Goal: Task Accomplishment & Management: Manage account settings

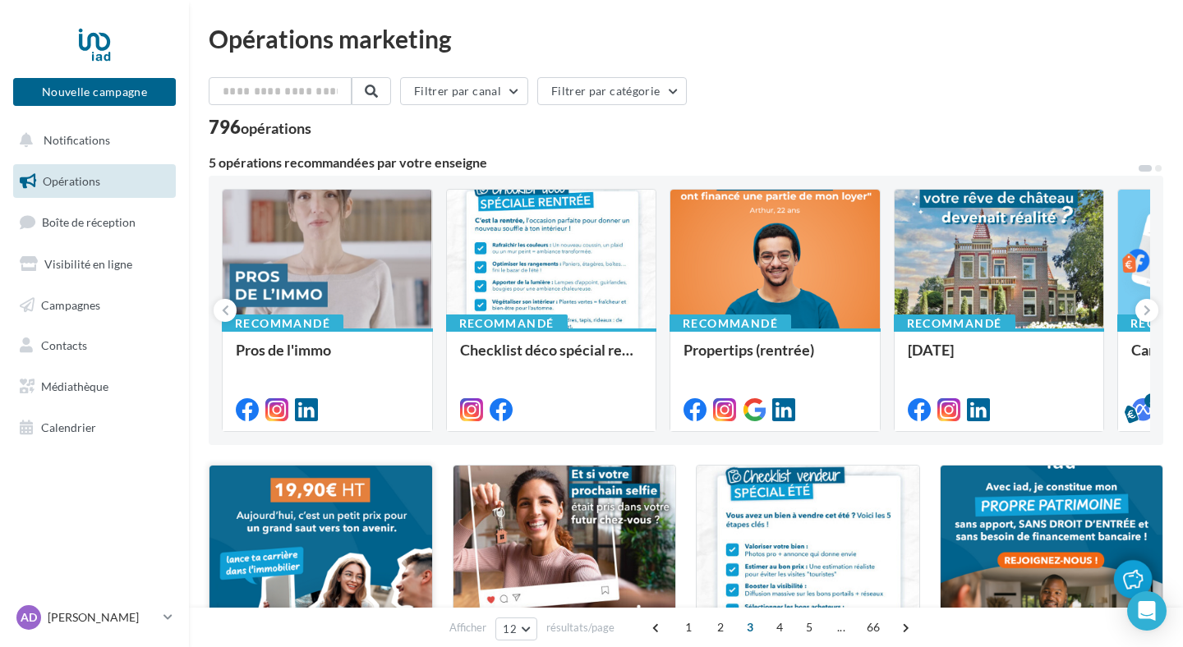
click at [416, 248] on div at bounding box center [328, 260] width 210 height 140
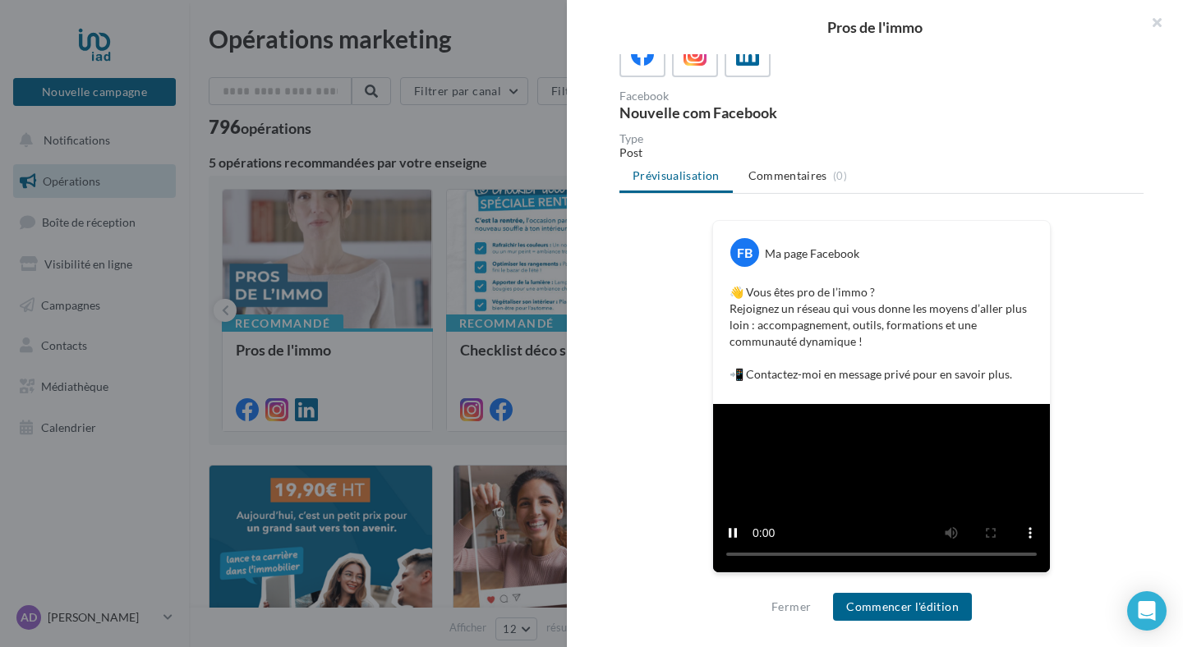
scroll to position [374, 0]
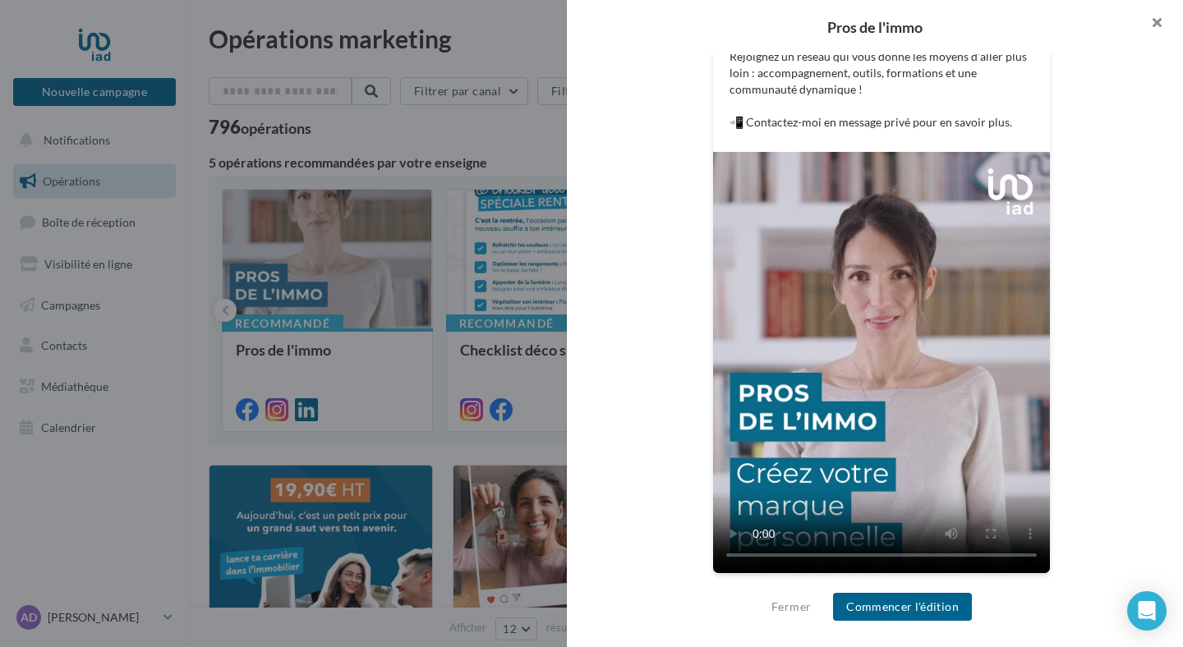
click at [1149, 16] on button "button" at bounding box center [1150, 24] width 66 height 49
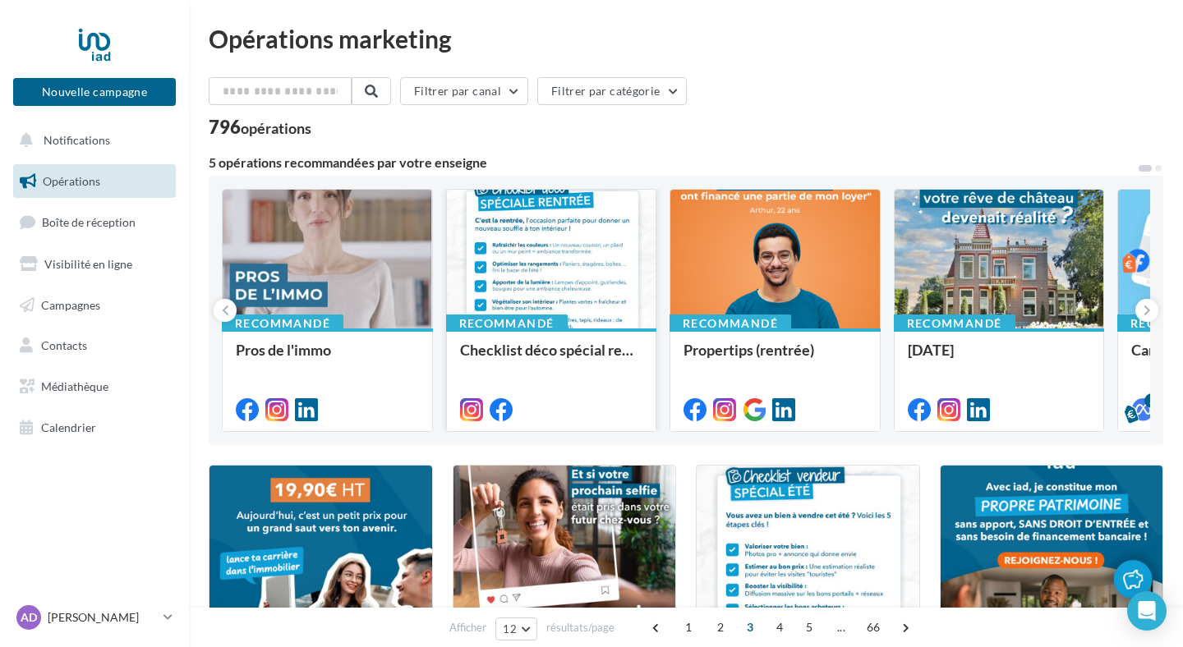
click at [612, 296] on div at bounding box center [552, 260] width 210 height 140
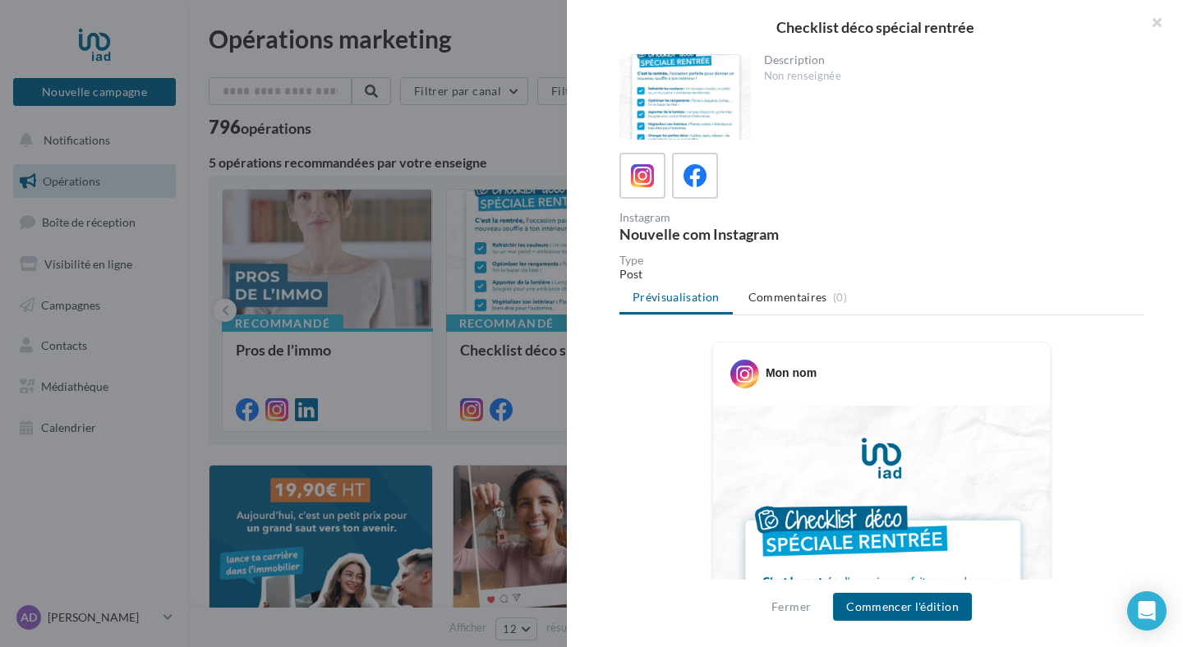
click at [660, 108] on div at bounding box center [684, 96] width 131 height 85
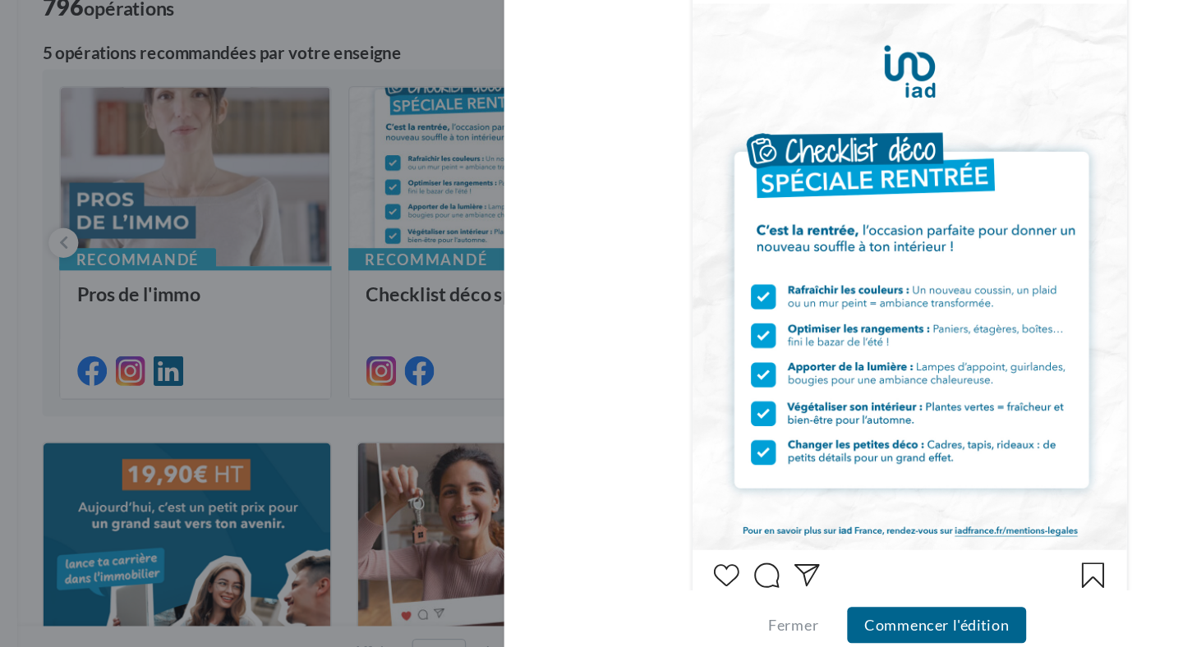
scroll to position [282, 0]
click at [788, 613] on button "Fermer" at bounding box center [791, 607] width 53 height 20
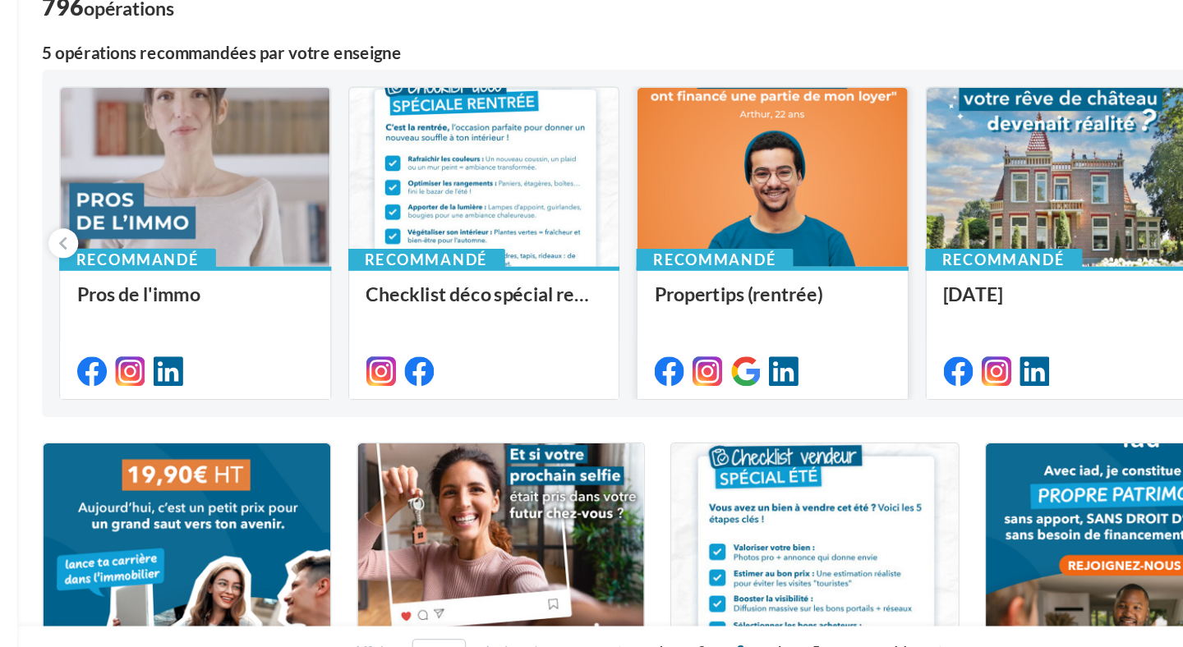
click at [787, 274] on div at bounding box center [775, 260] width 210 height 140
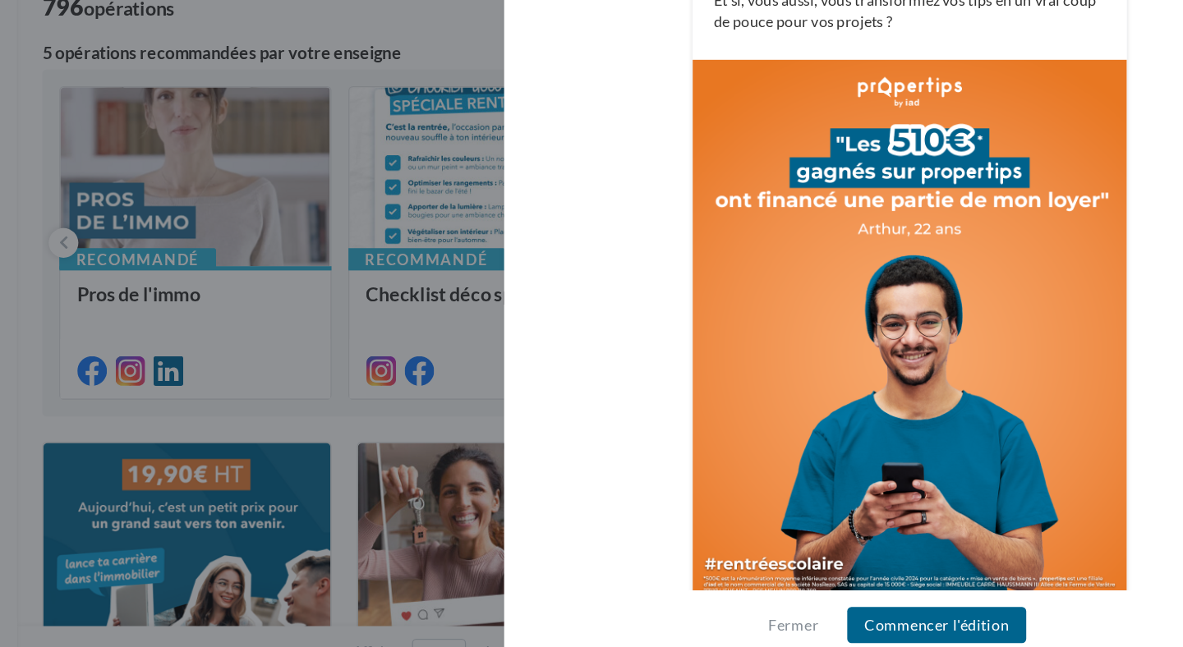
scroll to position [0, 0]
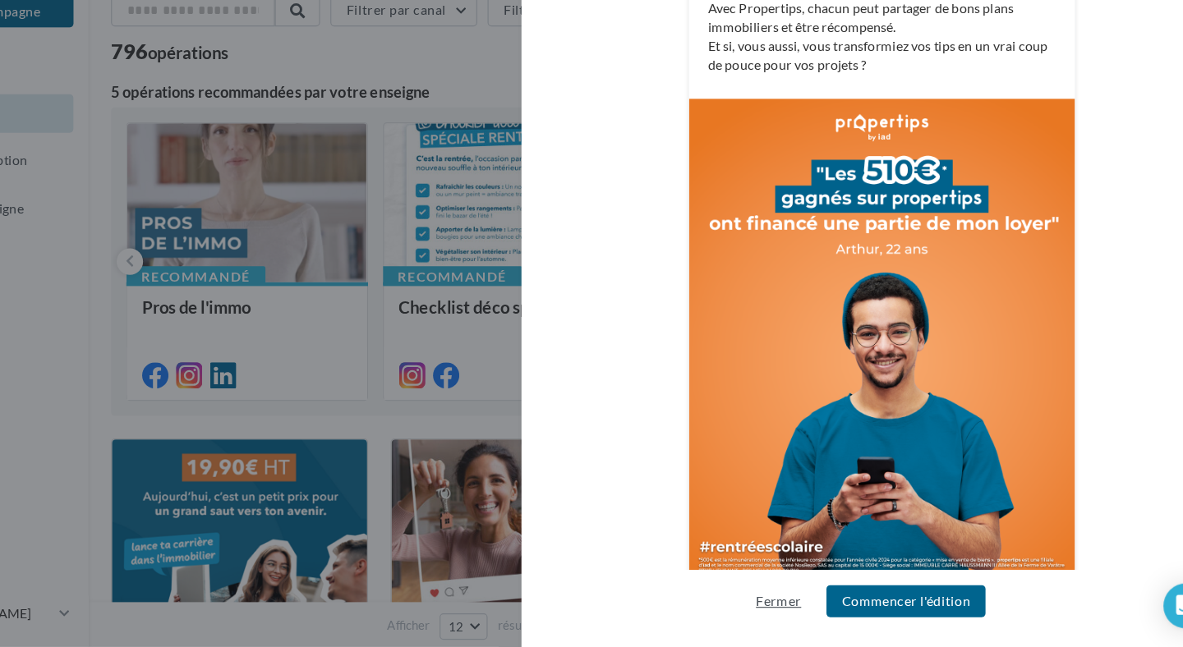
click at [773, 606] on button "Fermer" at bounding box center [791, 607] width 53 height 20
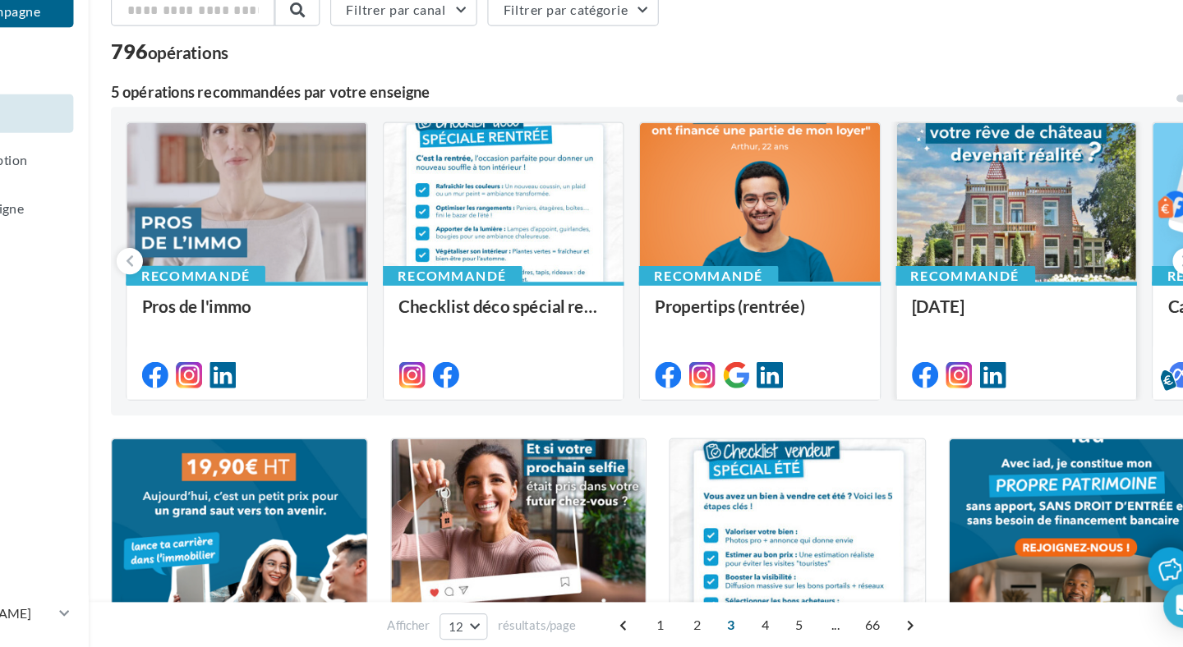
click at [925, 236] on div at bounding box center [1000, 260] width 210 height 140
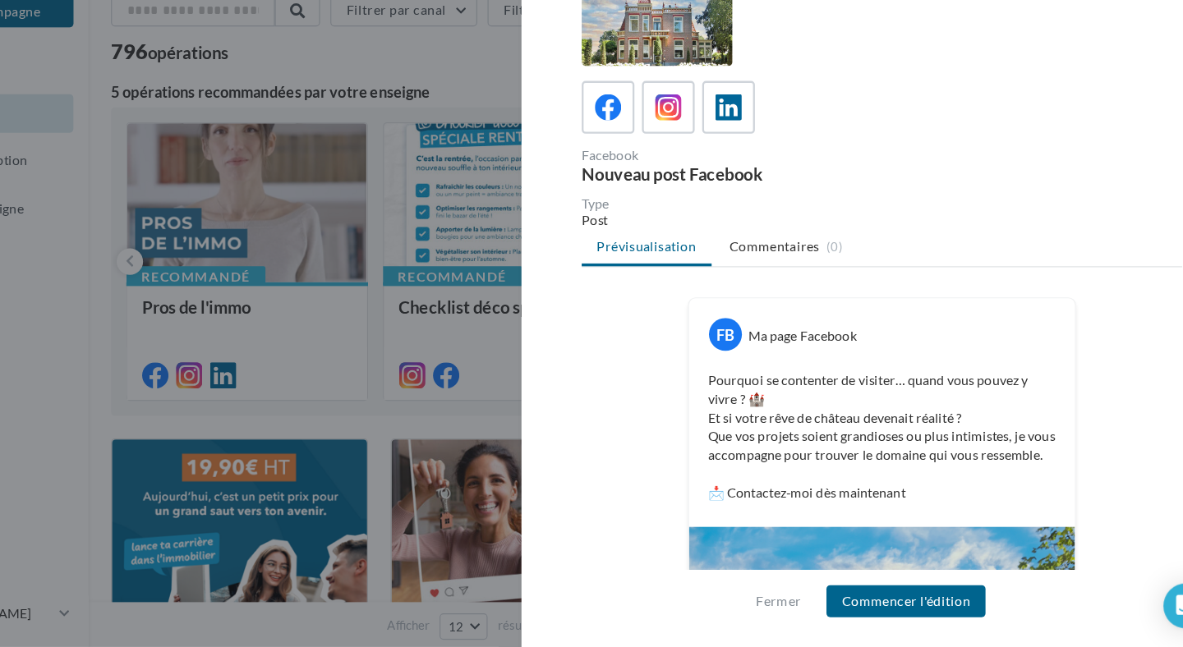
click at [544, 220] on div at bounding box center [591, 323] width 1183 height 647
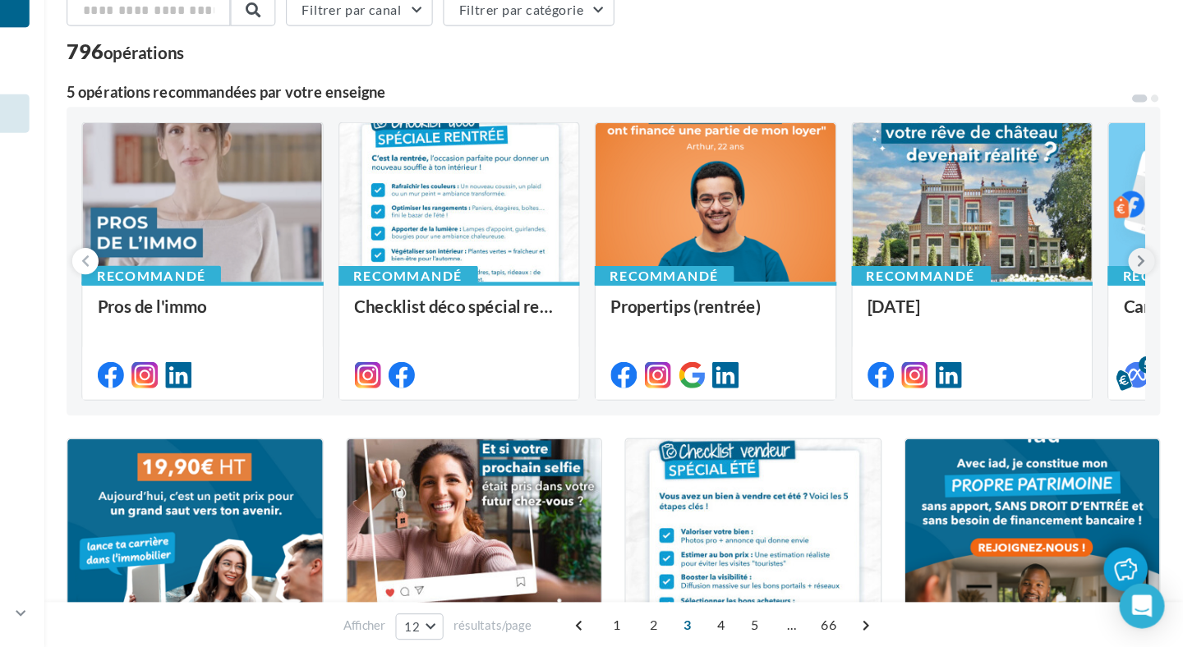
click at [1150, 311] on button at bounding box center [1146, 310] width 23 height 23
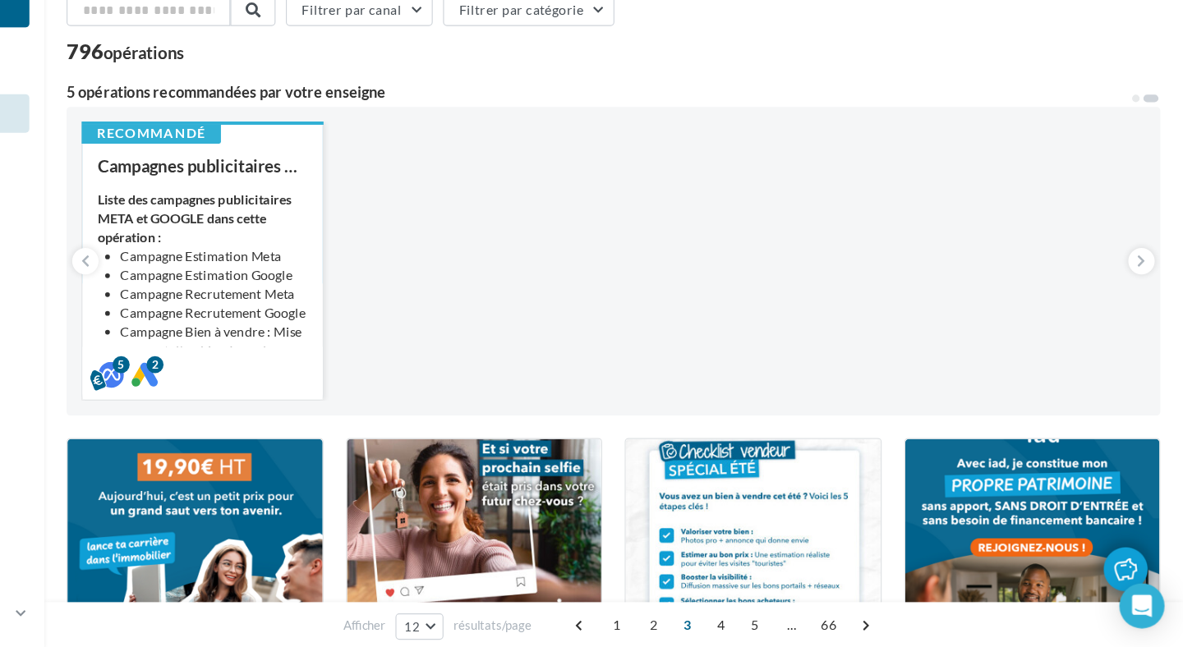
click at [416, 292] on div "Liste des campagnes publicitaires META et GOOGLE dans cette opération : Campagn…" at bounding box center [327, 331] width 183 height 164
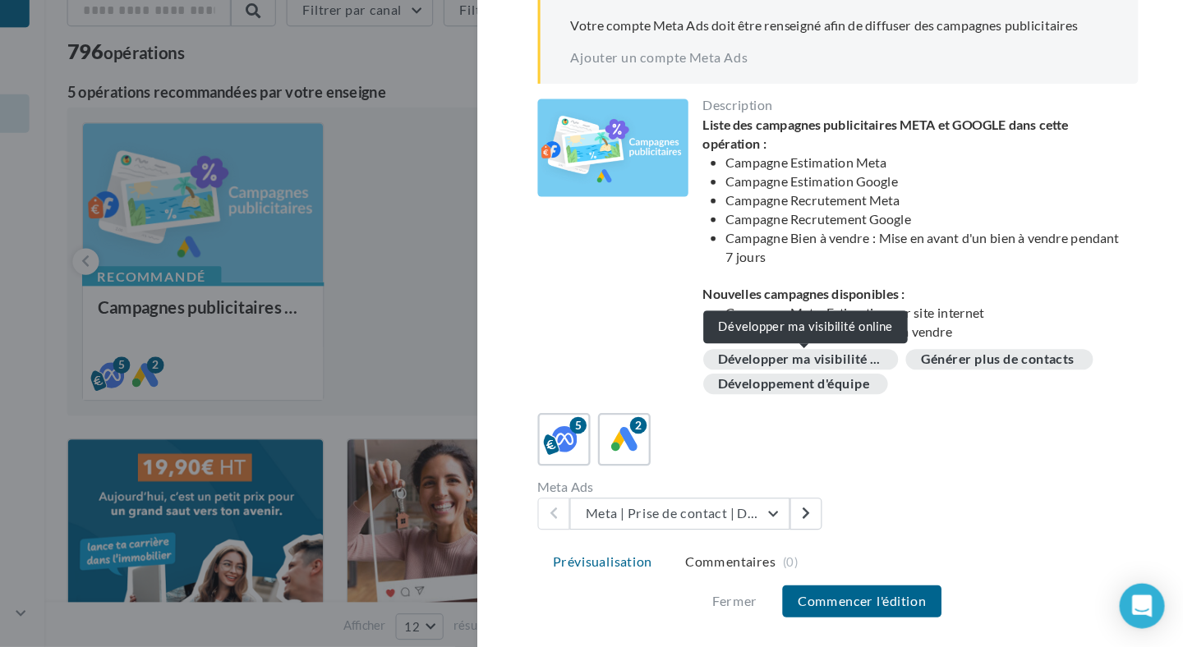
click at [810, 401] on span "Développer ma visibilité ..." at bounding box center [847, 396] width 141 height 12
click at [830, 396] on span "Développer ma visibilité ..." at bounding box center [847, 396] width 141 height 12
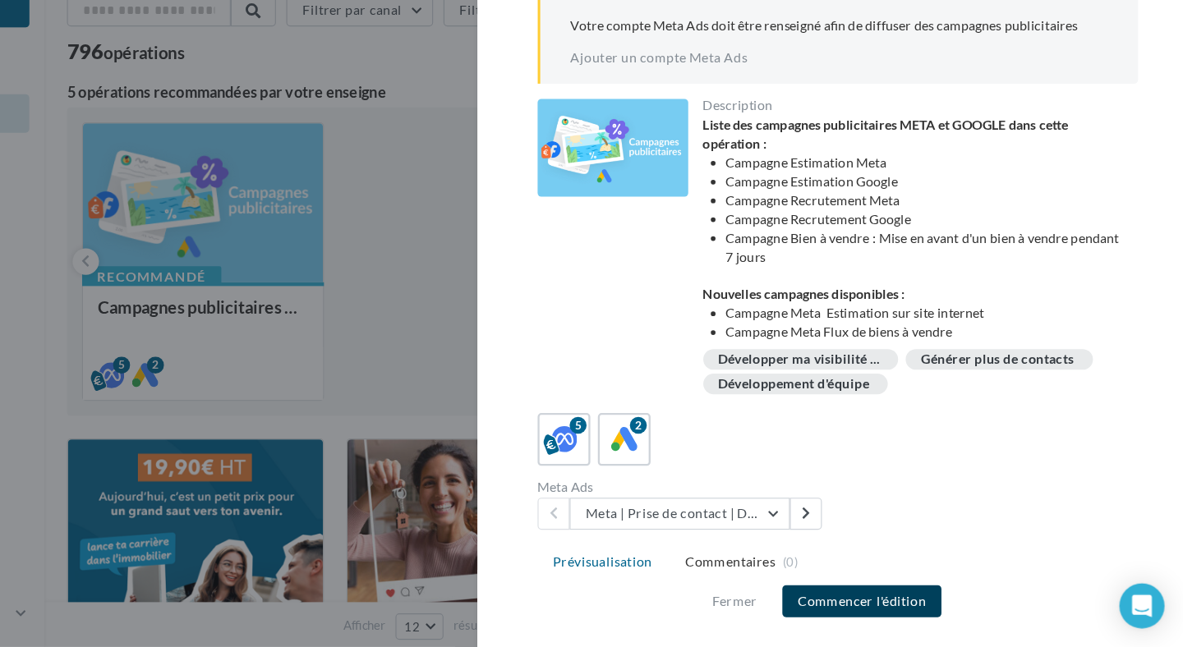
click at [876, 601] on button "Commencer l'édition" at bounding box center [902, 607] width 139 height 28
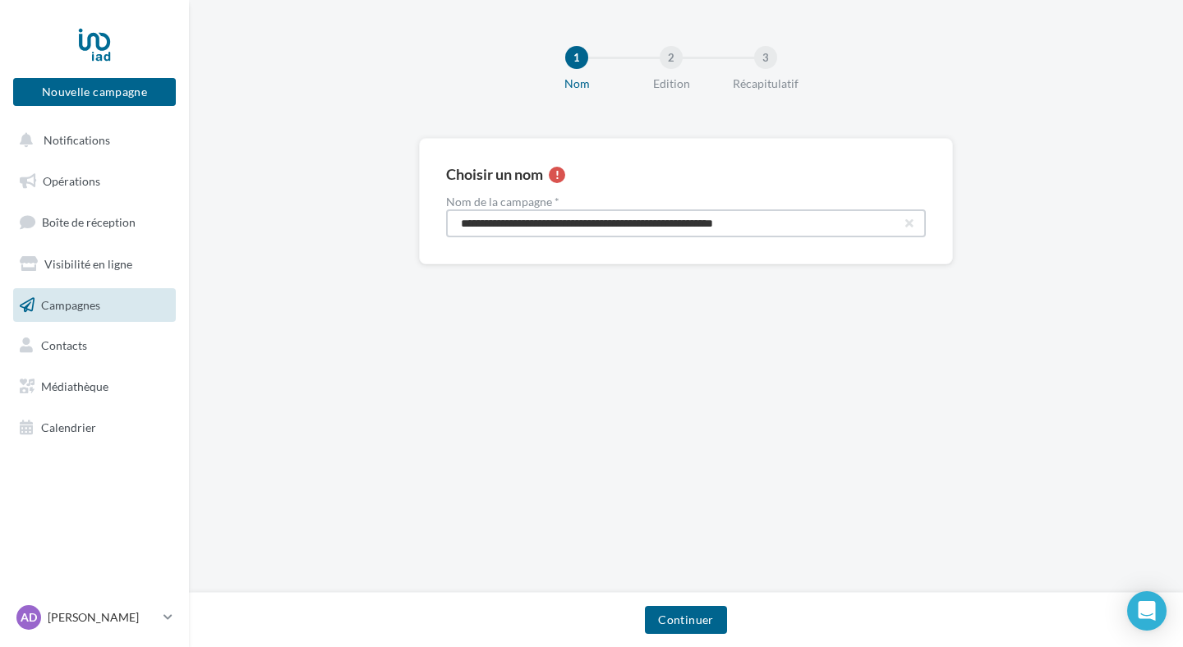
click at [787, 228] on input "**********" at bounding box center [686, 224] width 480 height 28
click at [778, 225] on input "**********" at bounding box center [686, 224] width 480 height 28
type input "**********"
click at [690, 624] on button "Continuer" at bounding box center [685, 620] width 81 height 28
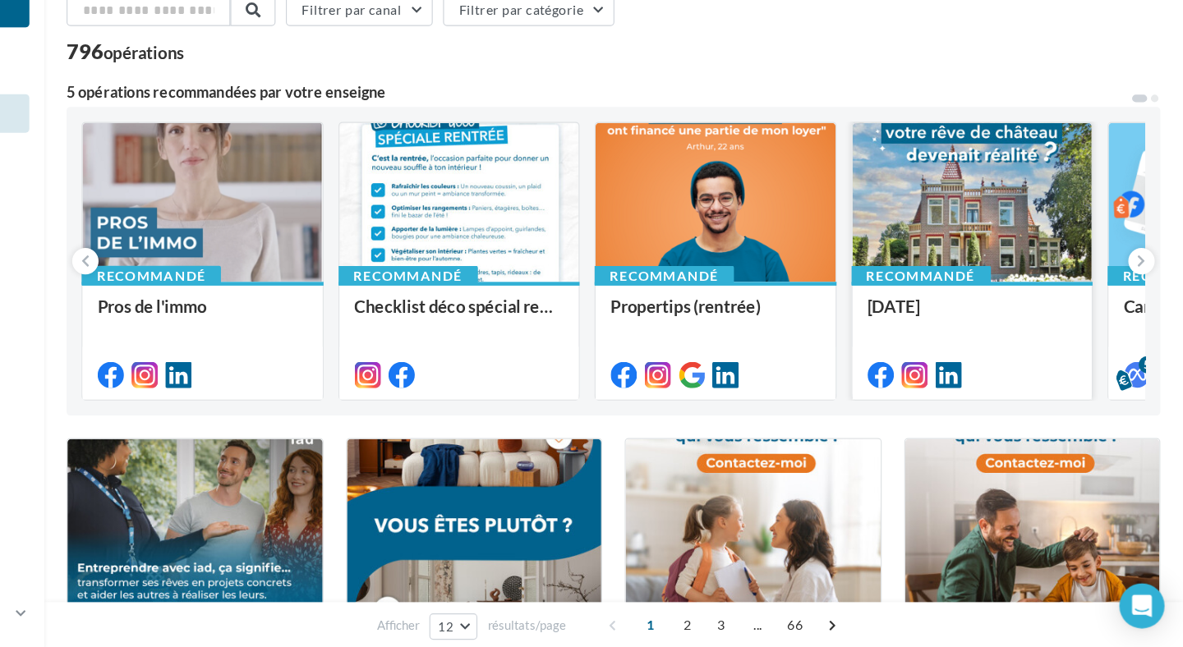
scroll to position [43, 0]
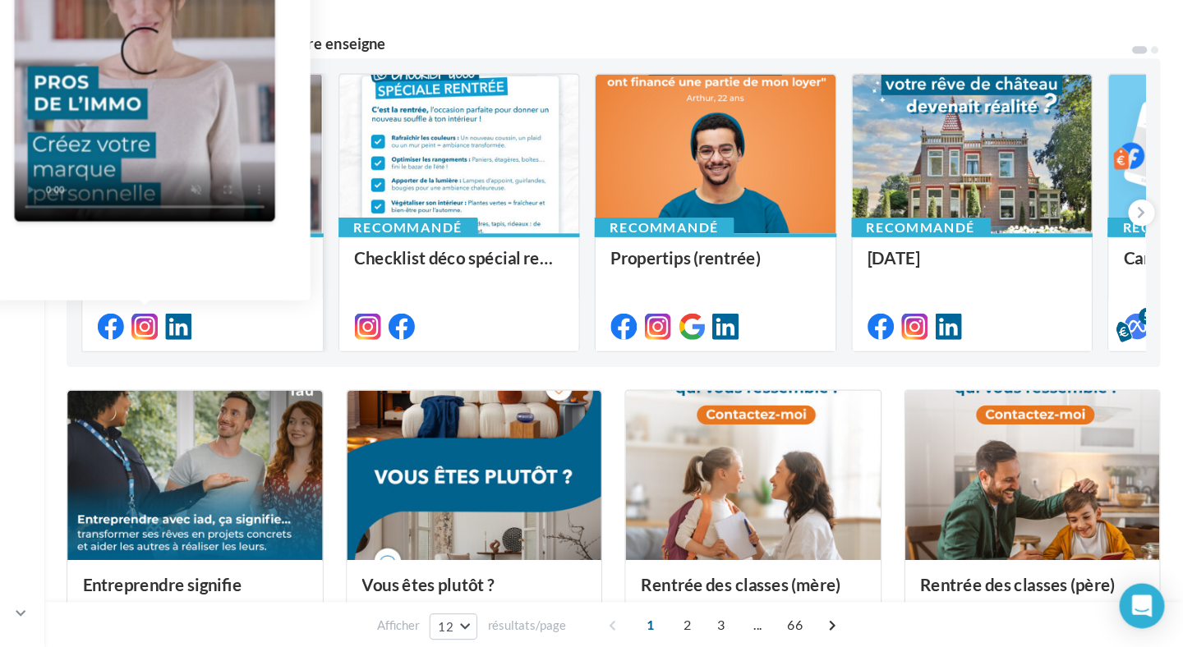
click at [274, 363] on icon at bounding box center [276, 367] width 23 height 23
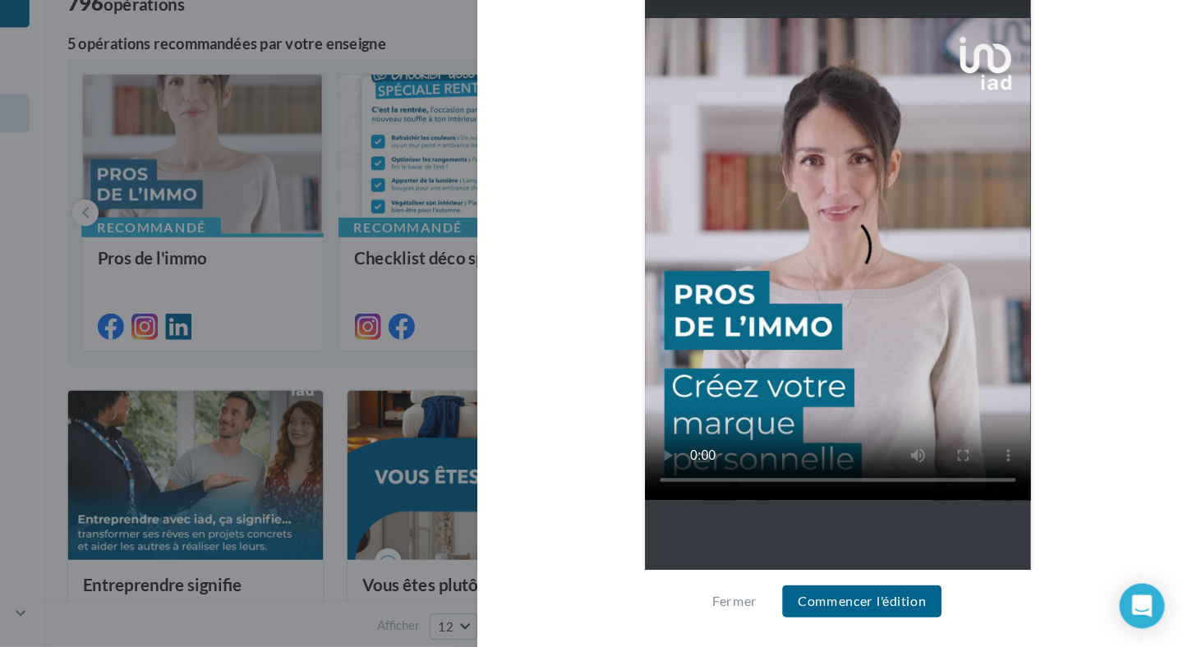
scroll to position [334, 0]
click at [633, 392] on div "Mon nom 1 h" at bounding box center [881, 319] width 524 height 622
click at [794, 606] on button "Fermer" at bounding box center [791, 607] width 53 height 20
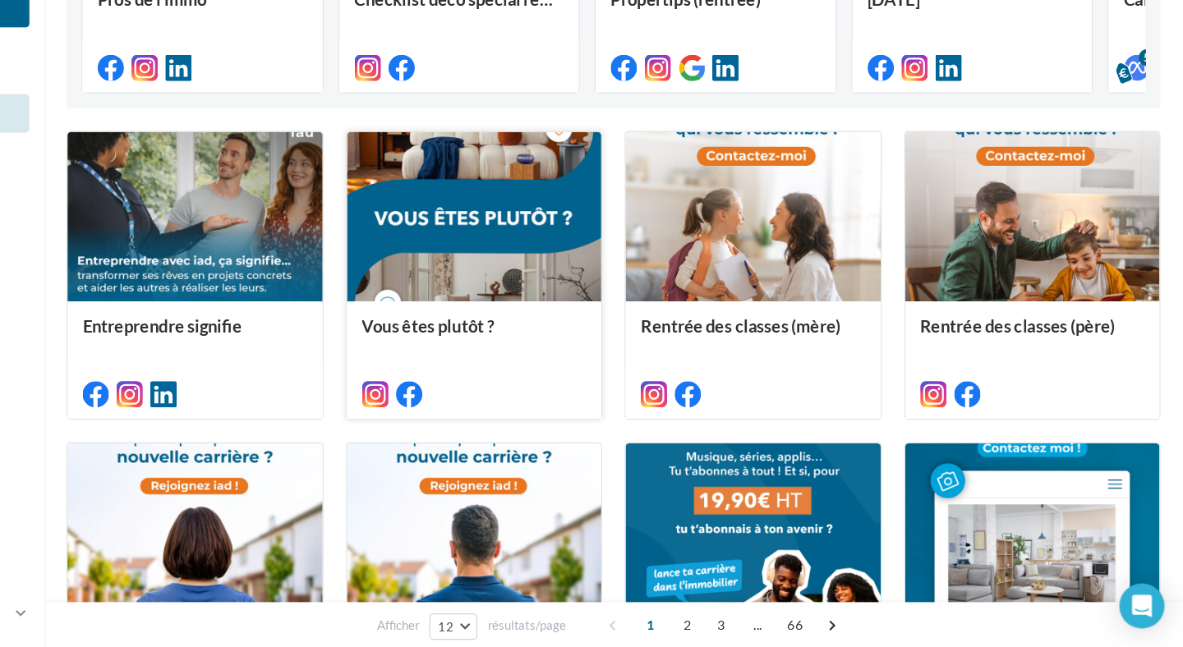
scroll to position [269, 0]
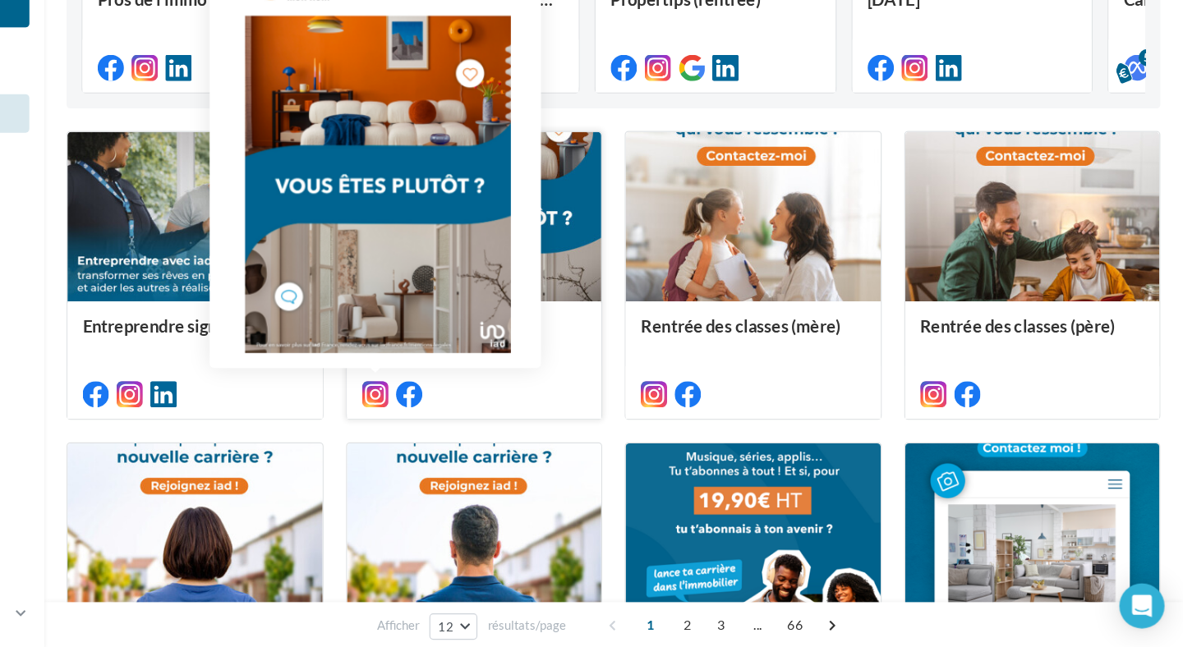
click at [476, 430] on icon at bounding box center [478, 426] width 23 height 23
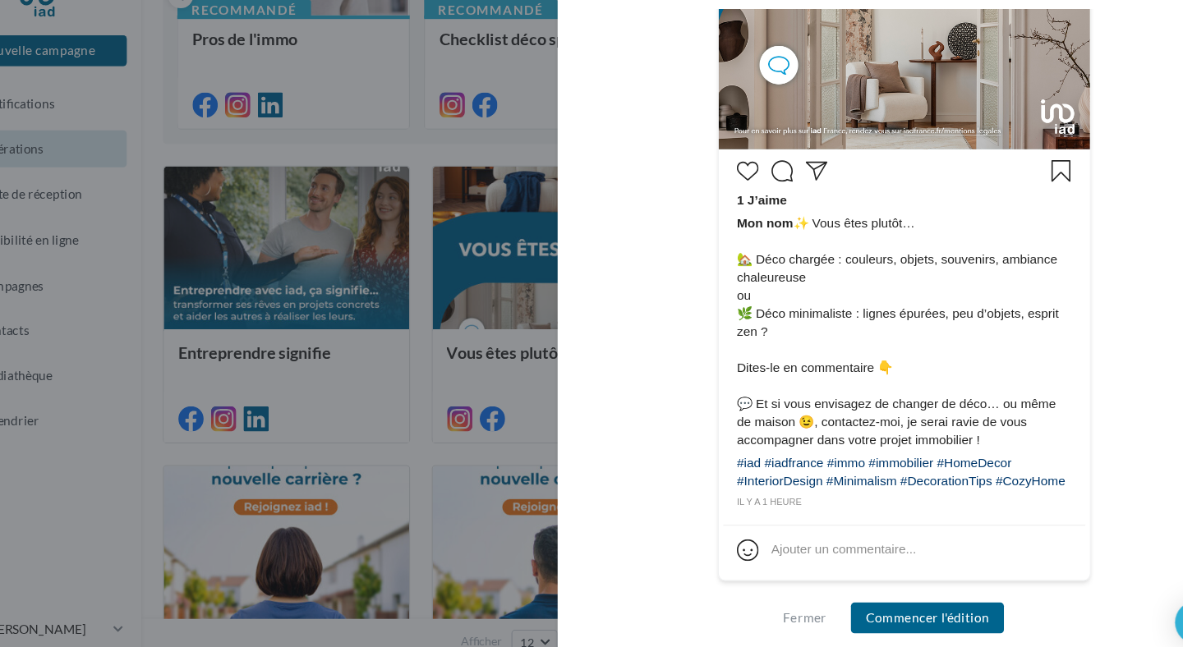
scroll to position [267, 0]
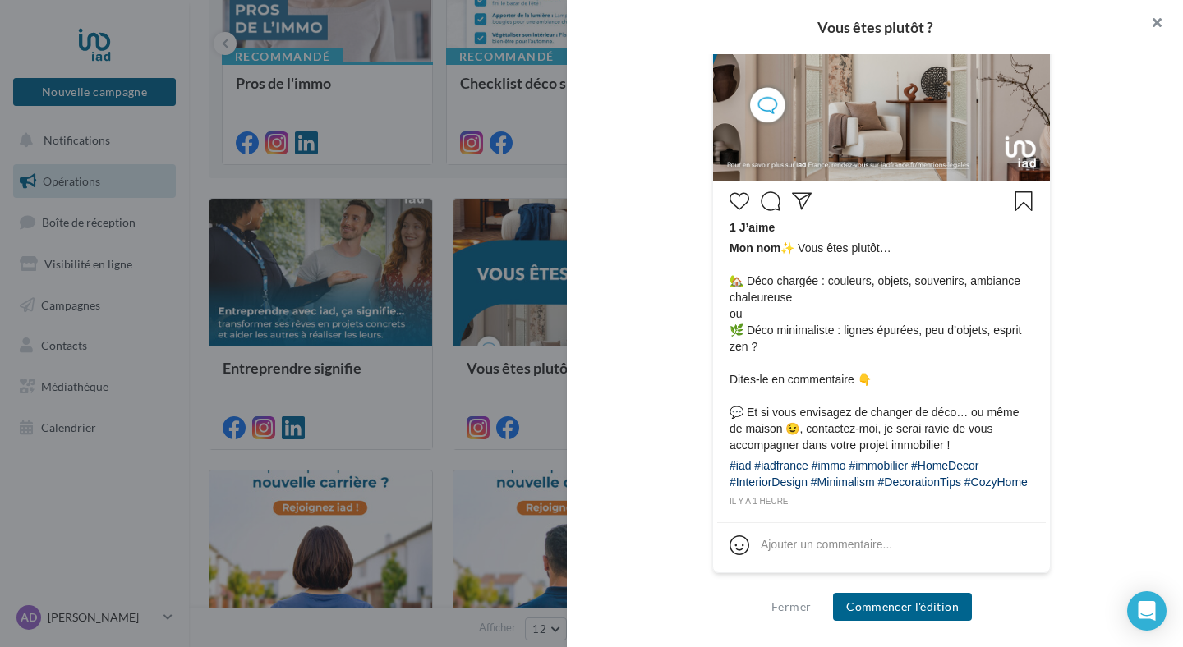
click at [1151, 11] on button "button" at bounding box center [1150, 24] width 66 height 49
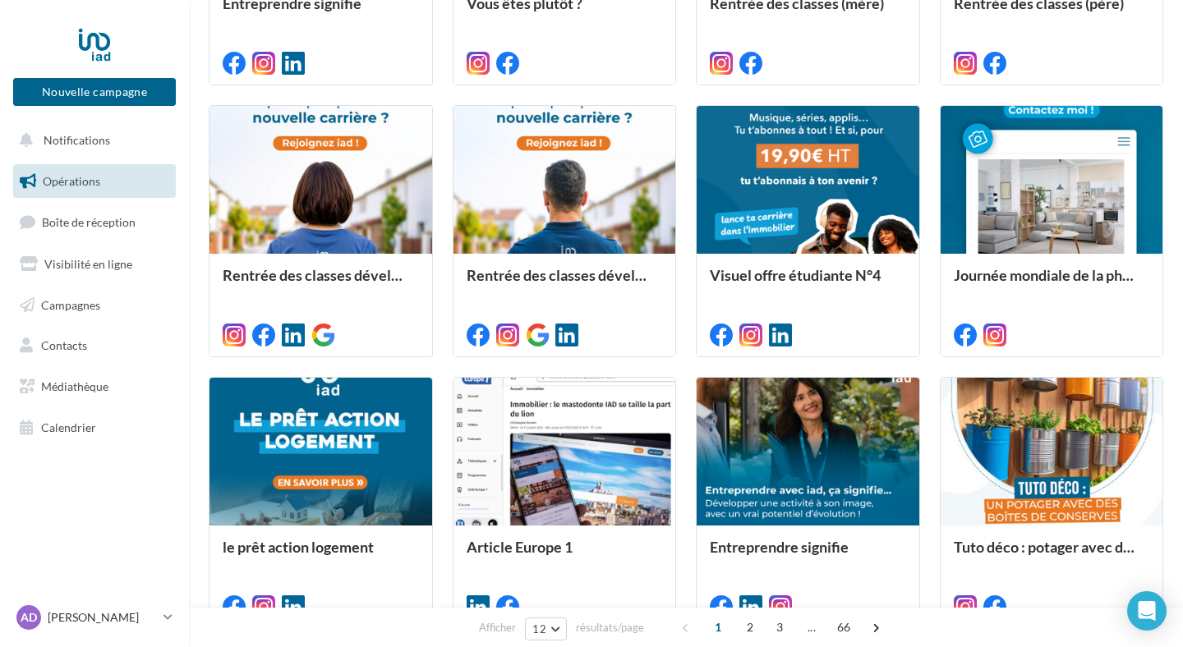
scroll to position [619, 0]
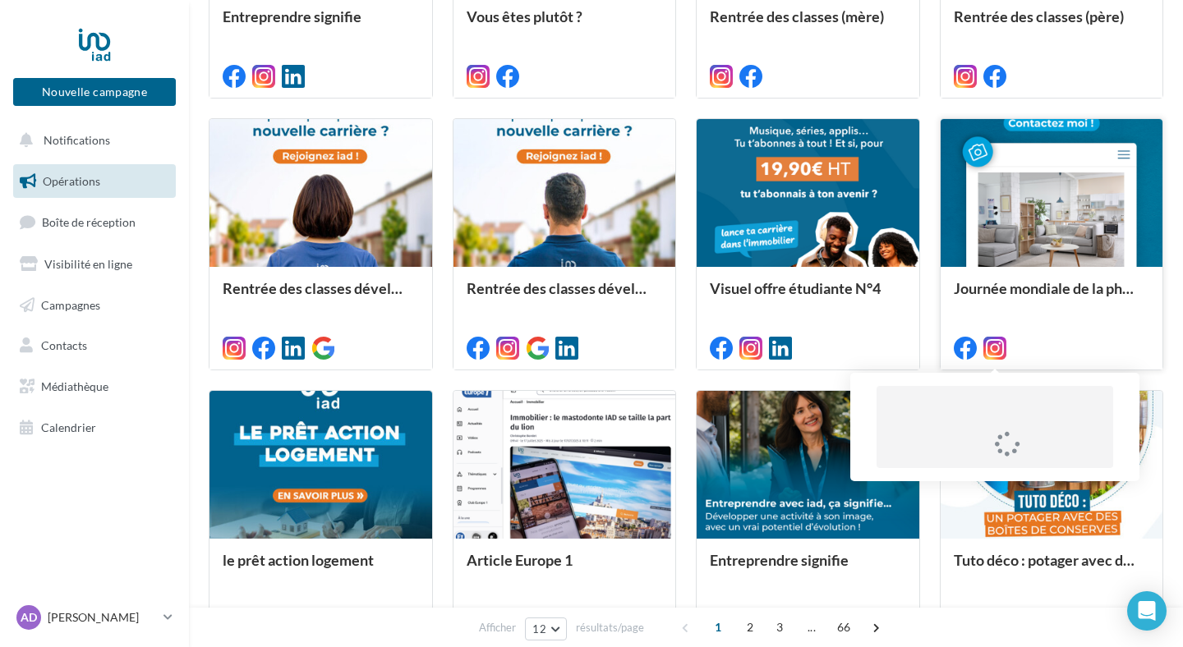
click at [992, 338] on icon at bounding box center [994, 348] width 23 height 23
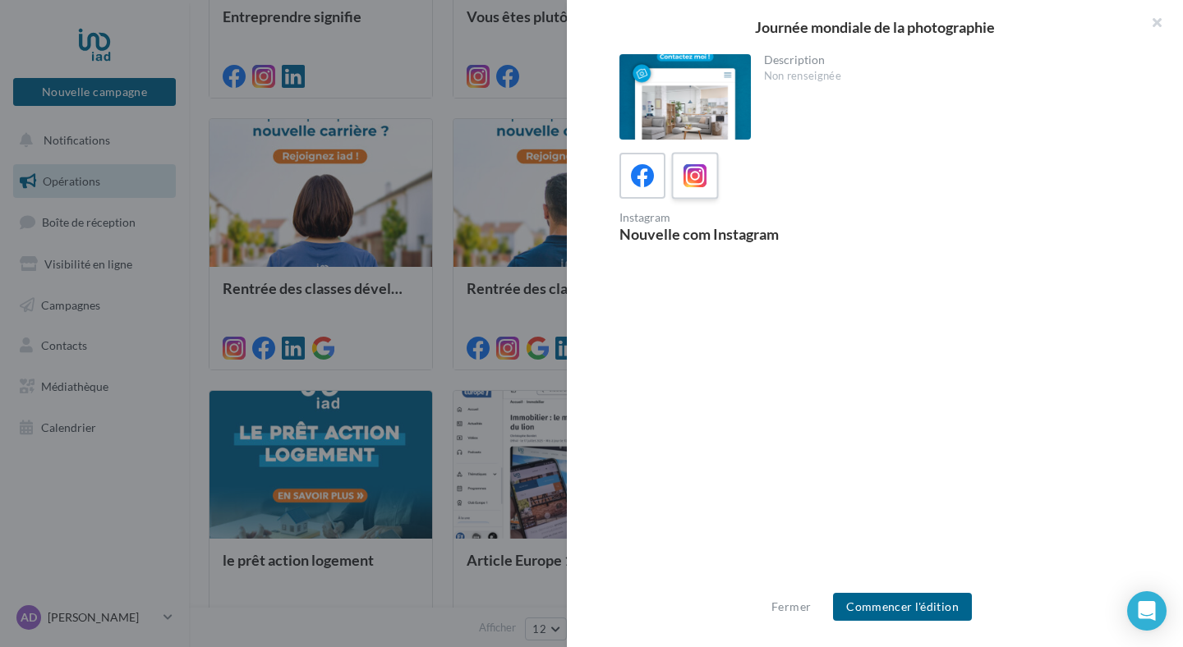
click at [695, 167] on icon at bounding box center [696, 176] width 24 height 24
click at [694, 99] on div at bounding box center [684, 96] width 131 height 85
click at [1163, 25] on button "button" at bounding box center [1150, 24] width 66 height 49
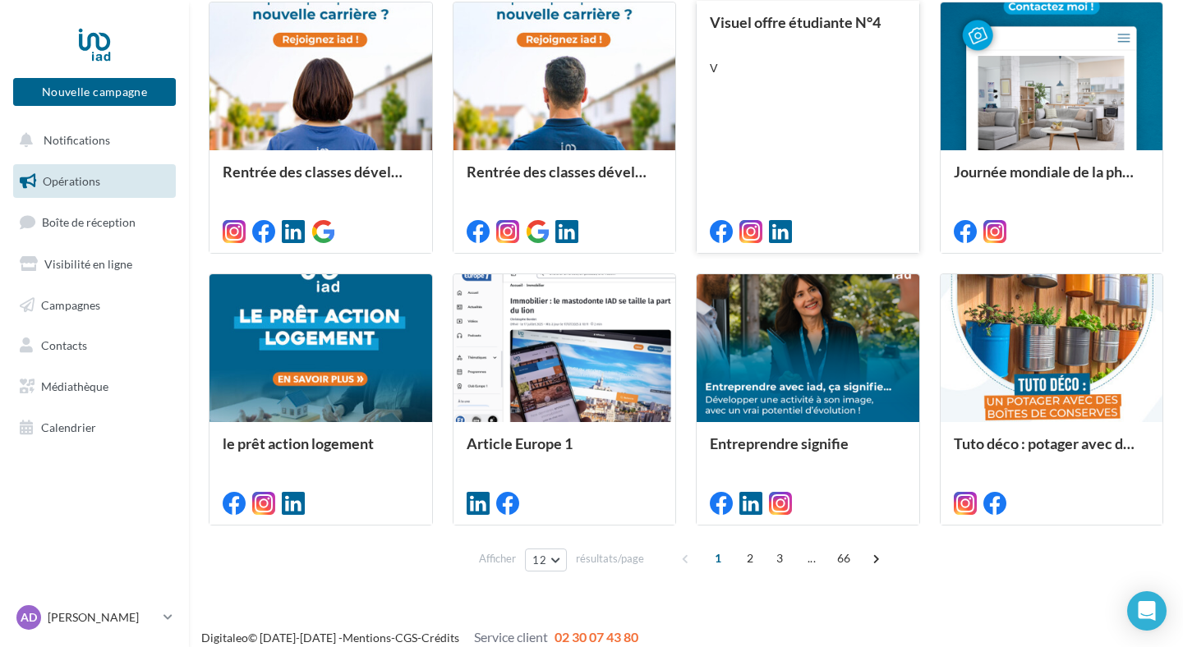
scroll to position [738, 0]
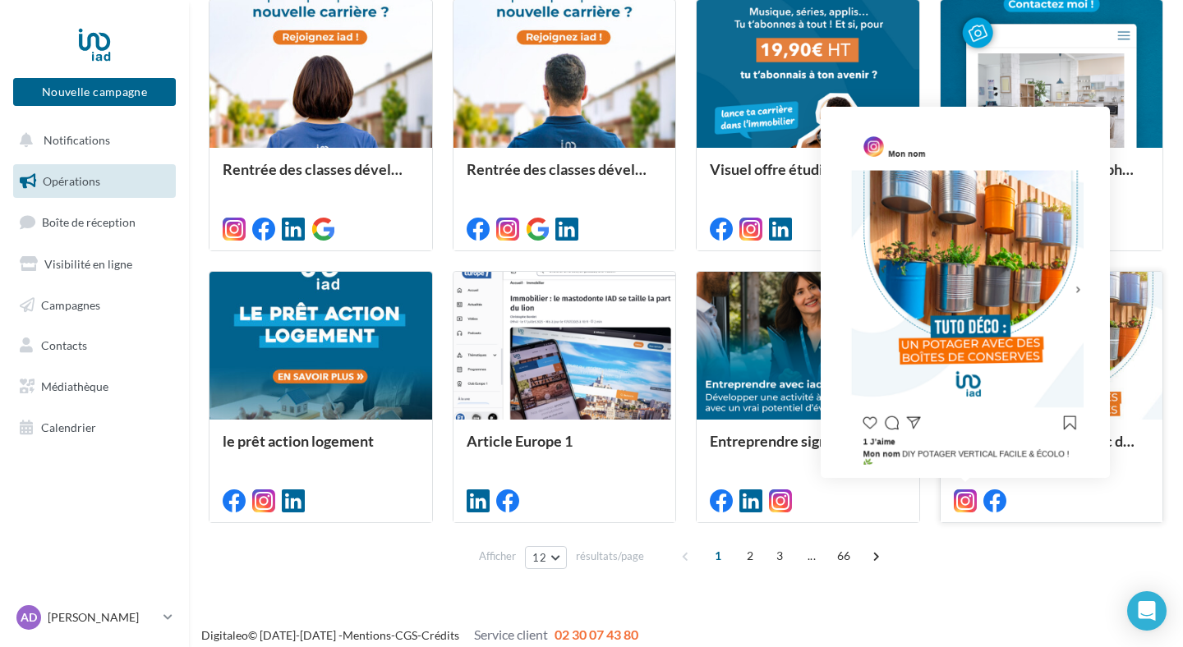
click at [956, 511] on icon at bounding box center [965, 501] width 23 height 23
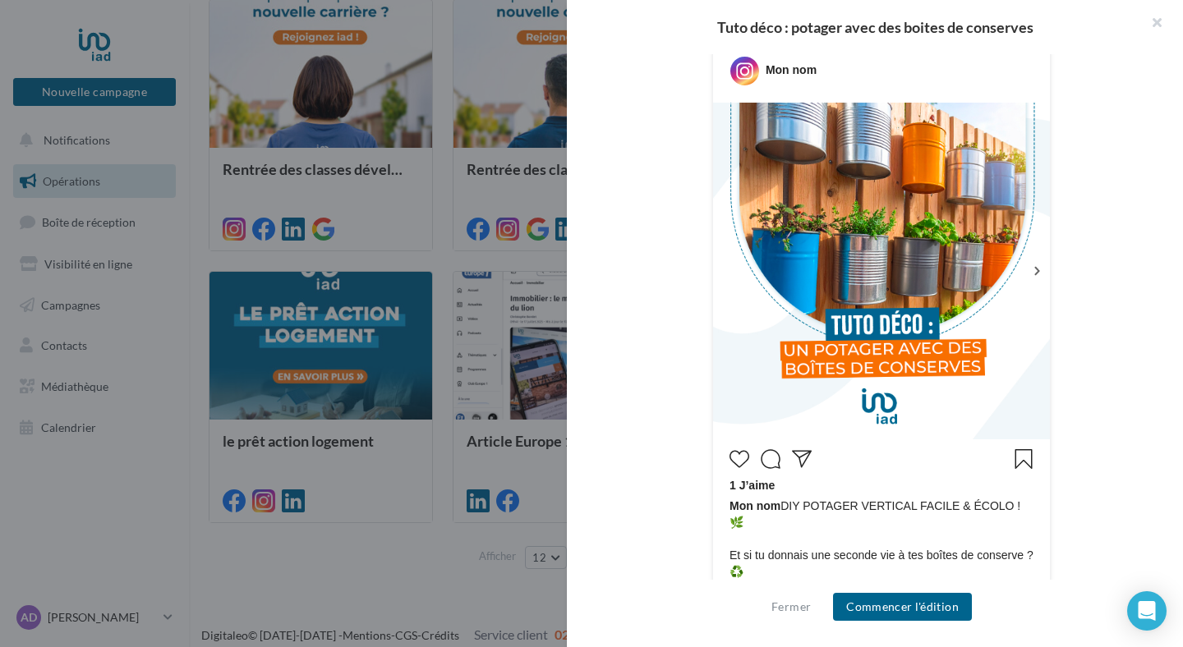
scroll to position [300, 0]
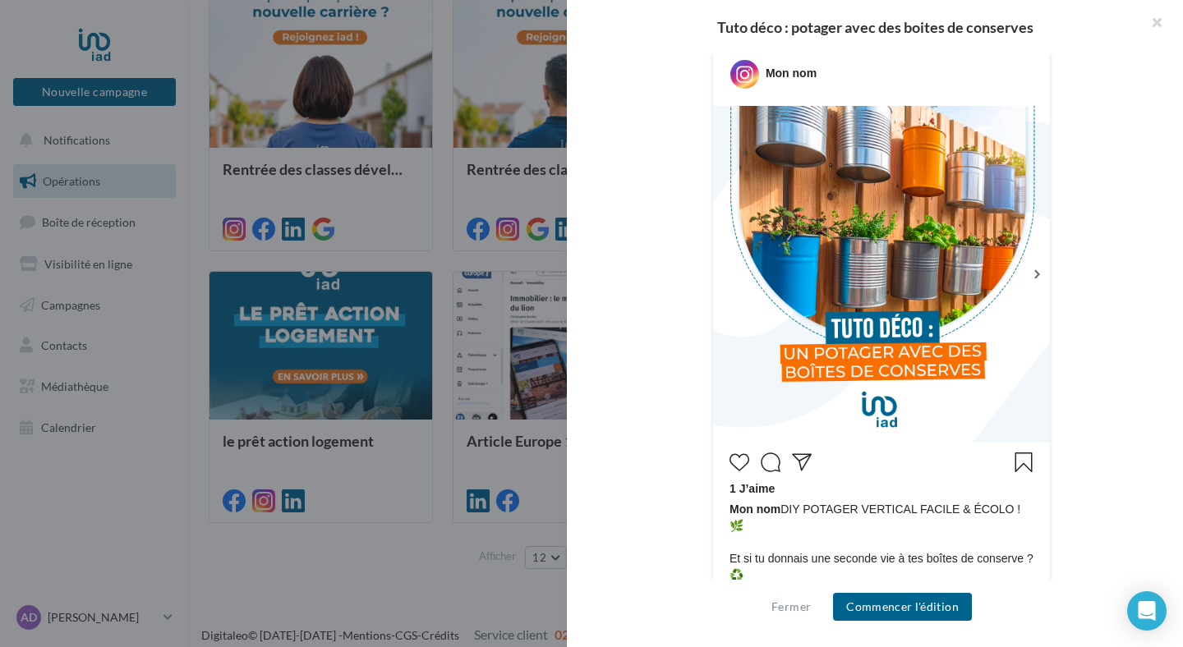
click at [543, 499] on div at bounding box center [591, 323] width 1183 height 647
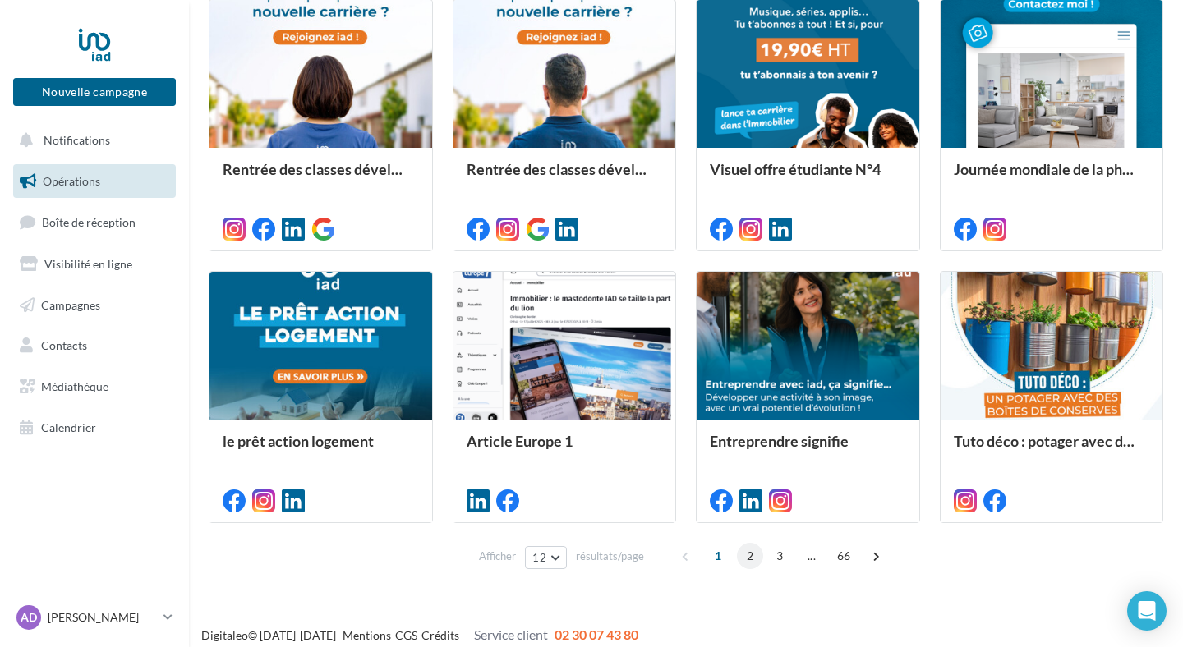
click at [744, 554] on span "2" at bounding box center [750, 556] width 26 height 26
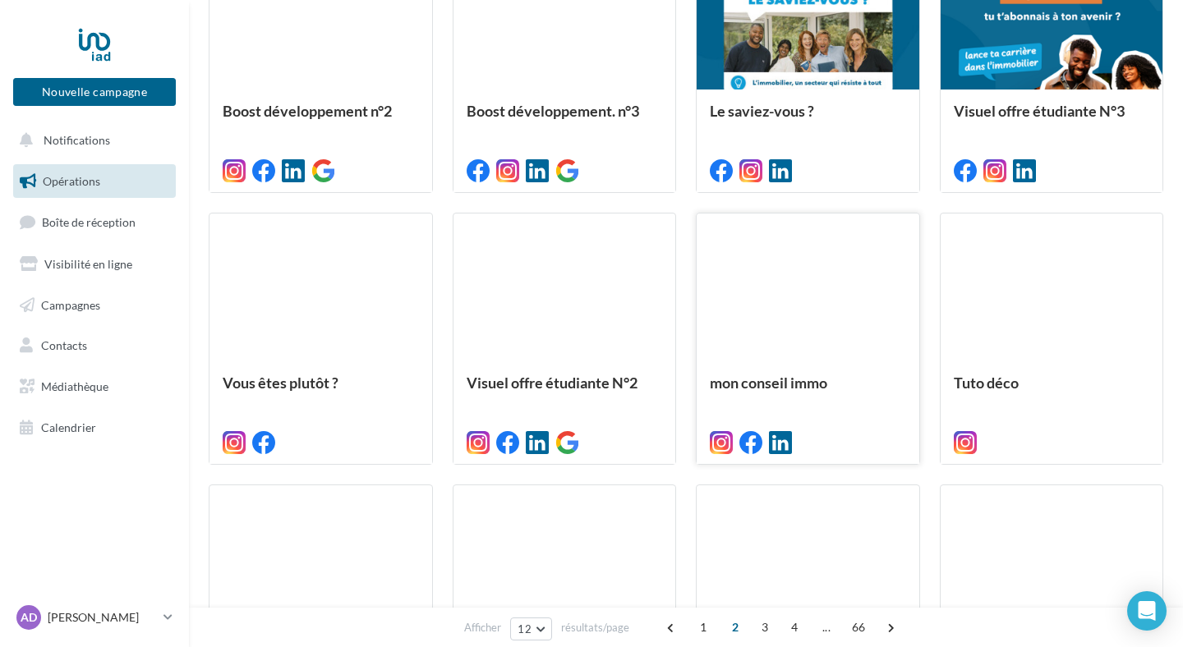
scroll to position [531, 0]
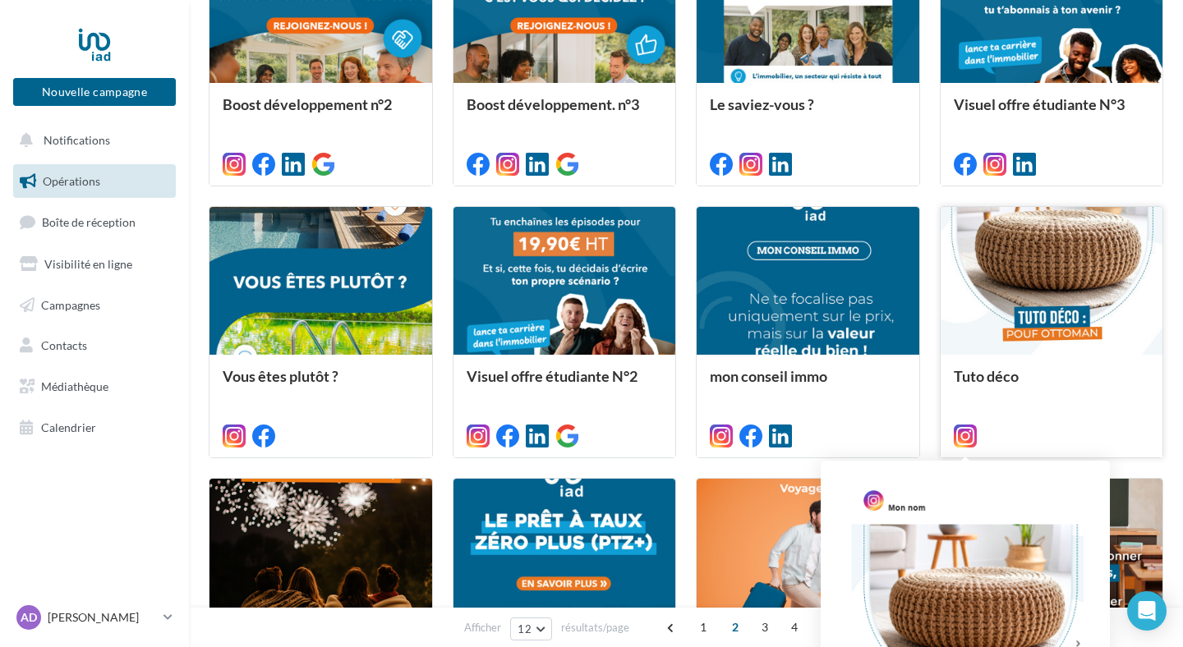
click at [963, 436] on icon at bounding box center [965, 436] width 23 height 23
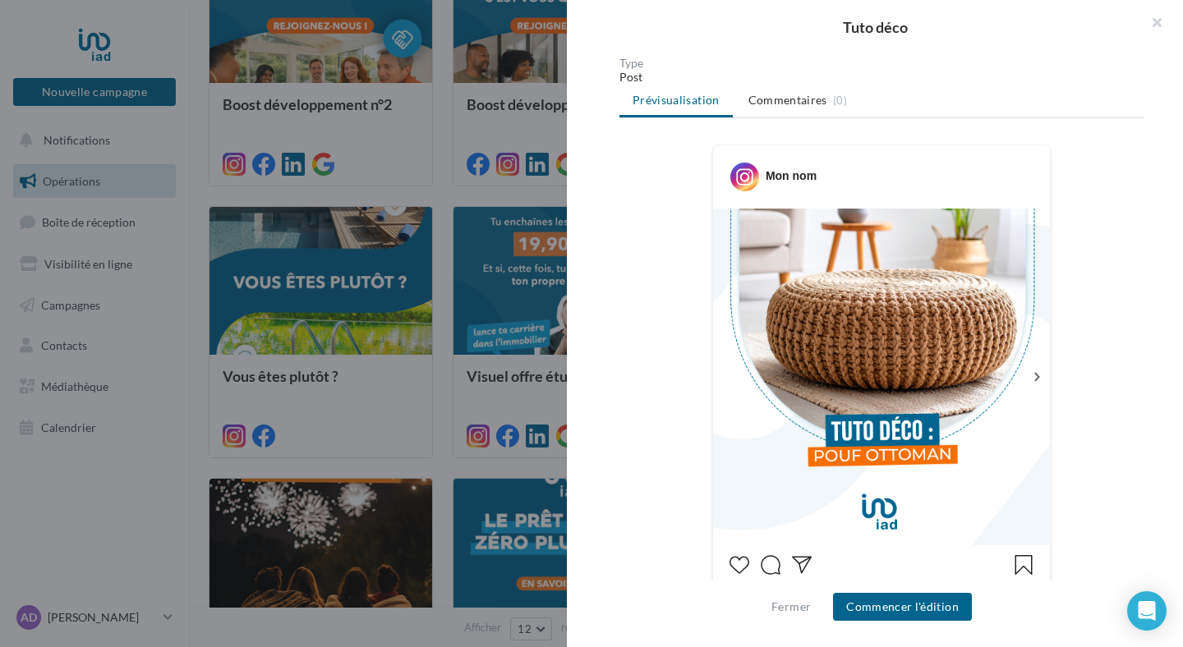
scroll to position [129, 0]
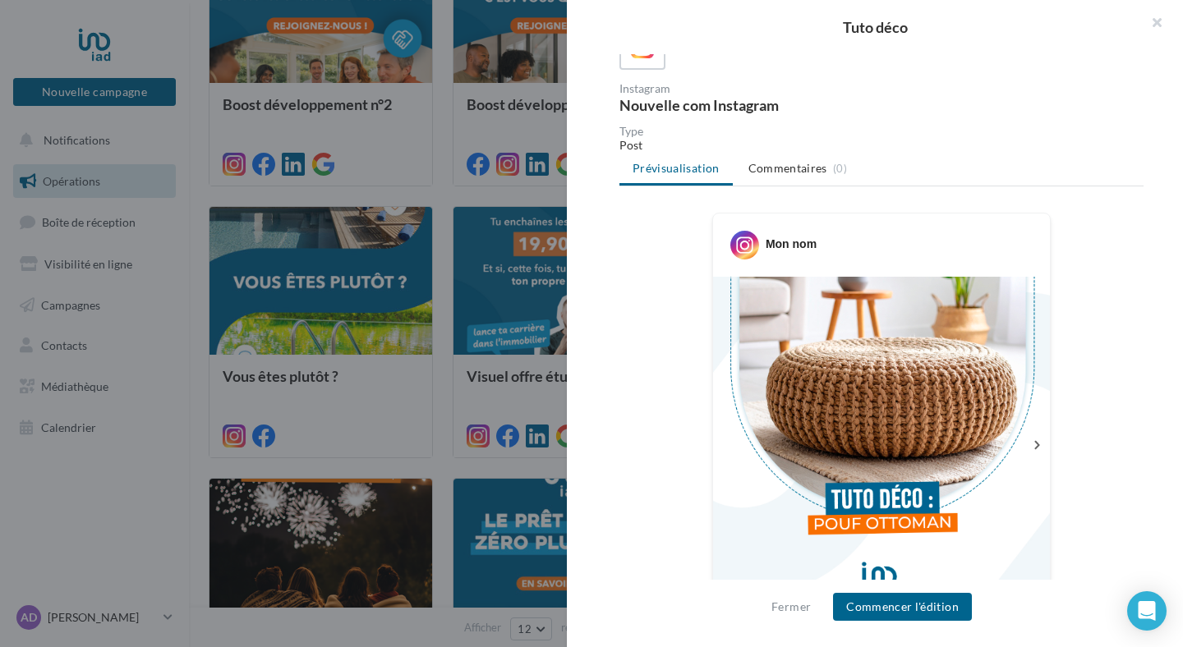
click at [1037, 444] on icon at bounding box center [1036, 445] width 5 height 8
click at [1034, 440] on icon at bounding box center [1036, 445] width 15 height 15
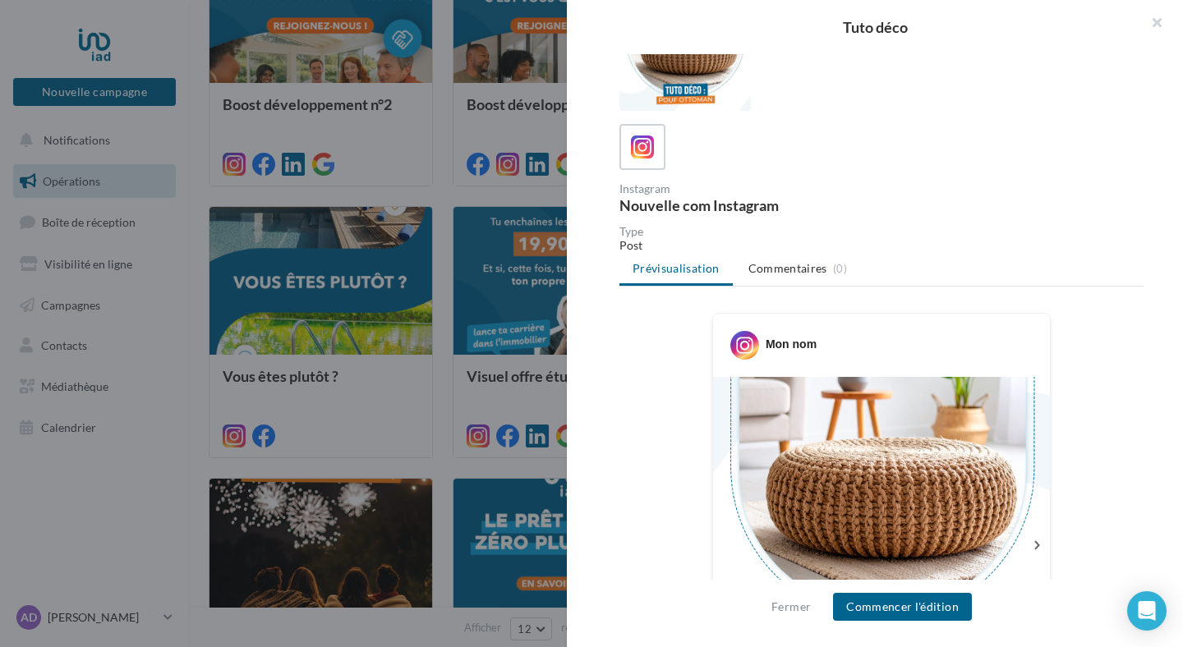
scroll to position [0, 0]
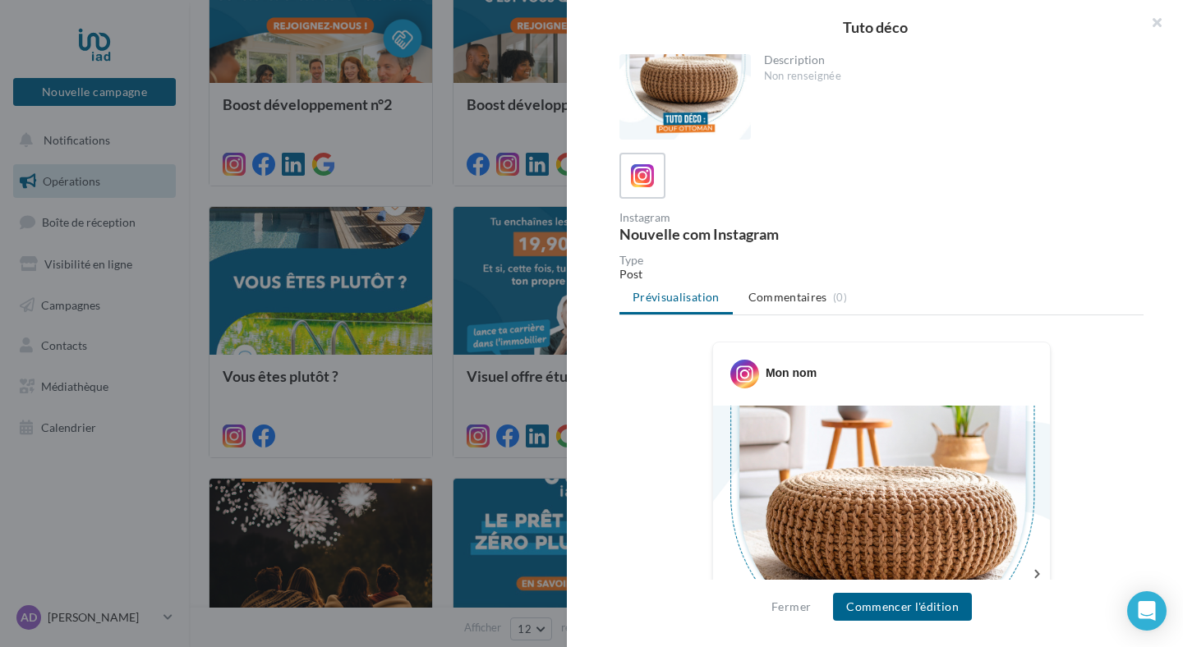
click at [496, 375] on div at bounding box center [591, 323] width 1183 height 647
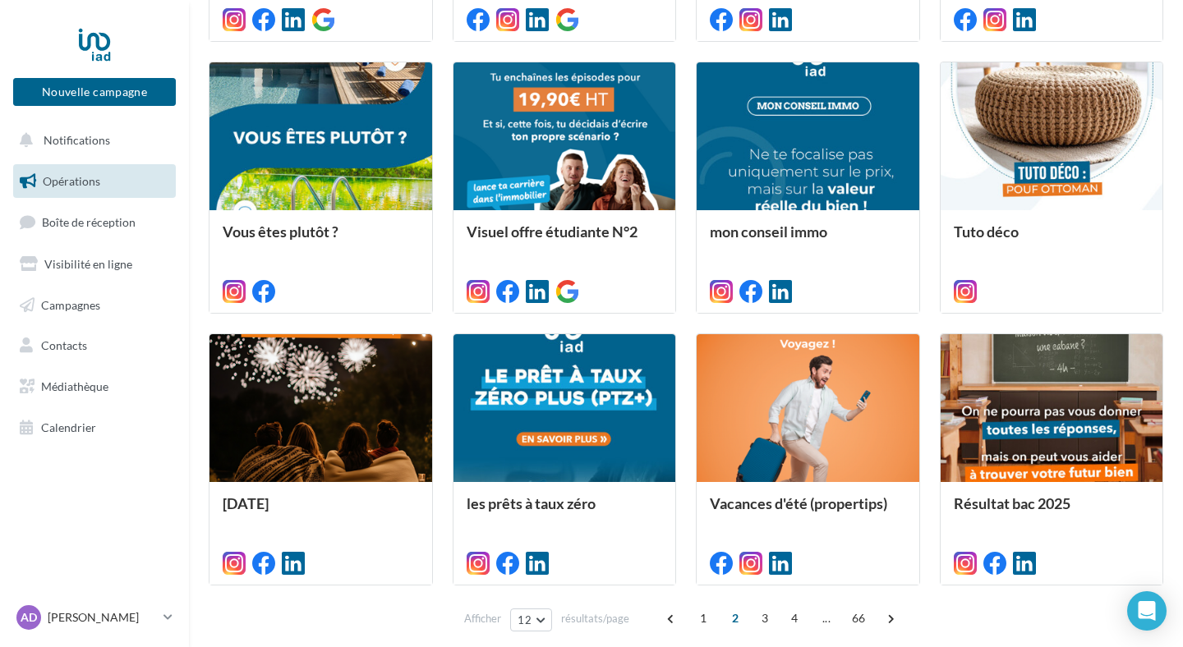
scroll to position [679, 0]
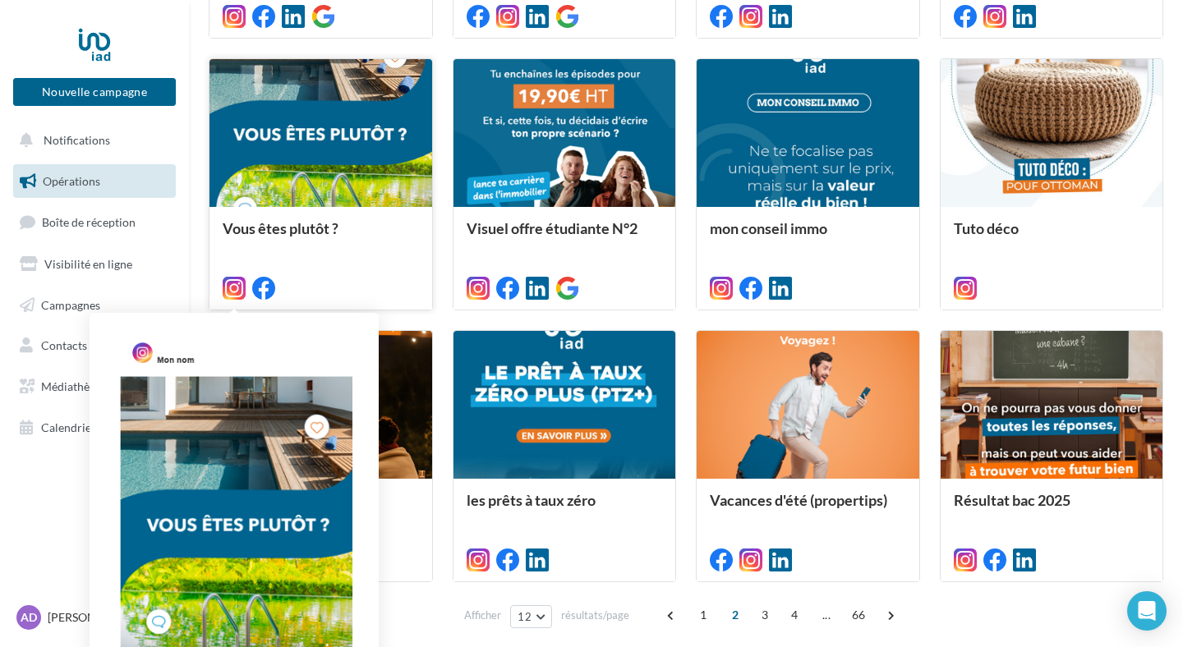
click at [234, 294] on icon at bounding box center [234, 288] width 23 height 23
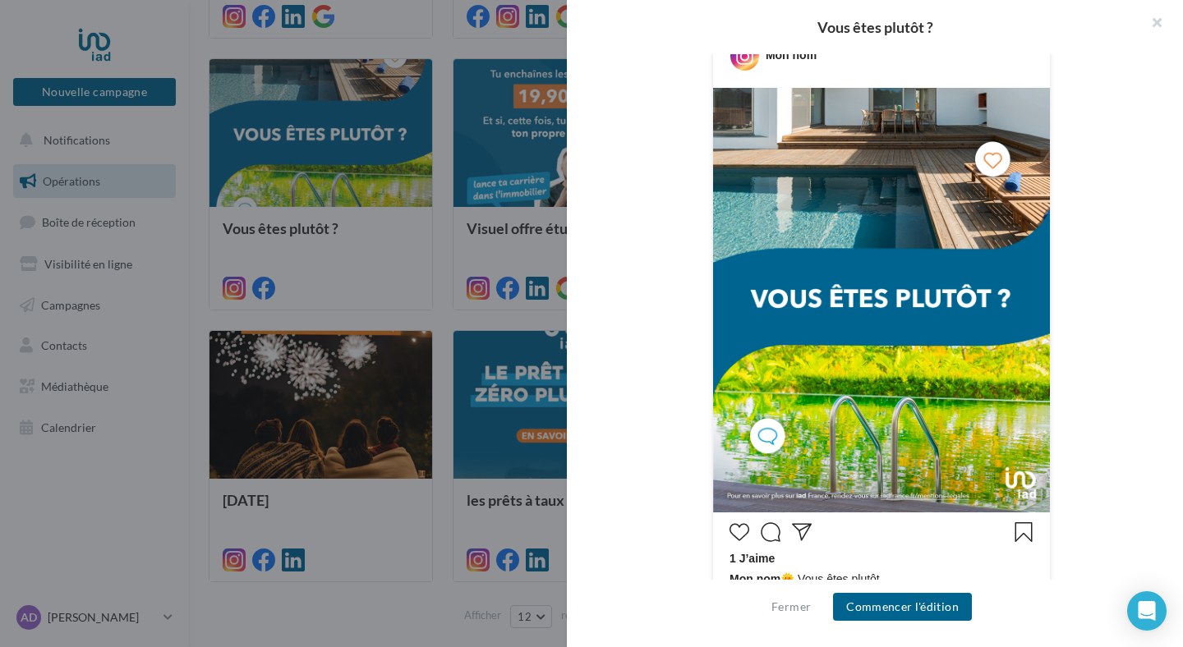
scroll to position [0, 0]
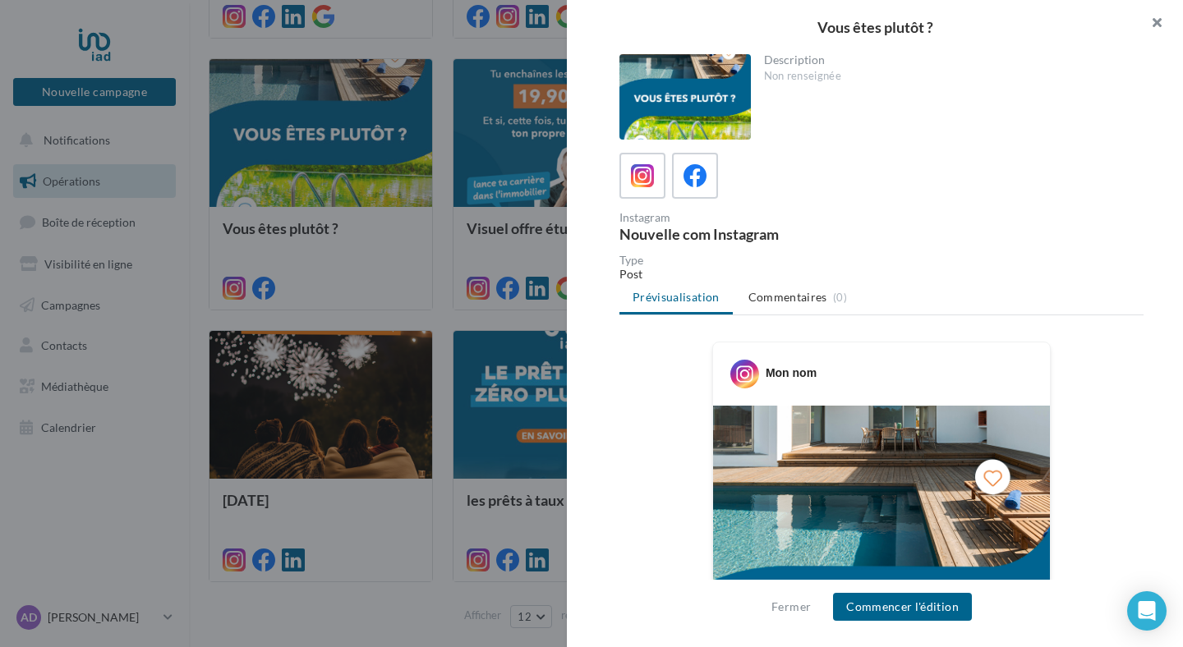
click at [1158, 23] on button "button" at bounding box center [1150, 24] width 66 height 49
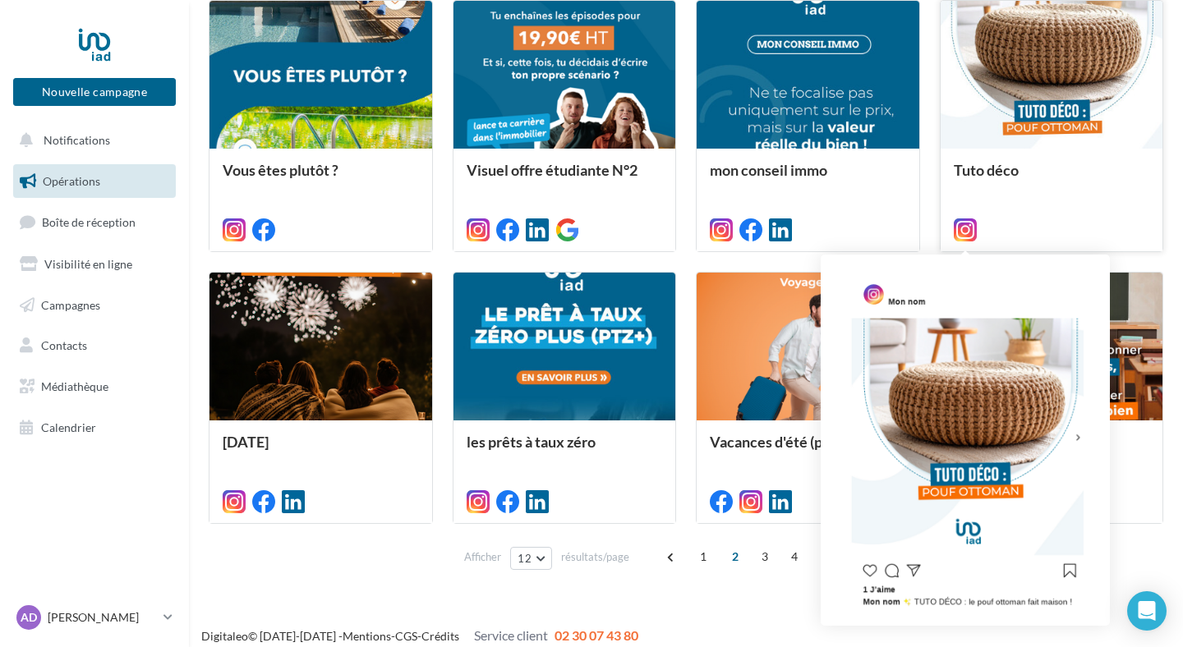
scroll to position [750, 0]
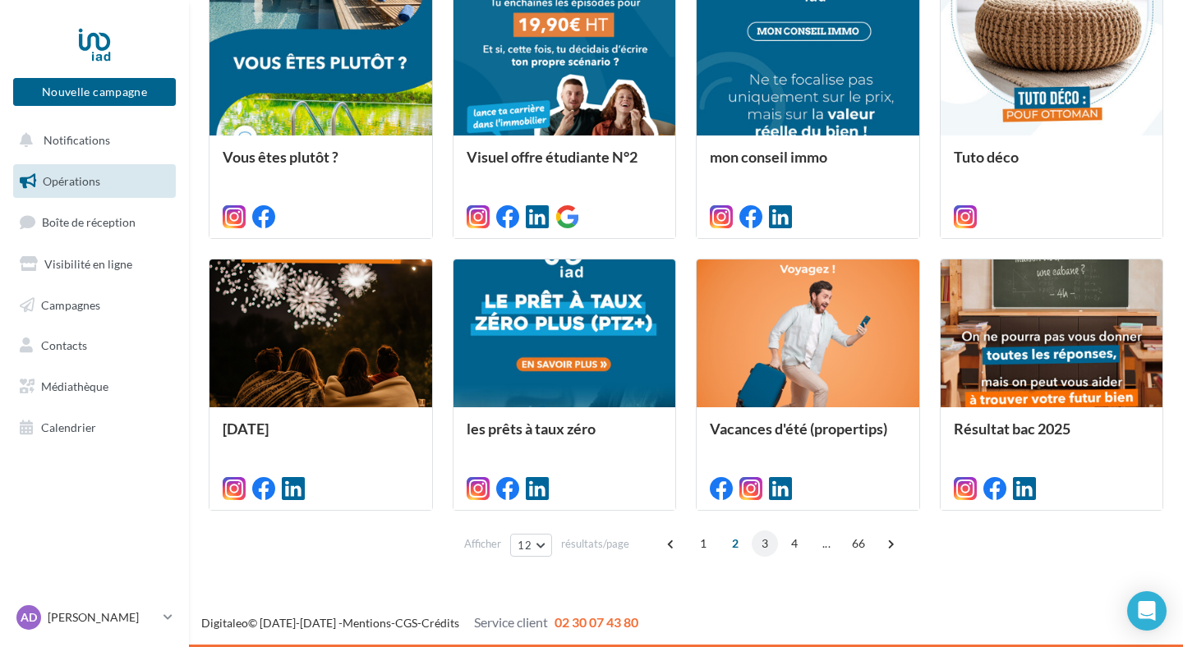
click at [758, 546] on span "3" at bounding box center [765, 544] width 26 height 26
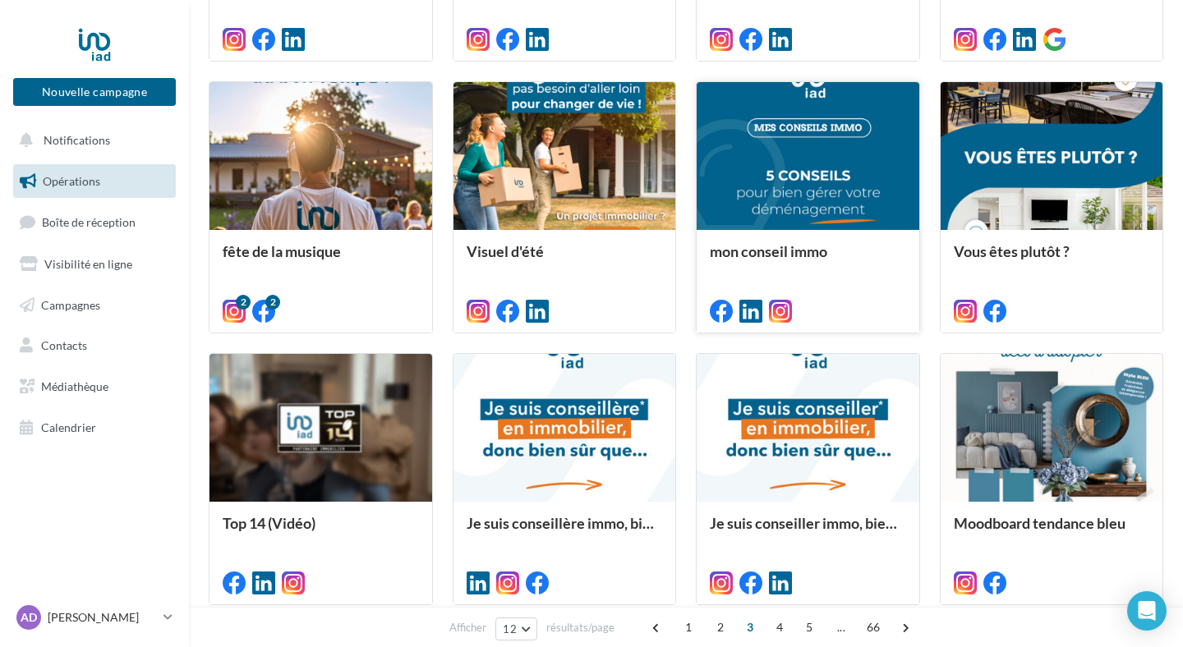
scroll to position [661, 0]
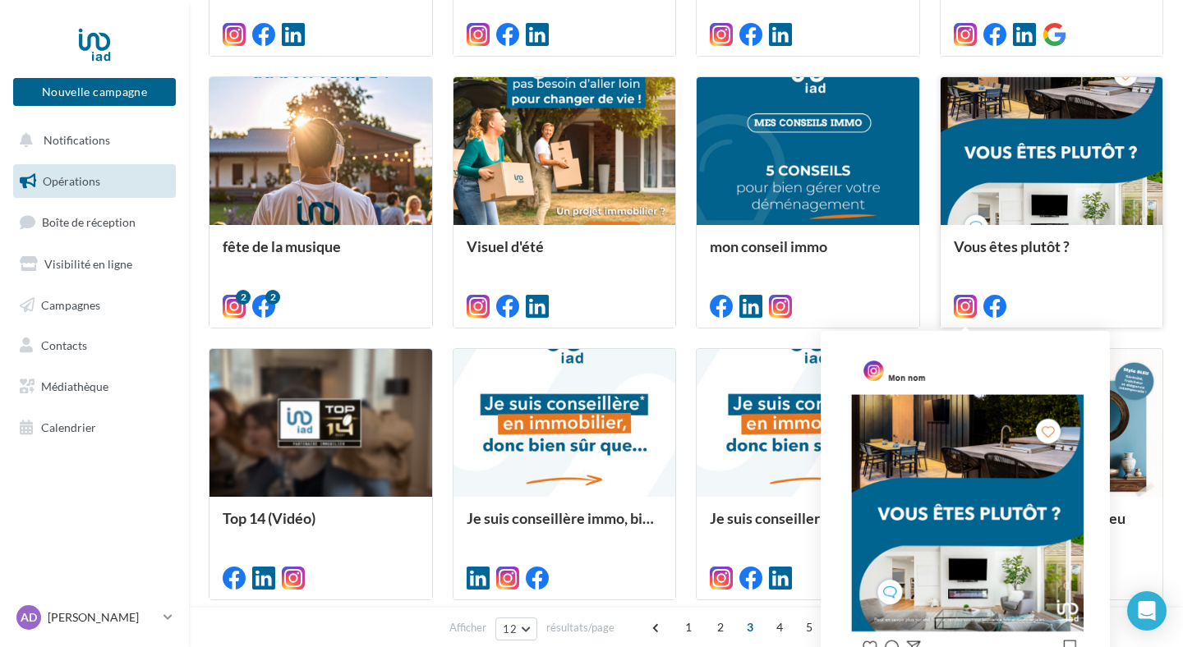
click at [965, 303] on icon at bounding box center [965, 306] width 23 height 23
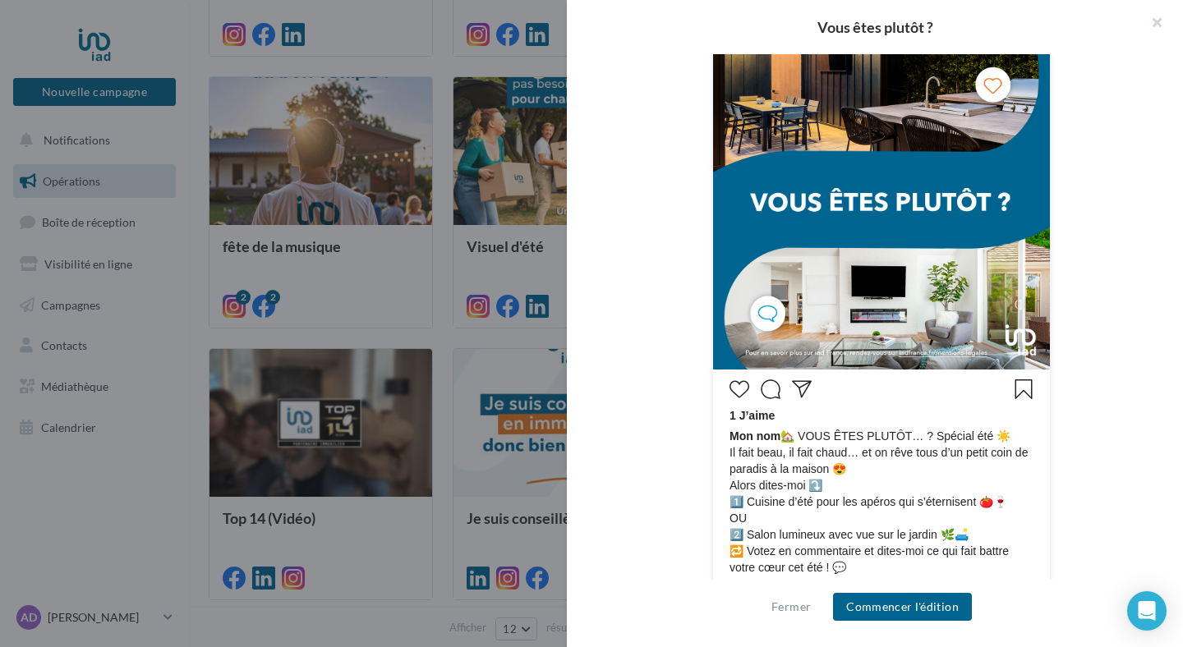
scroll to position [374, 0]
click at [525, 233] on div at bounding box center [591, 323] width 1183 height 647
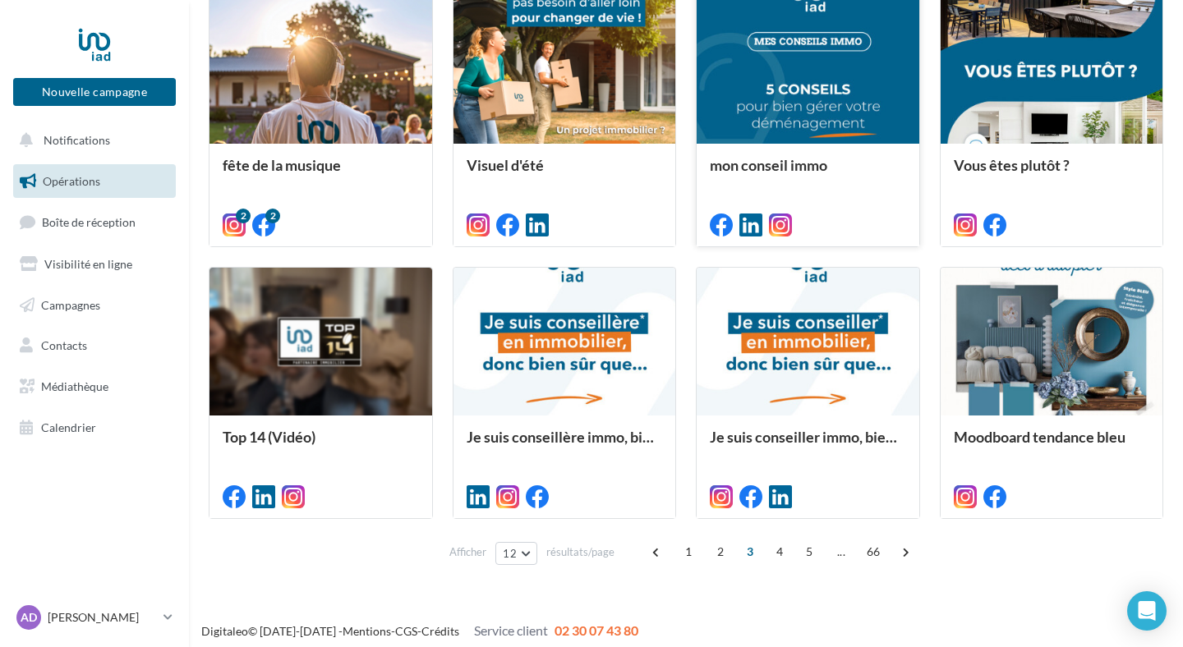
scroll to position [743, 0]
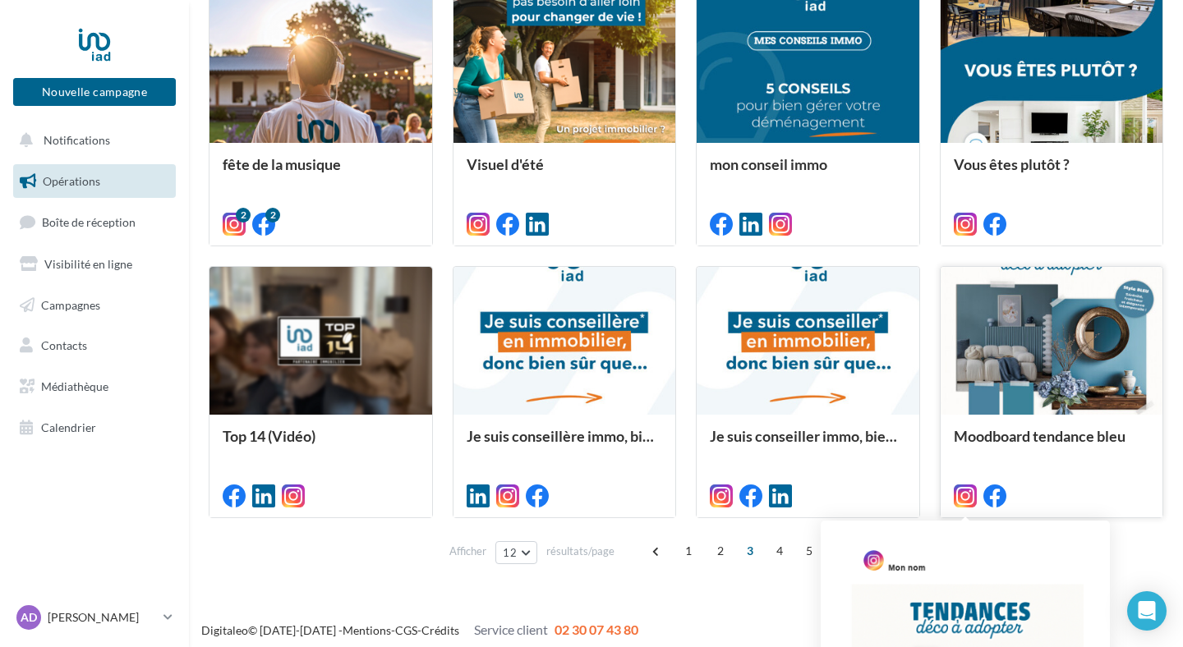
click at [968, 493] on icon at bounding box center [965, 496] width 23 height 23
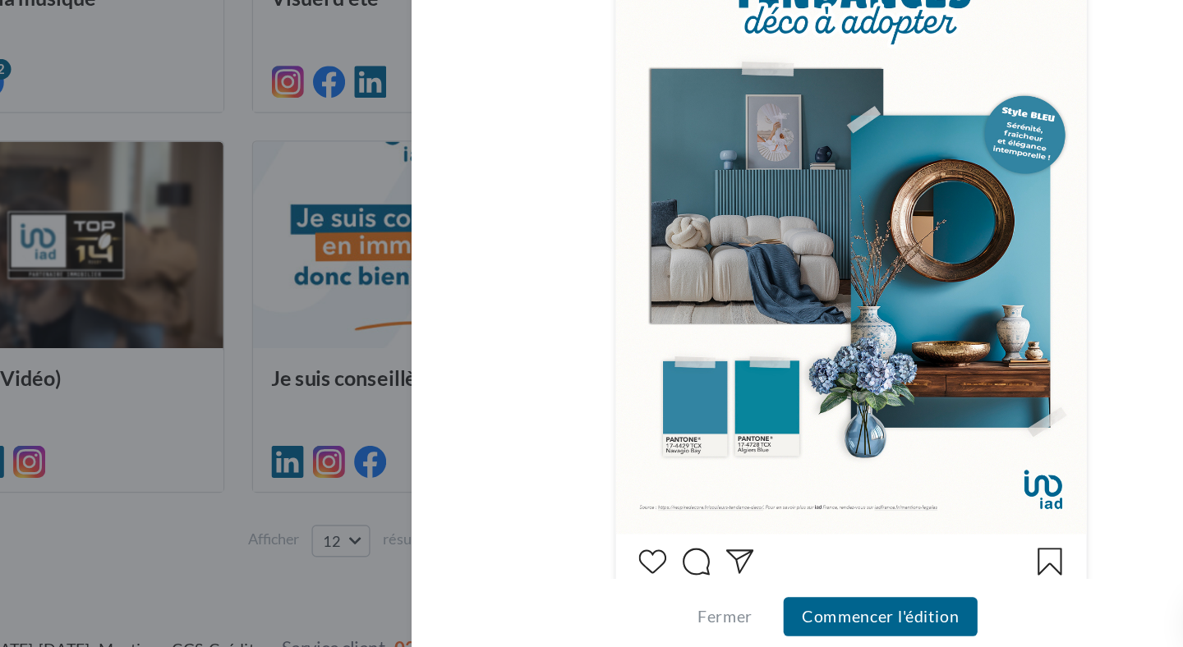
scroll to position [282, 0]
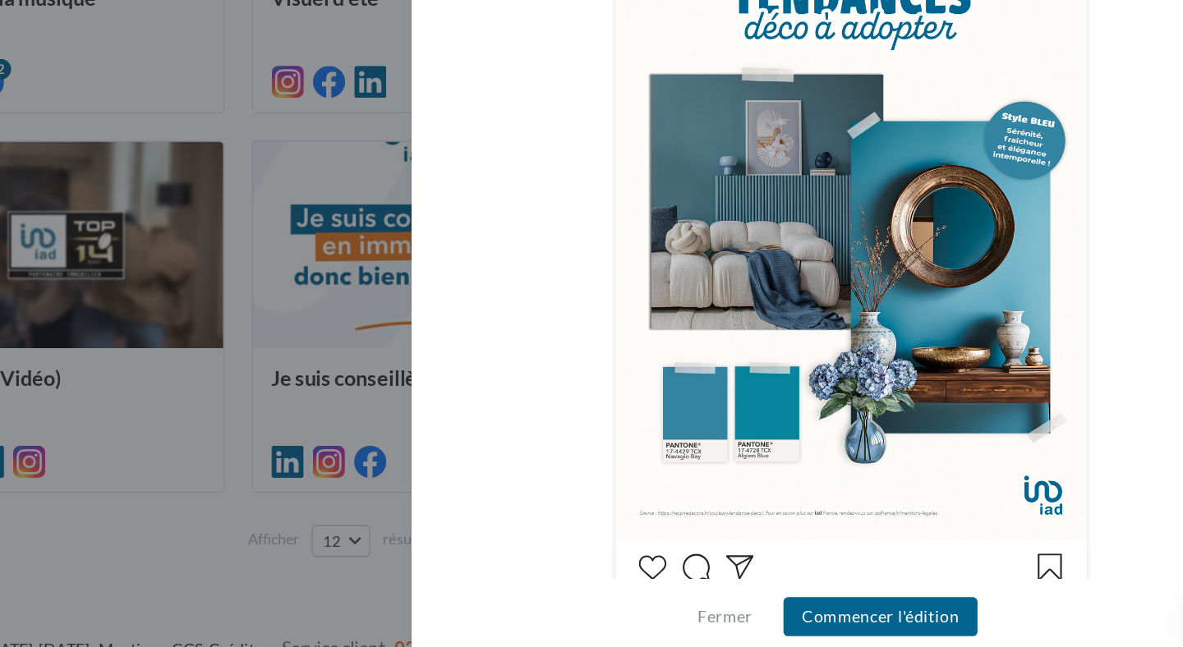
click at [542, 528] on div at bounding box center [591, 323] width 1183 height 647
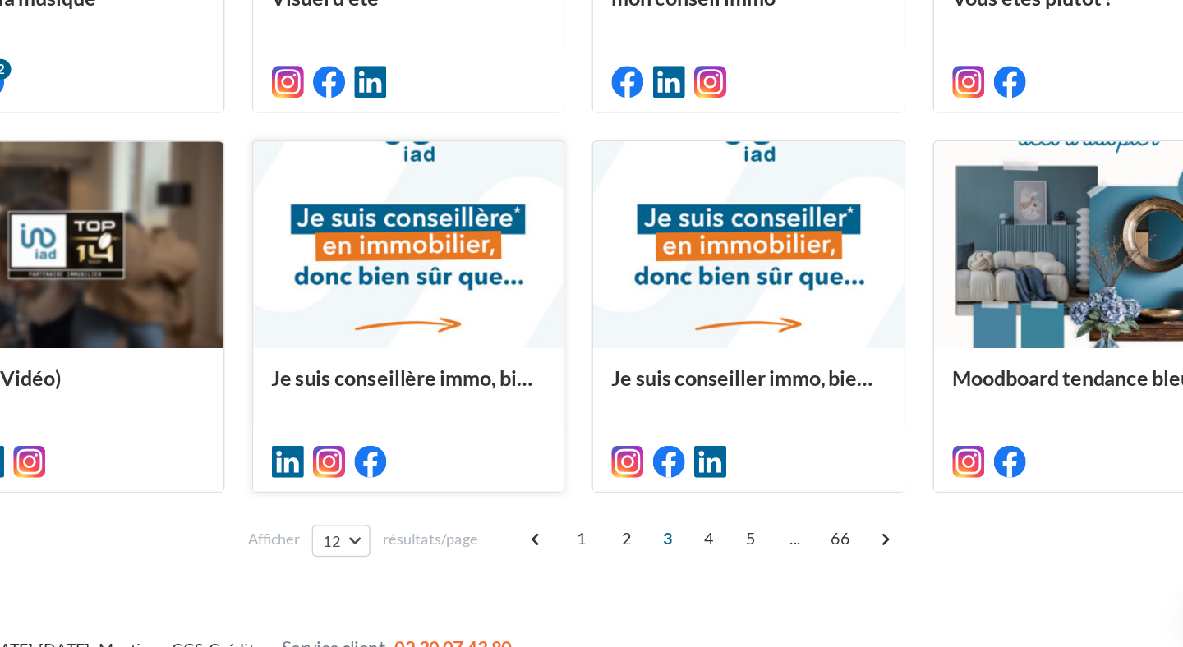
scroll to position [743, 0]
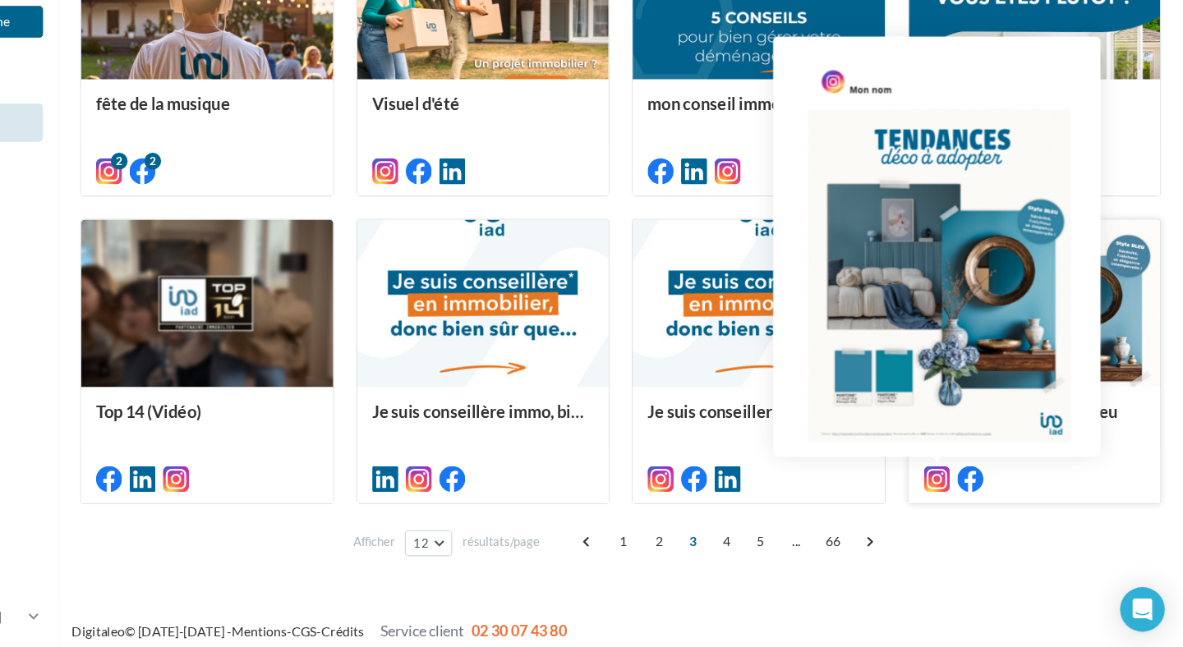
click at [963, 496] on icon at bounding box center [965, 496] width 23 height 23
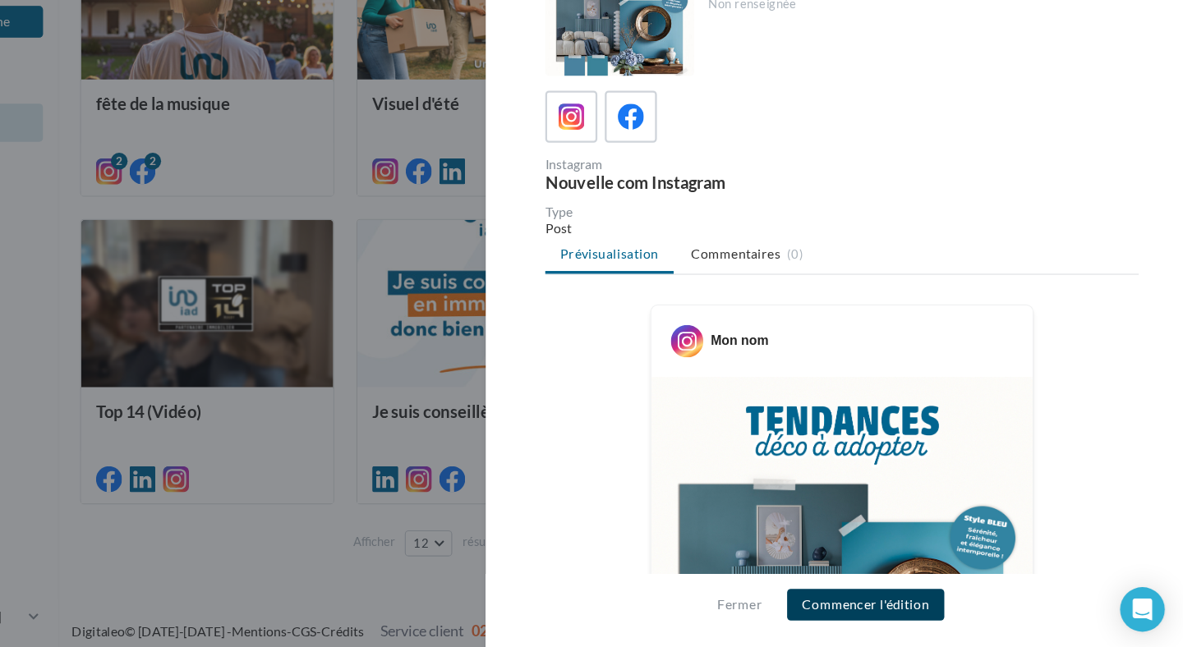
click at [918, 604] on button "Commencer l'édition" at bounding box center [902, 607] width 139 height 28
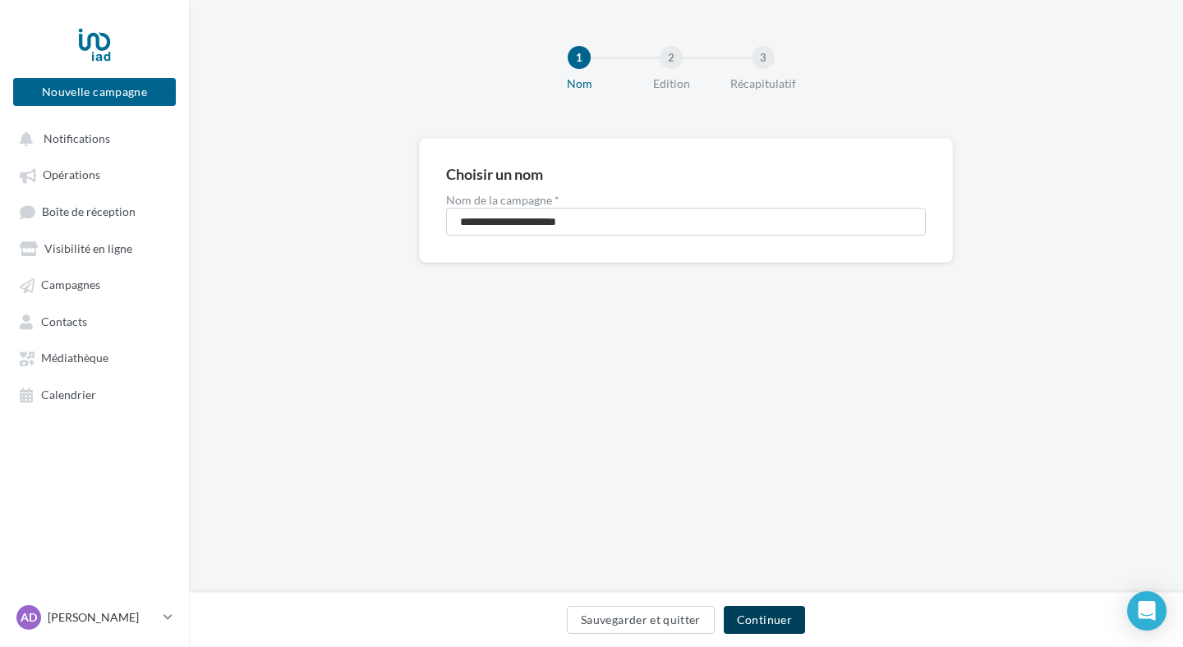
click at [769, 633] on button "Continuer" at bounding box center [764, 620] width 81 height 28
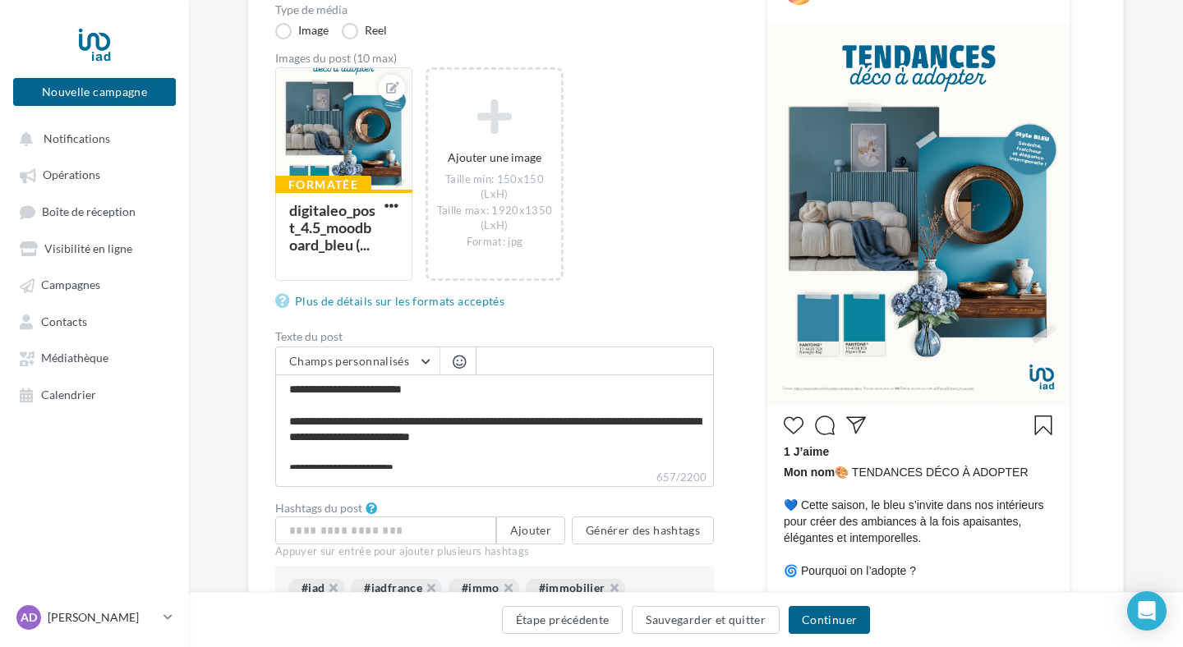
scroll to position [252, 0]
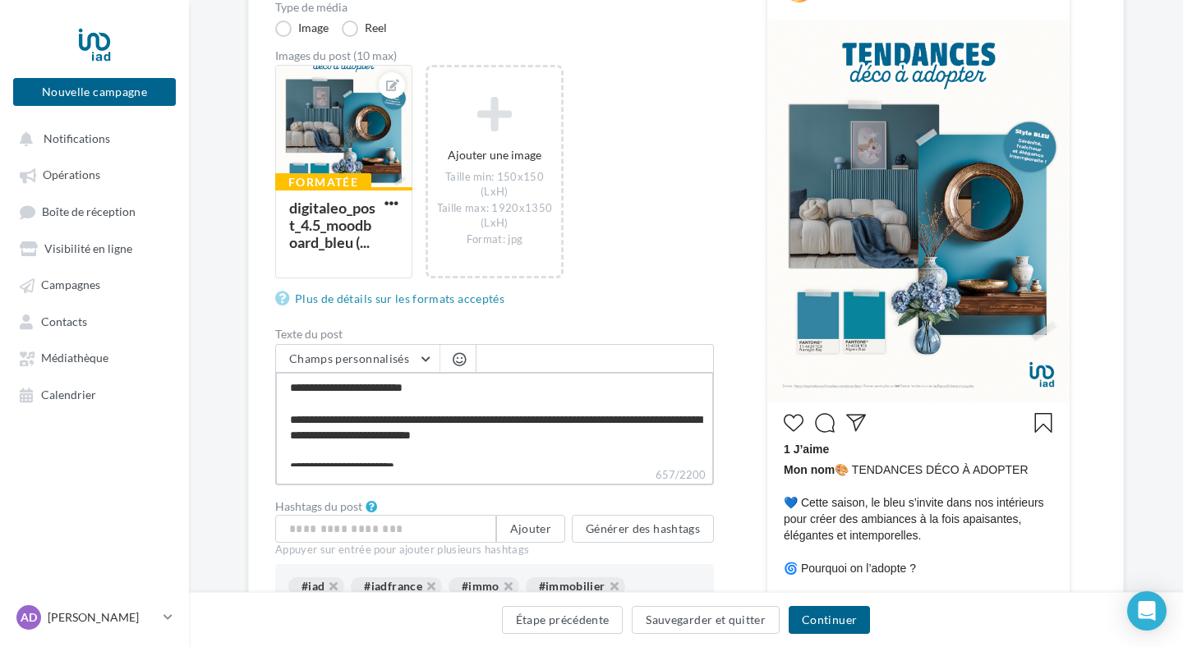
click at [438, 403] on textarea "**********" at bounding box center [494, 419] width 439 height 94
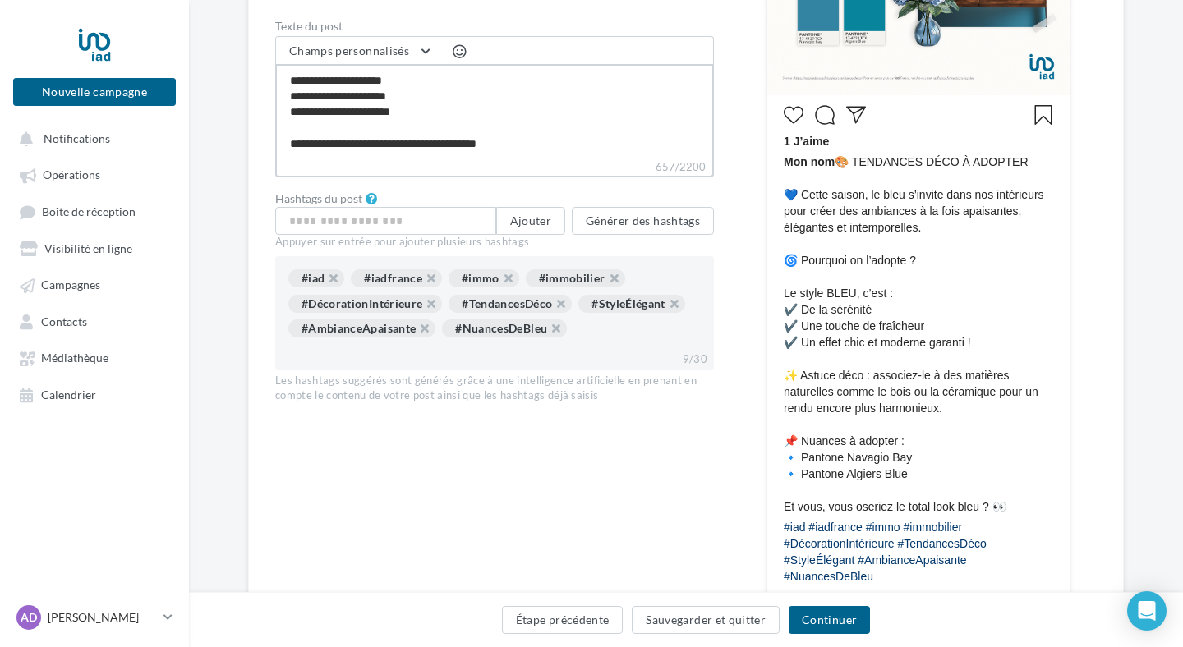
scroll to position [539, 0]
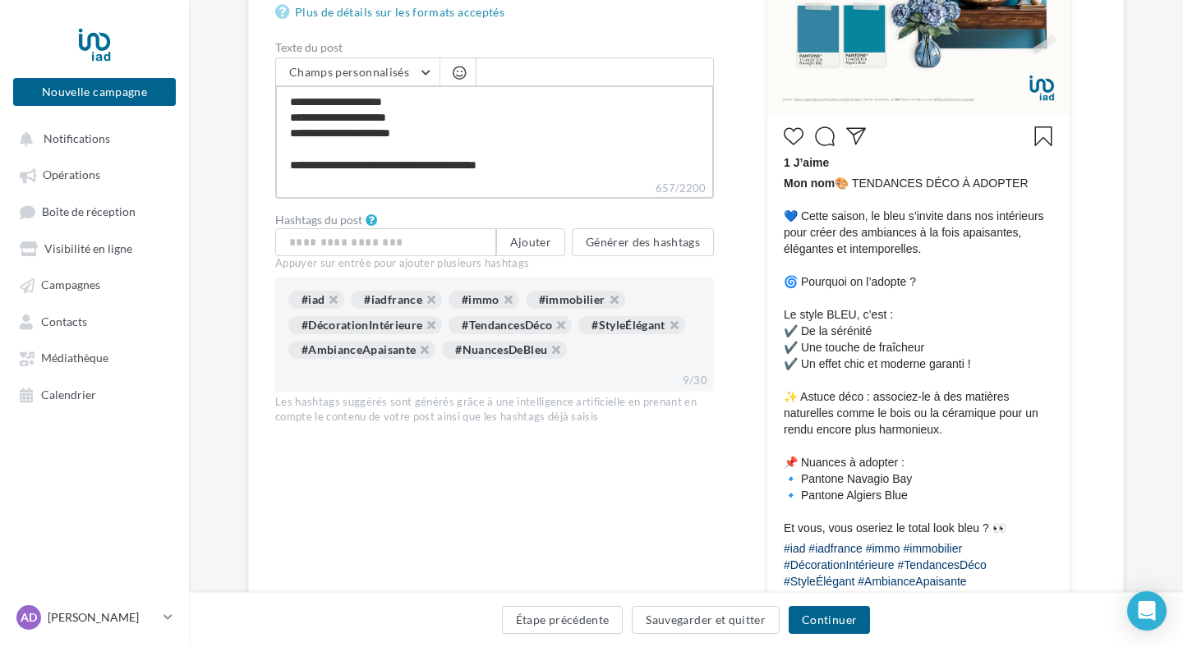
click at [470, 164] on textarea "**********" at bounding box center [494, 132] width 439 height 94
type textarea "**********"
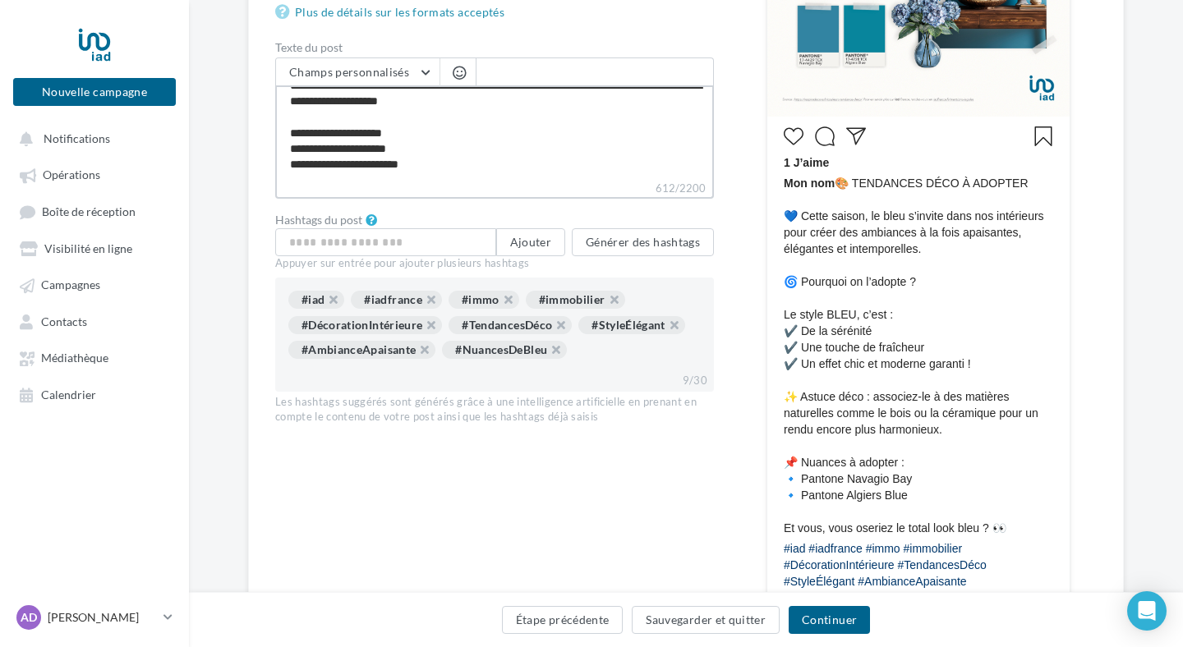
type textarea "**********"
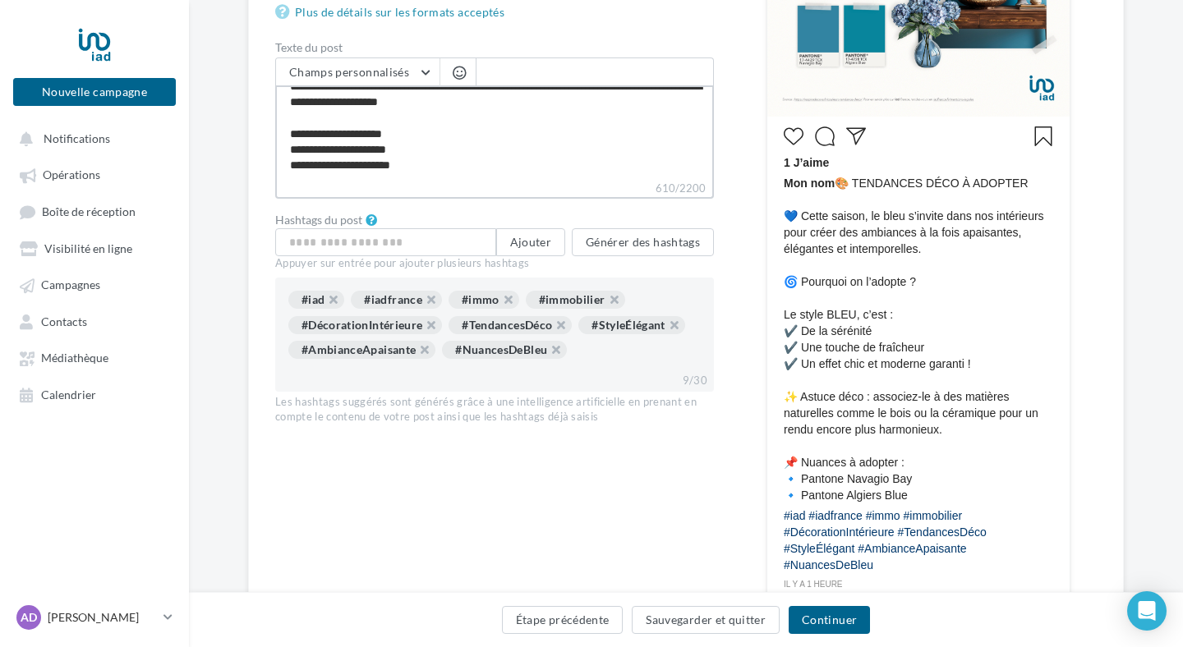
scroll to position [578, 0]
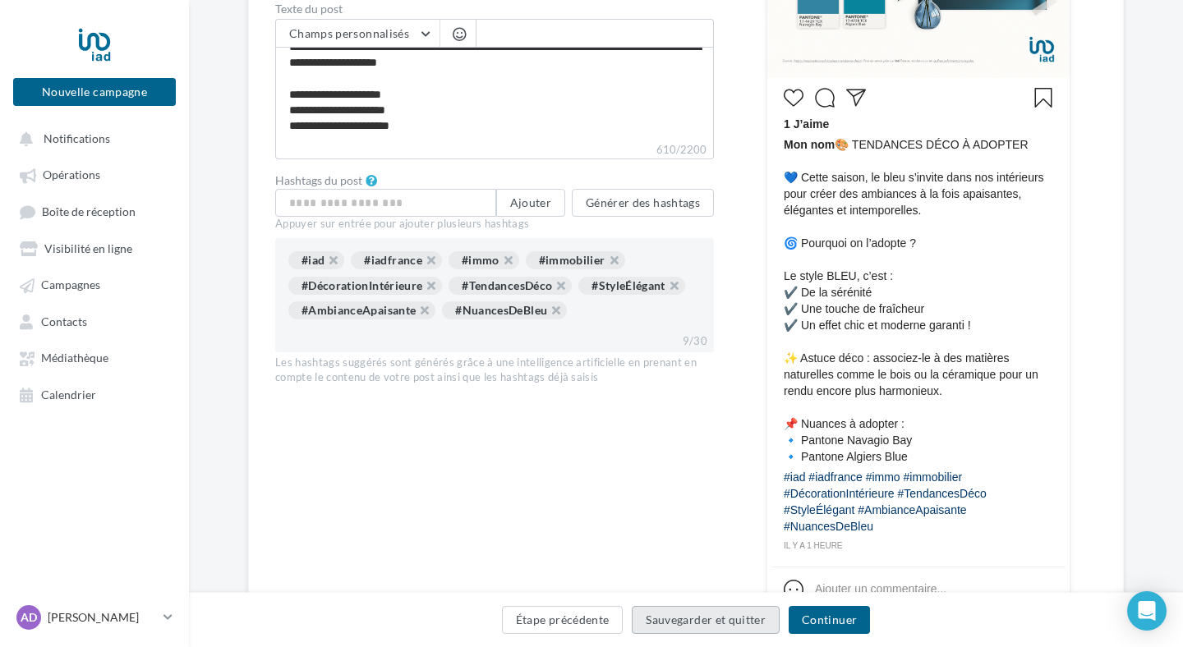
click at [711, 622] on button "Sauvegarder et quitter" at bounding box center [706, 620] width 148 height 28
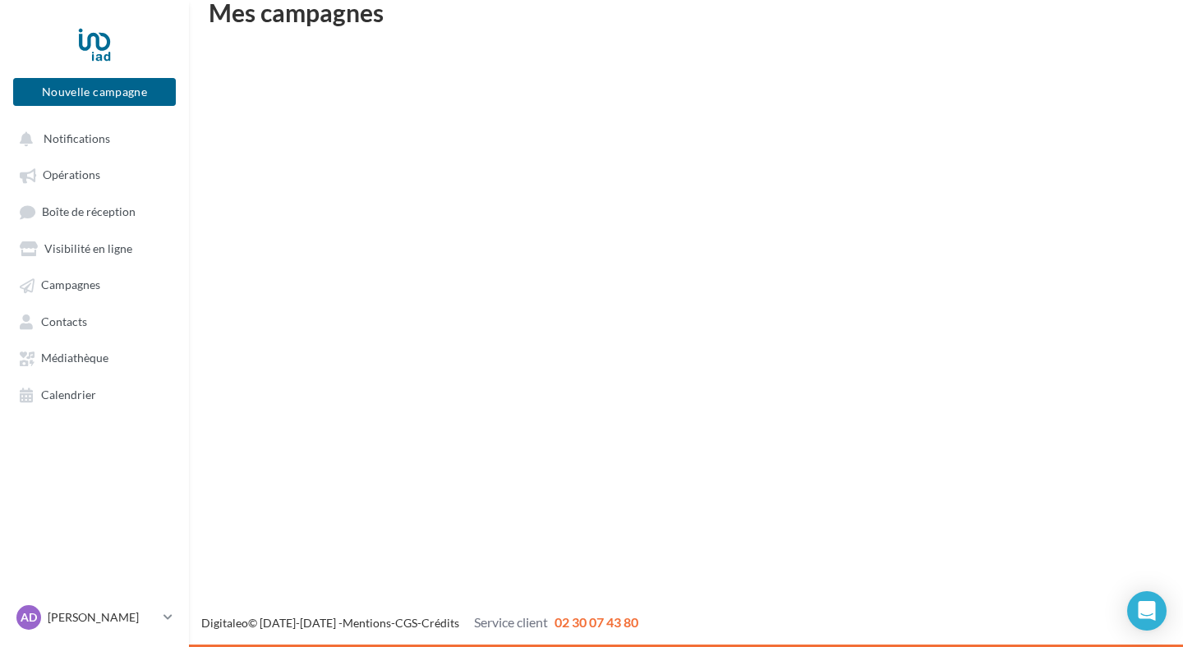
scroll to position [26, 0]
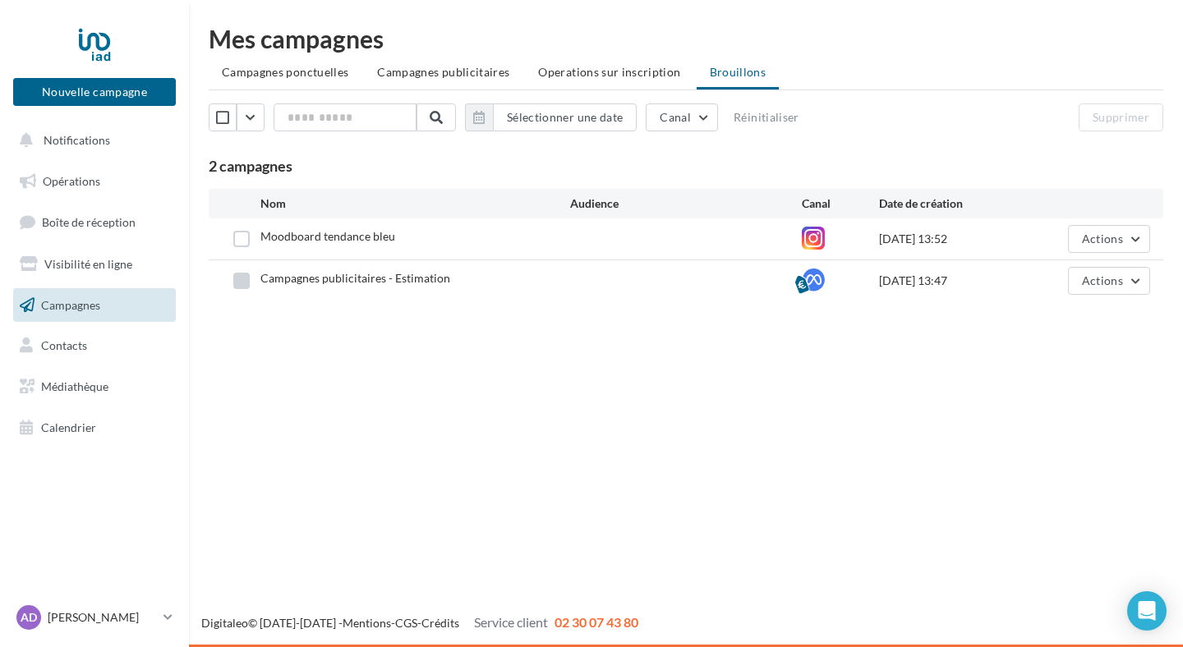
click at [237, 278] on label at bounding box center [241, 281] width 16 height 16
click at [479, 117] on button "button" at bounding box center [479, 118] width 28 height 28
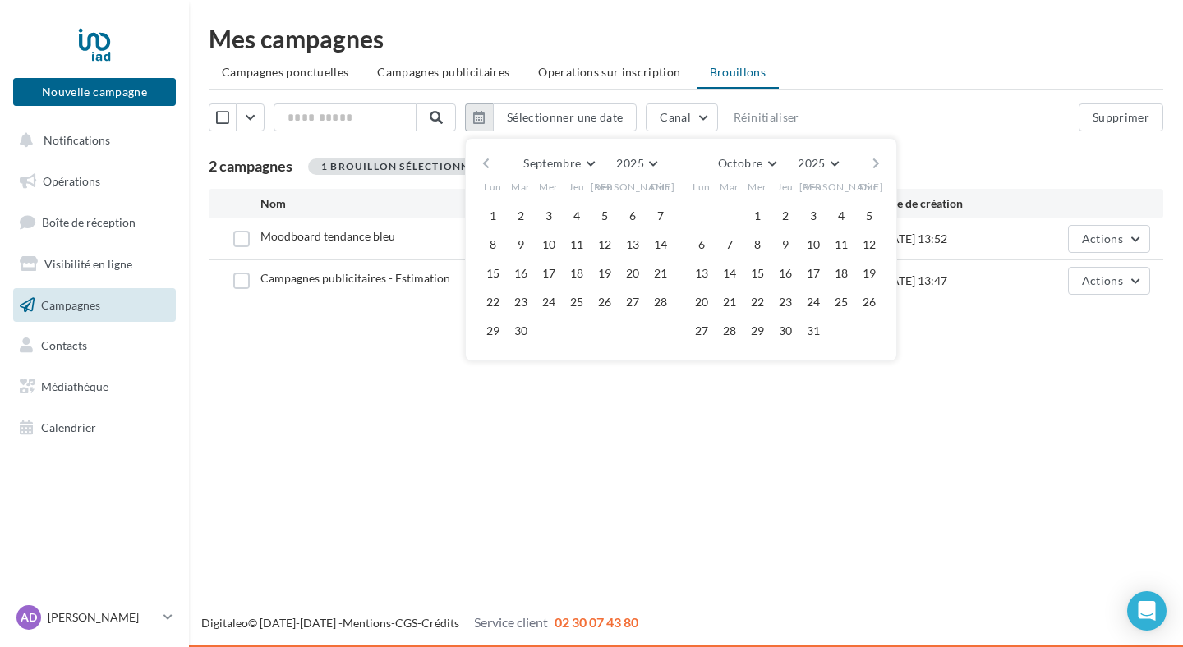
click at [479, 117] on button "button" at bounding box center [479, 118] width 28 height 28
click at [1098, 113] on button "Supprimer" at bounding box center [1121, 118] width 85 height 28
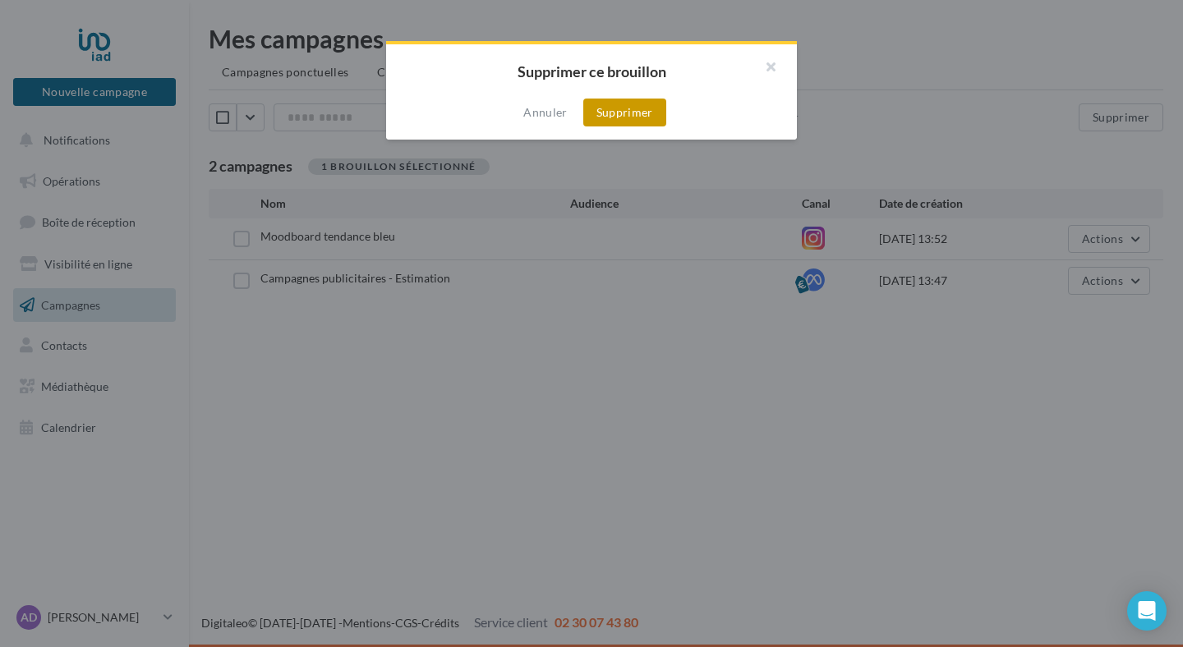
click at [646, 116] on button "Supprimer" at bounding box center [624, 113] width 83 height 28
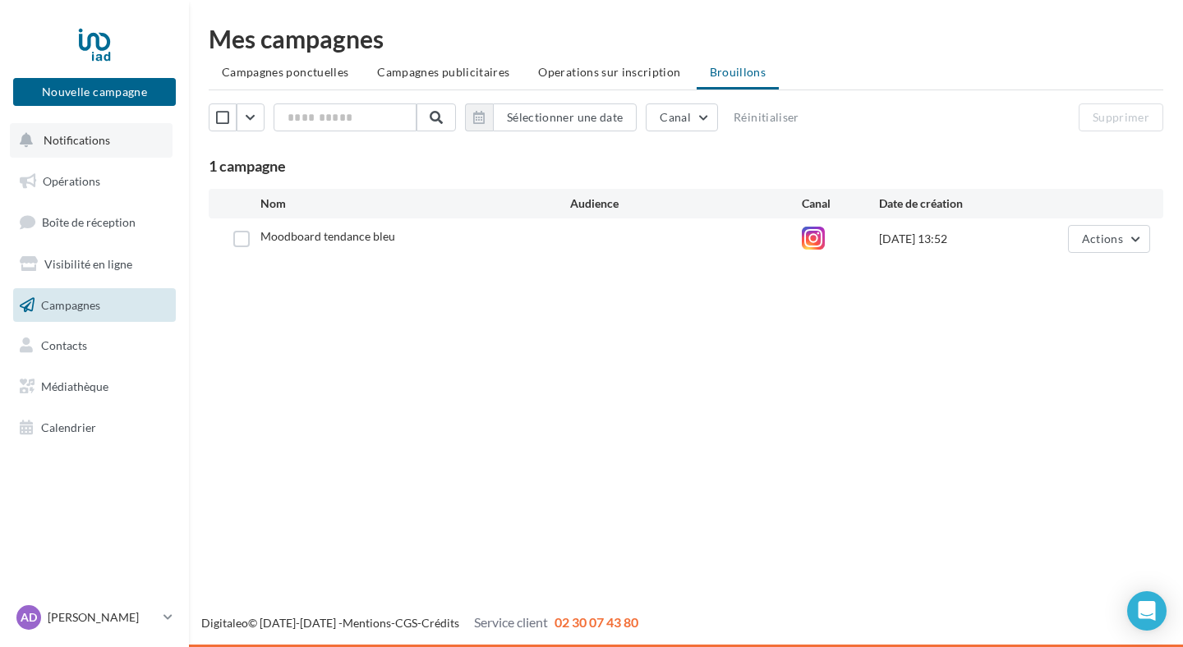
click at [122, 134] on button "Notifications" at bounding box center [91, 140] width 163 height 35
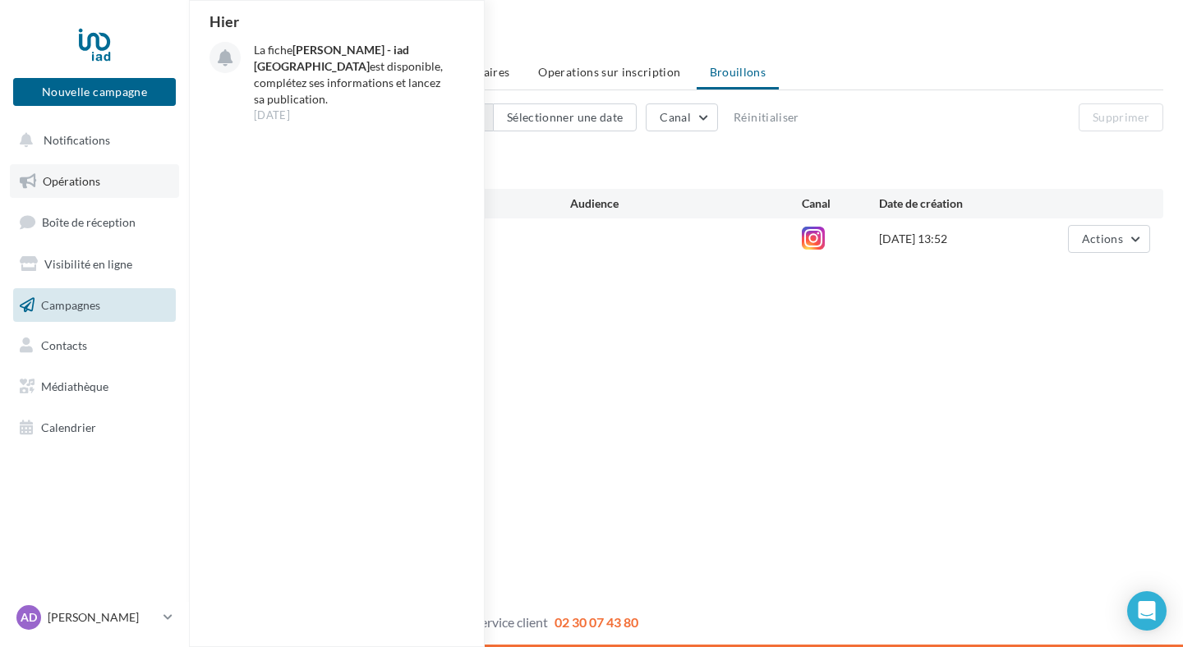
click at [111, 182] on link "Opérations" at bounding box center [94, 181] width 169 height 35
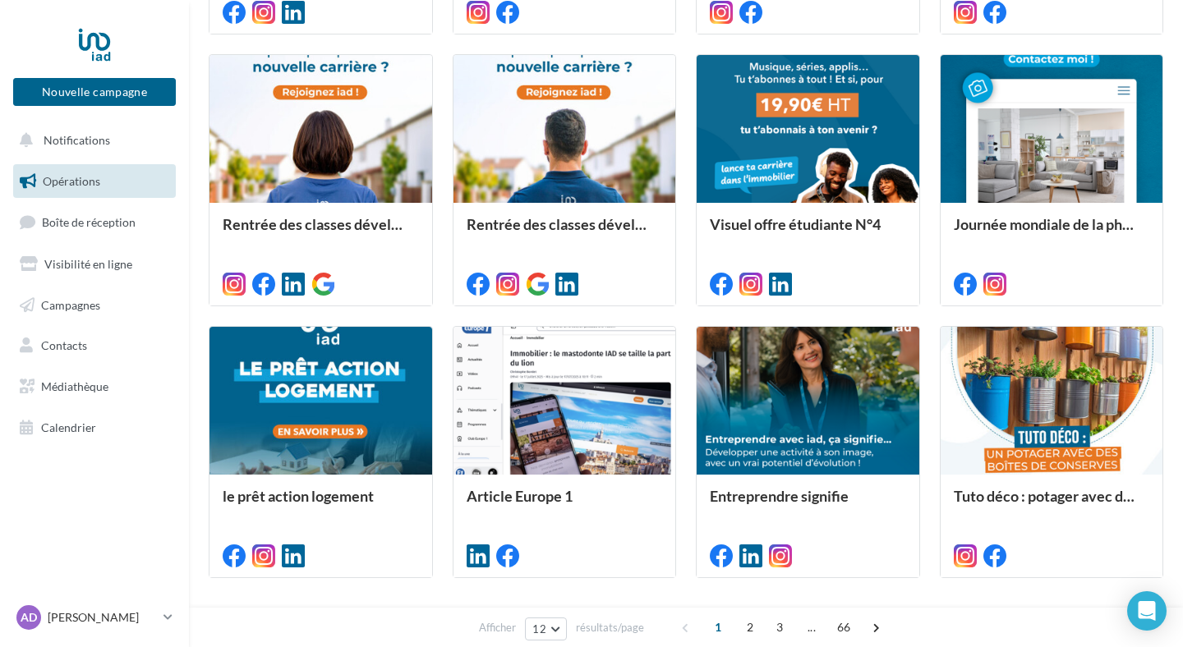
scroll to position [750, 0]
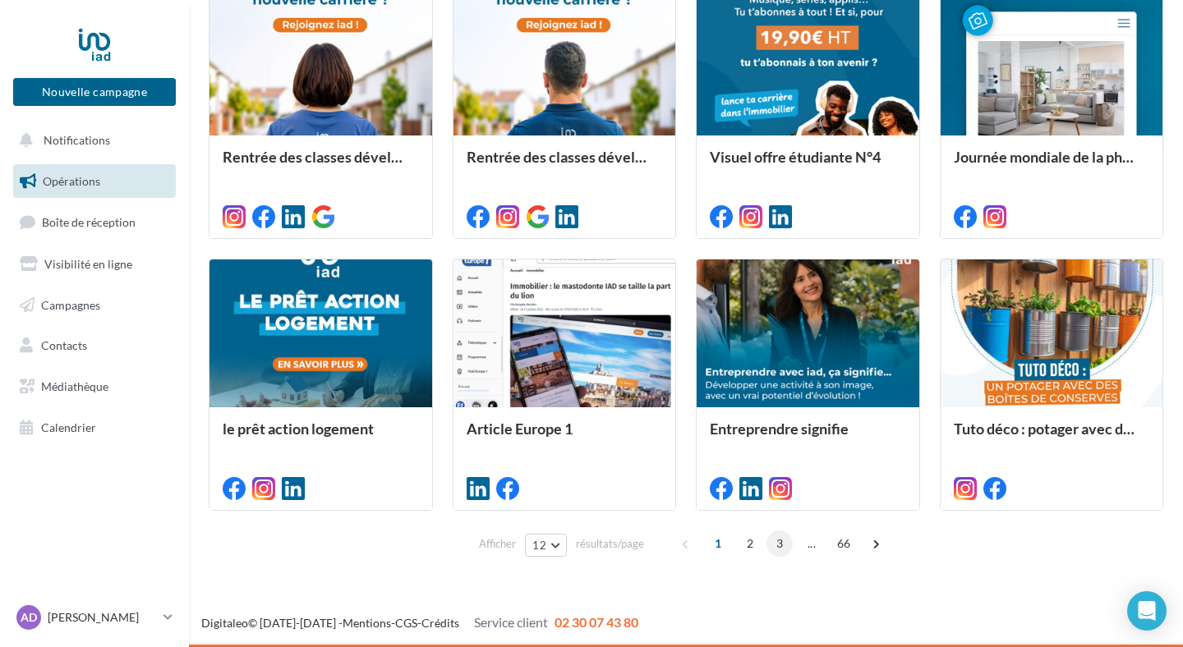
click at [775, 550] on span "3" at bounding box center [780, 544] width 26 height 26
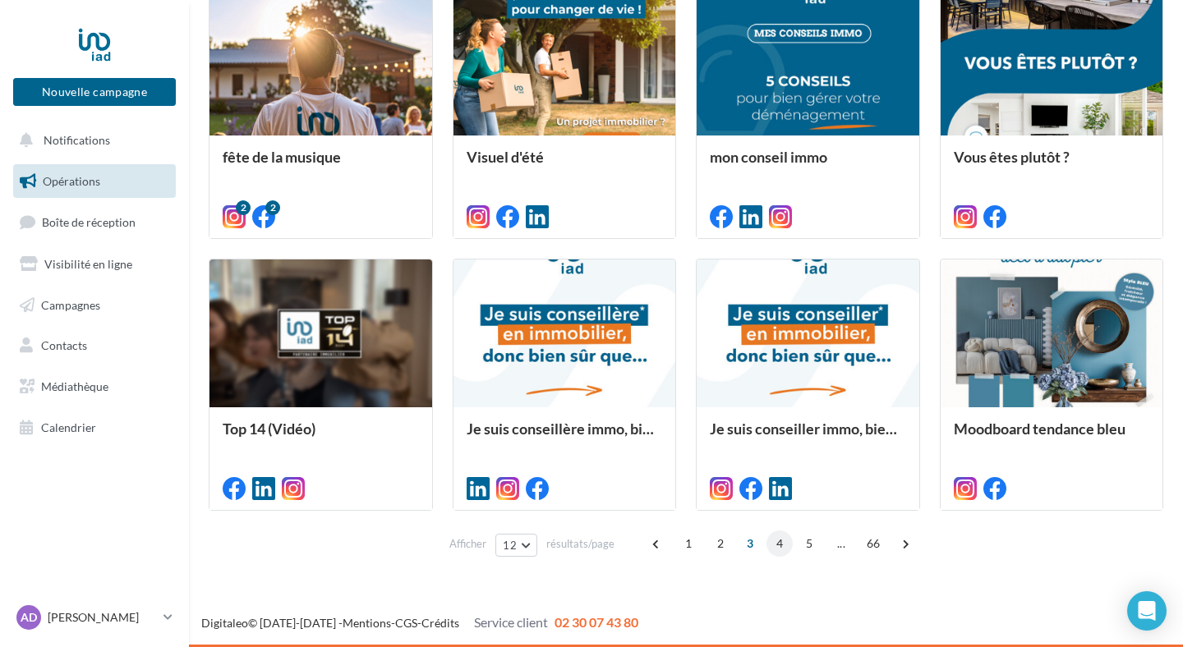
click at [784, 545] on span "4" at bounding box center [780, 544] width 26 height 26
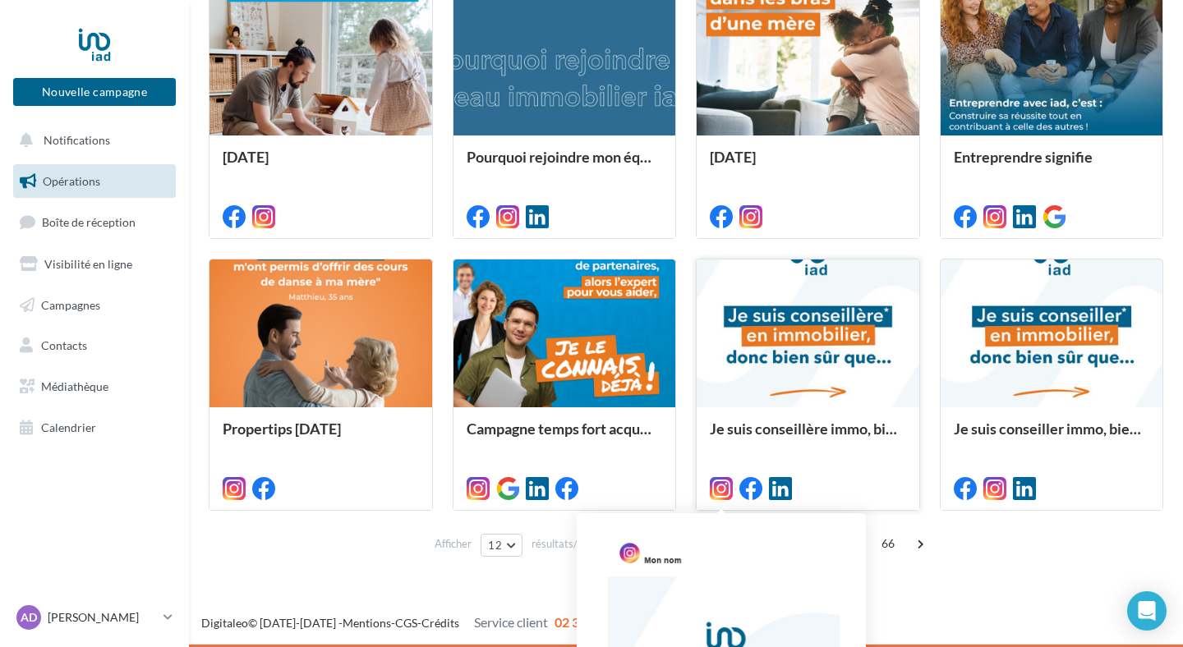
click at [718, 492] on icon at bounding box center [721, 488] width 23 height 23
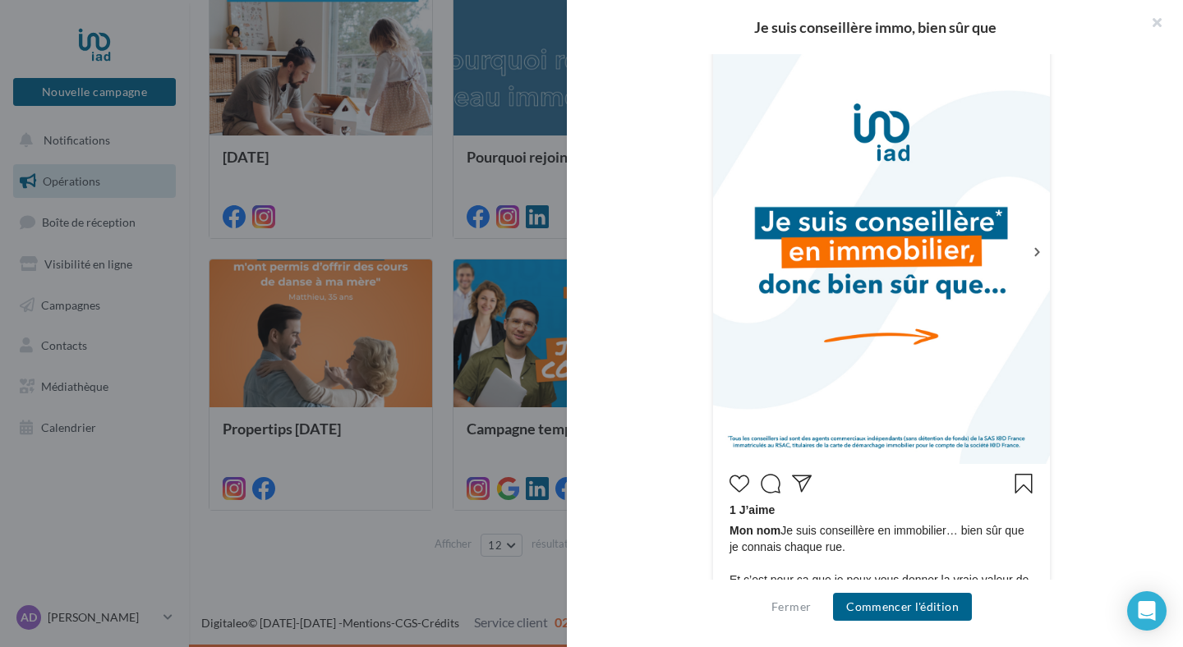
scroll to position [368, 0]
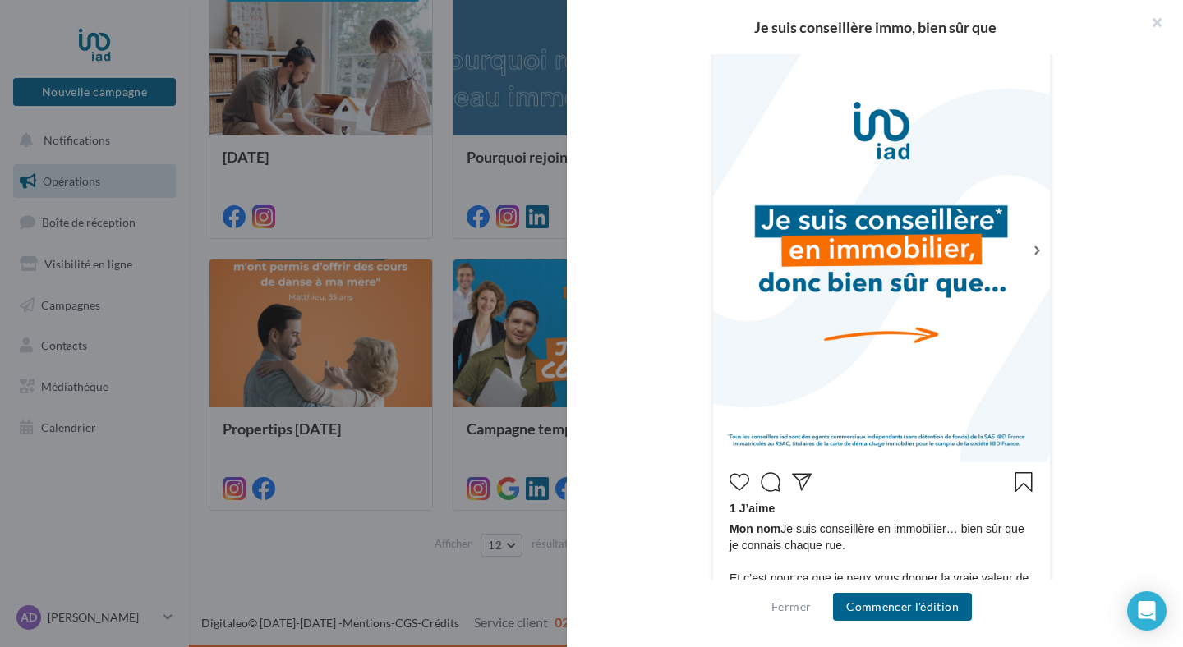
click at [1037, 253] on icon at bounding box center [1036, 250] width 15 height 15
click at [897, 609] on button "Commencer l'édition" at bounding box center [902, 607] width 139 height 28
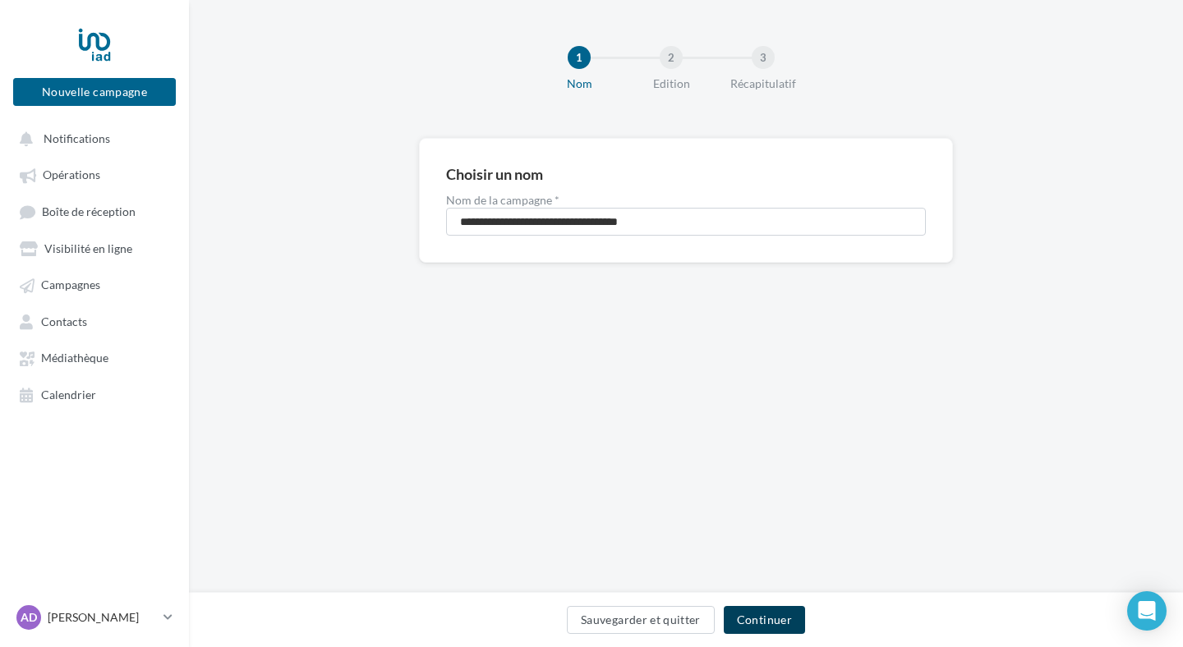
click at [763, 623] on button "Continuer" at bounding box center [764, 620] width 81 height 28
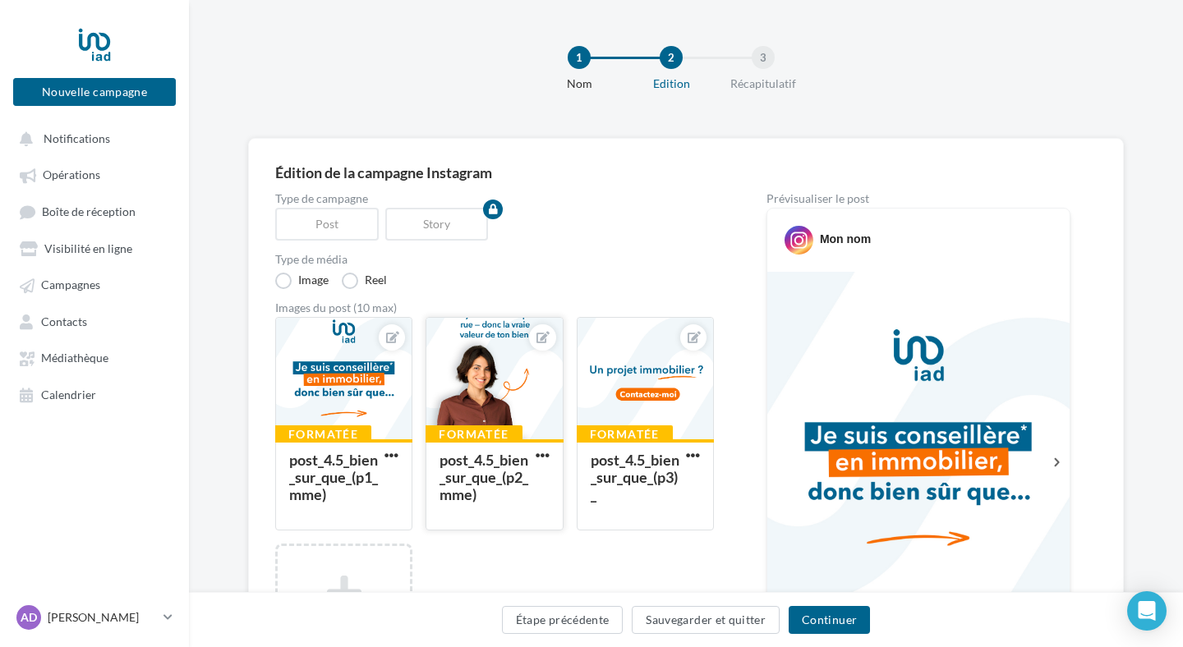
click at [512, 371] on div at bounding box center [494, 379] width 136 height 123
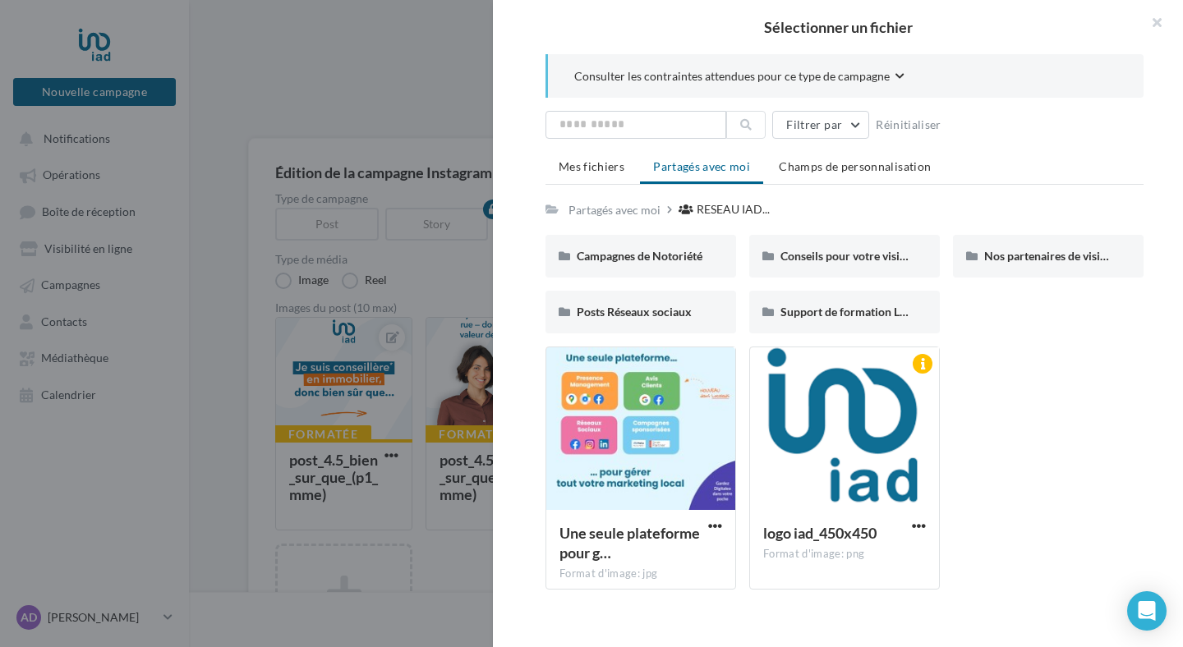
click at [422, 277] on div at bounding box center [591, 323] width 1183 height 647
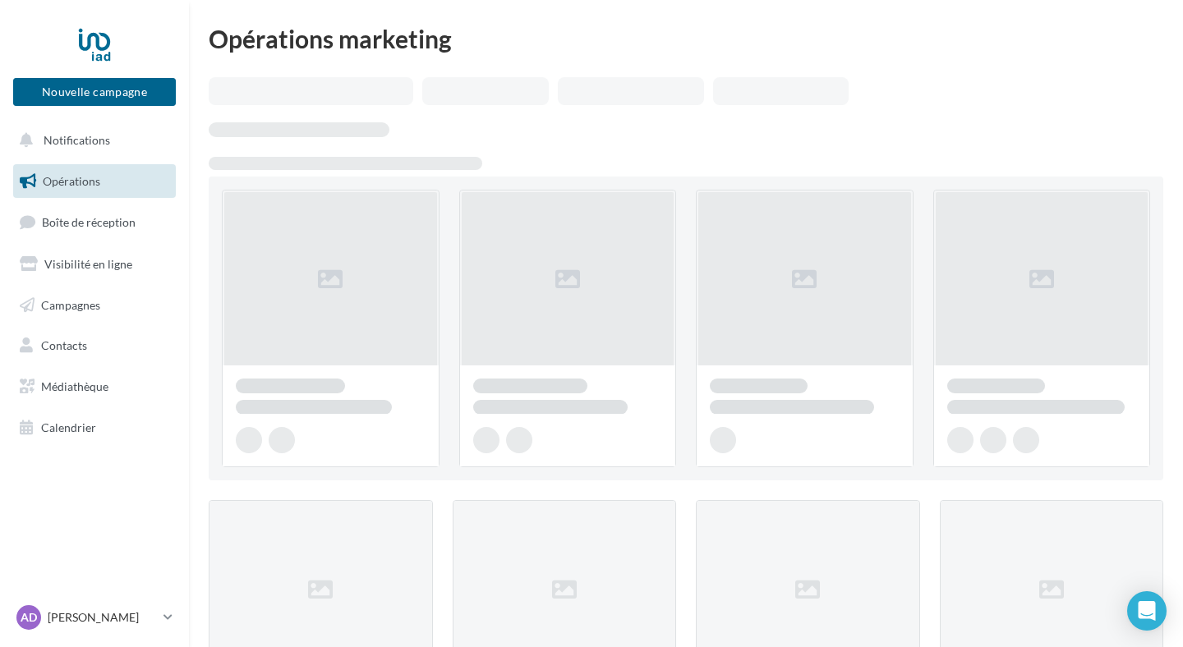
scroll to position [750, 0]
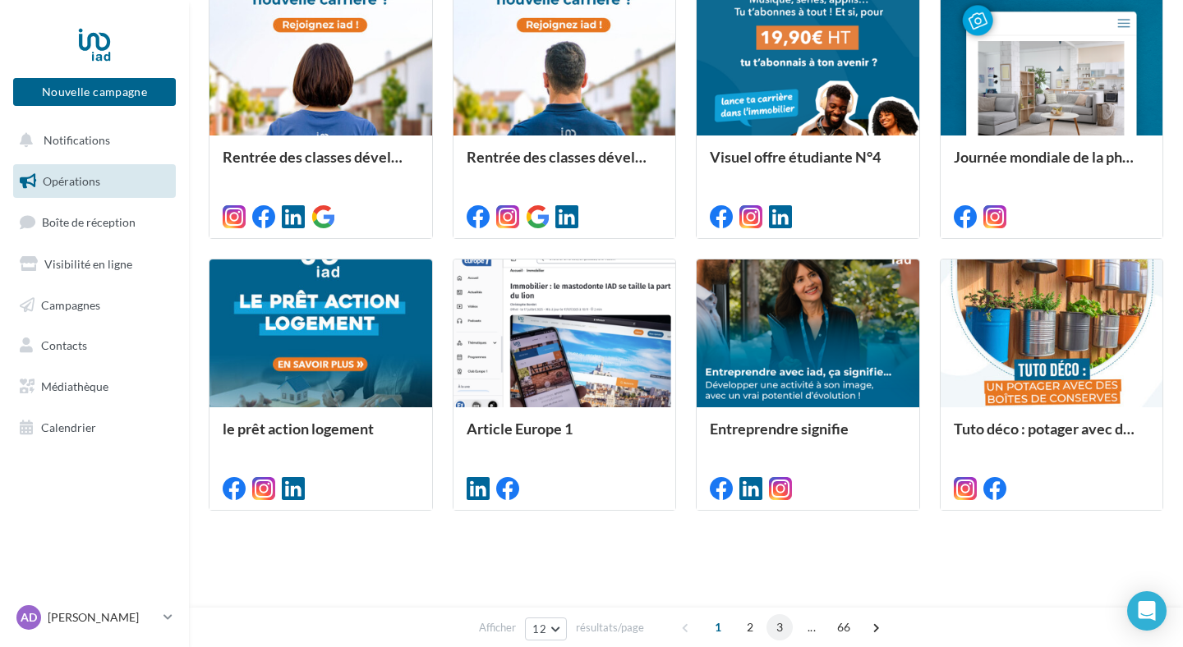
click at [781, 633] on span "3" at bounding box center [780, 628] width 26 height 26
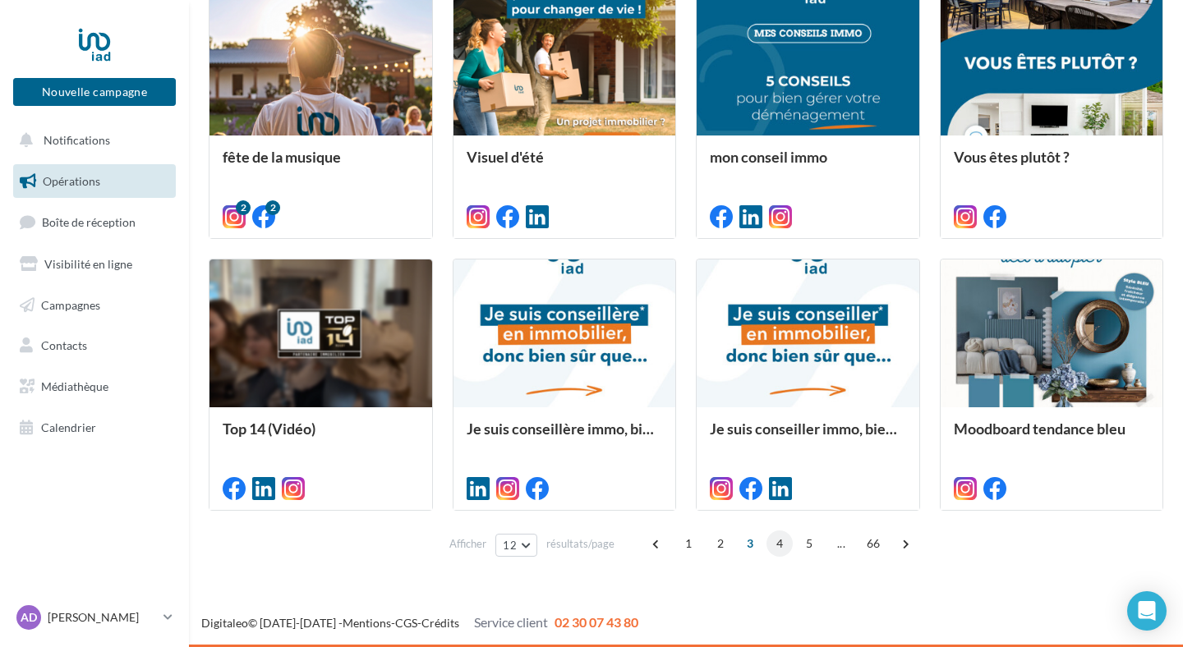
click at [773, 546] on span "4" at bounding box center [780, 544] width 26 height 26
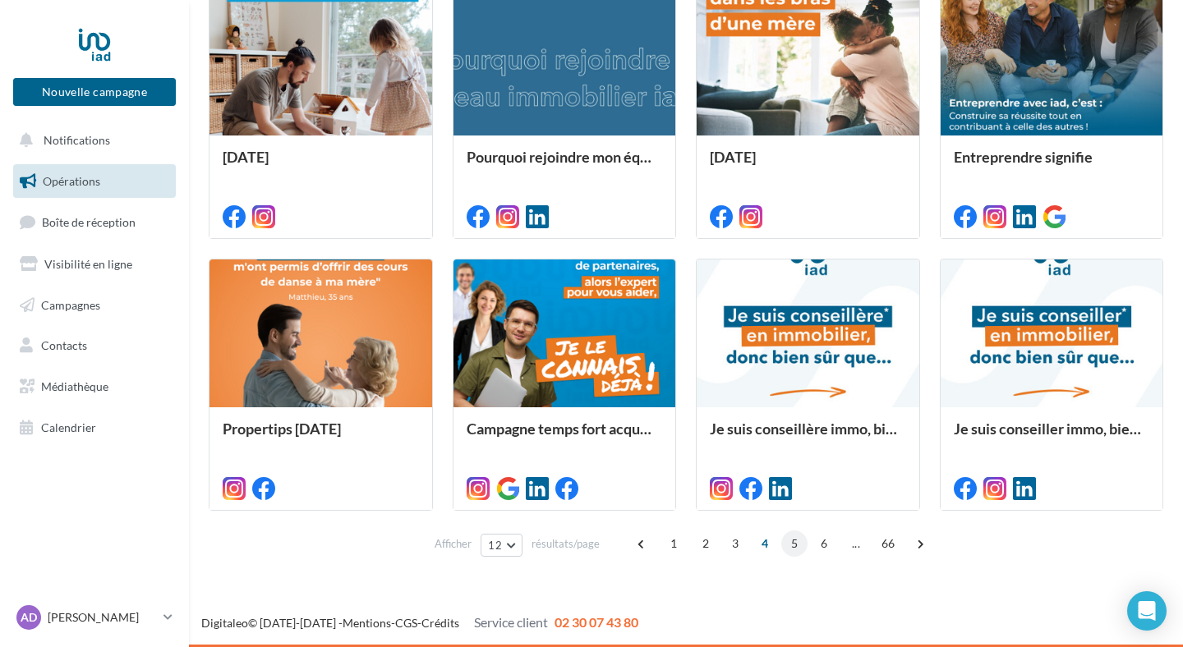
click at [791, 541] on span "5" at bounding box center [794, 544] width 26 height 26
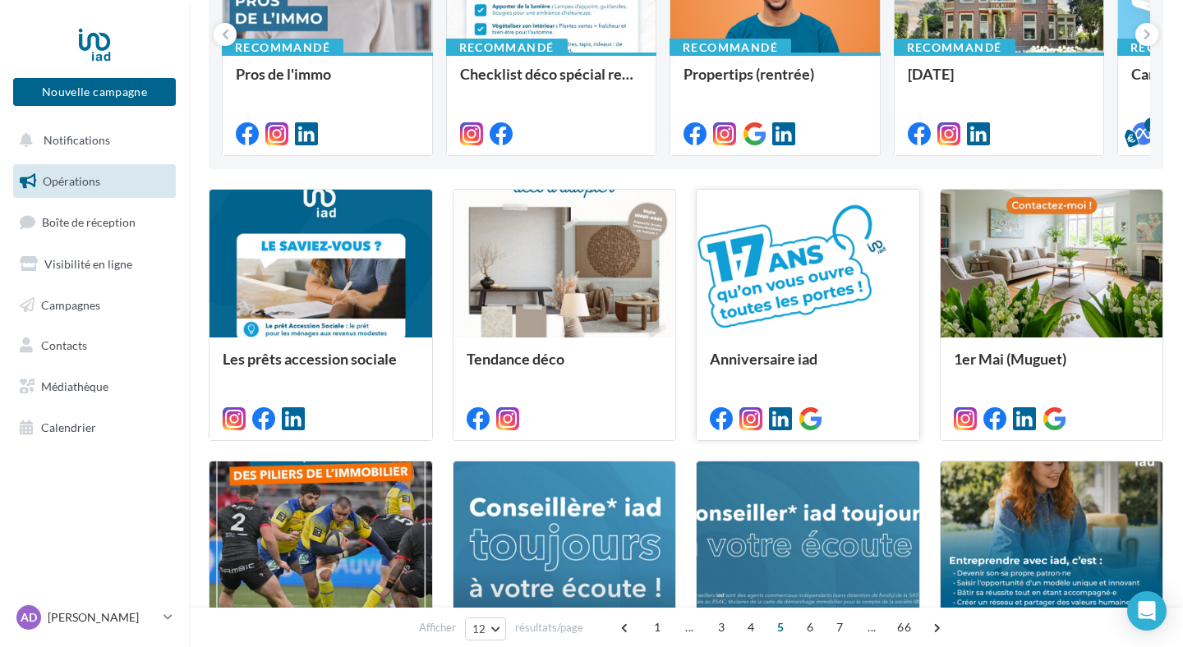
scroll to position [288, 0]
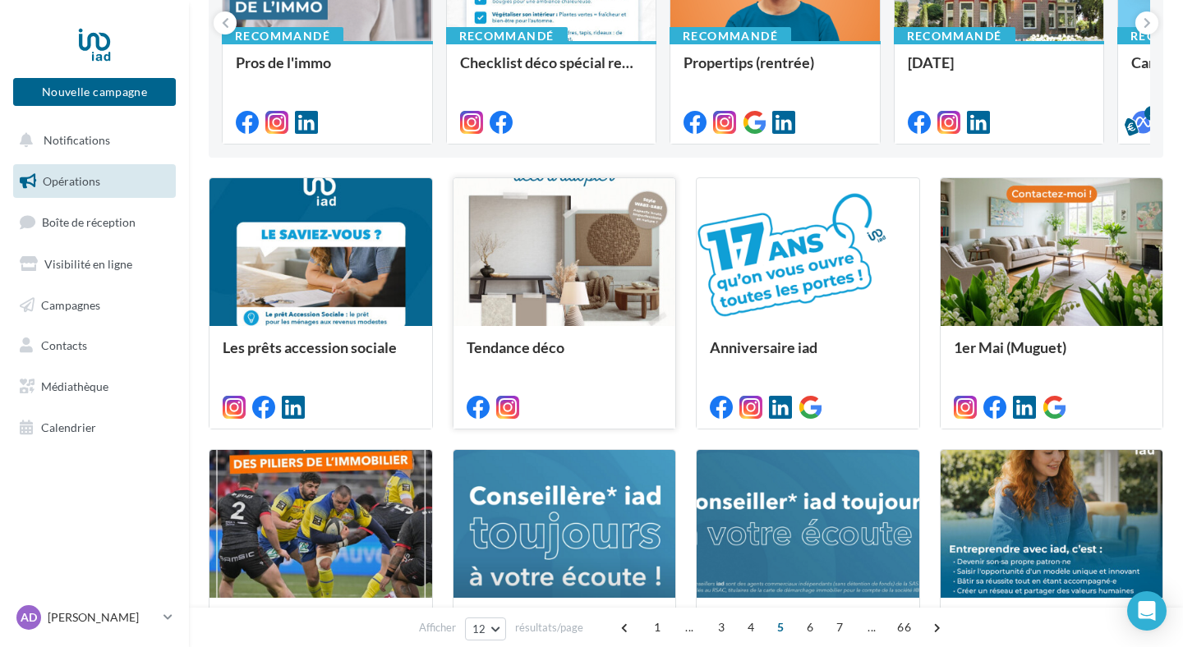
click at [564, 271] on div at bounding box center [565, 253] width 223 height 150
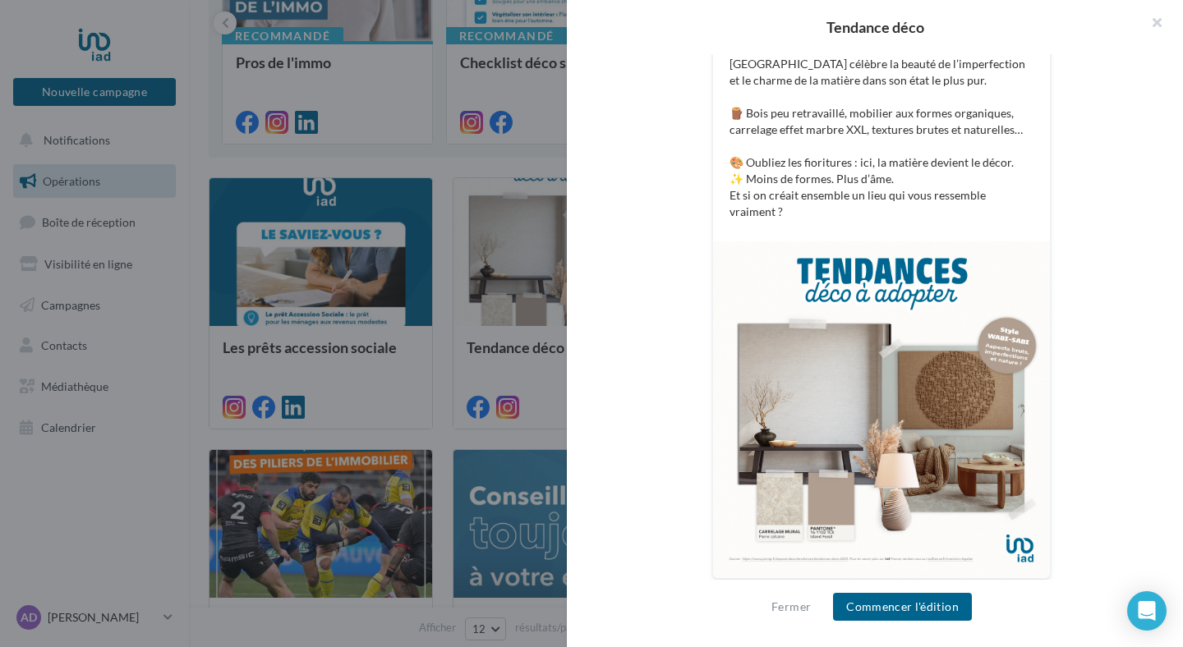
scroll to position [405, 0]
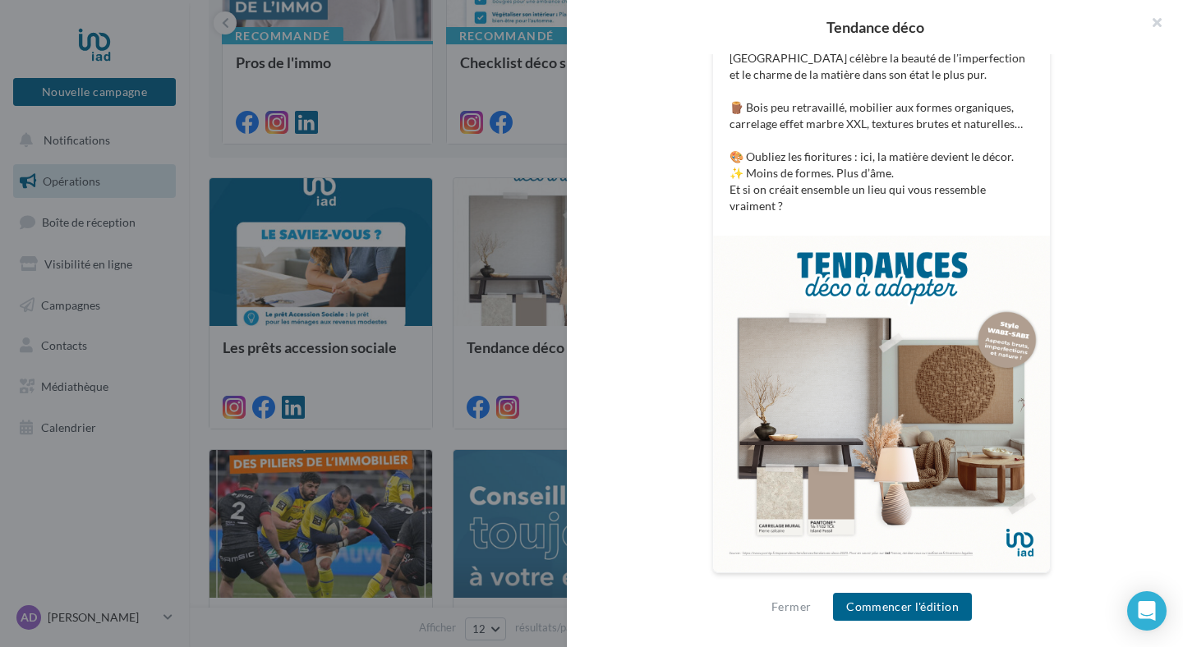
click at [878, 623] on div "Fermer Commencer l'édition" at bounding box center [875, 613] width 616 height 67
click at [873, 609] on button "Commencer l'édition" at bounding box center [902, 607] width 139 height 28
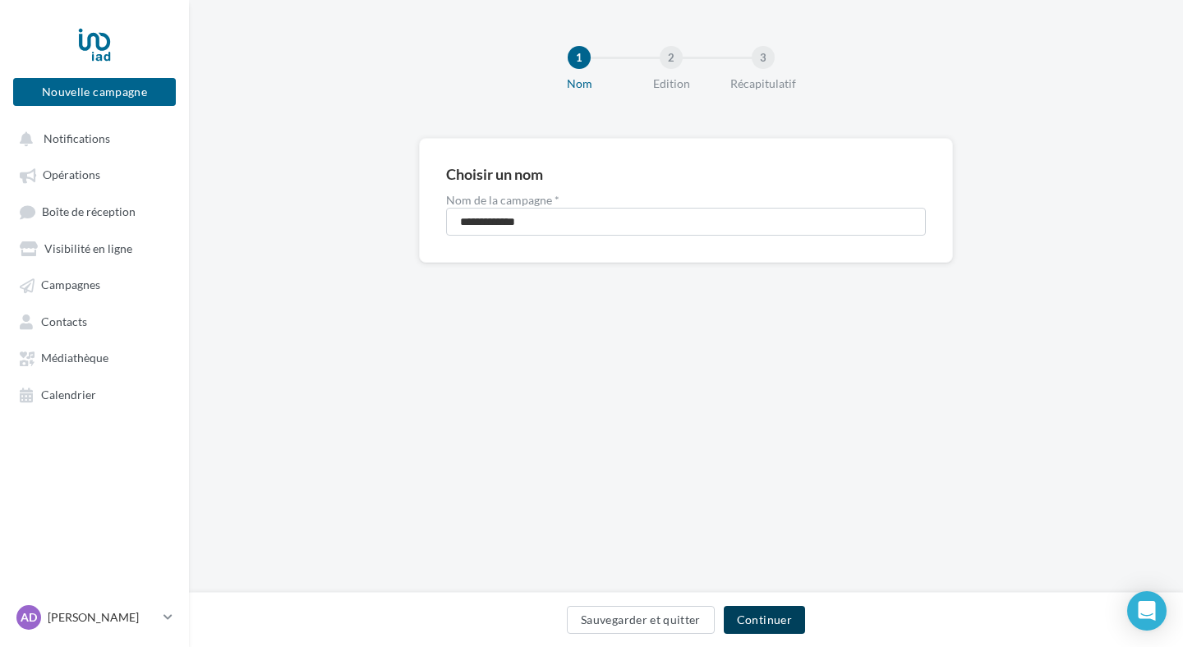
click at [765, 615] on button "Continuer" at bounding box center [764, 620] width 81 height 28
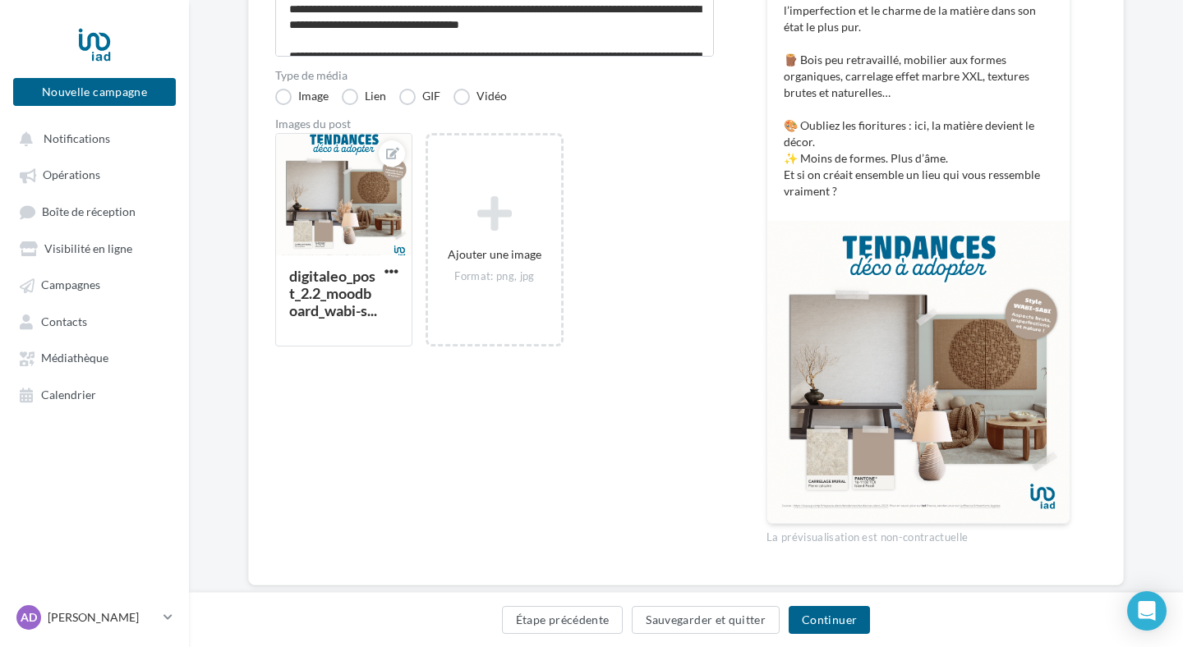
scroll to position [354, 0]
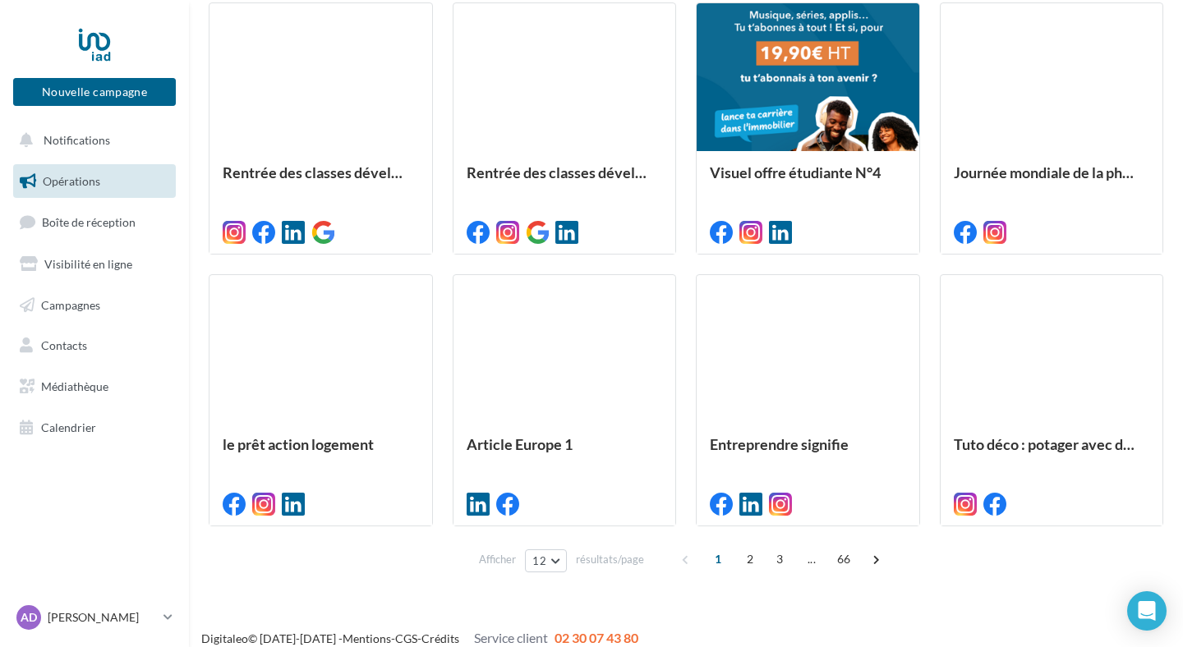
scroll to position [750, 0]
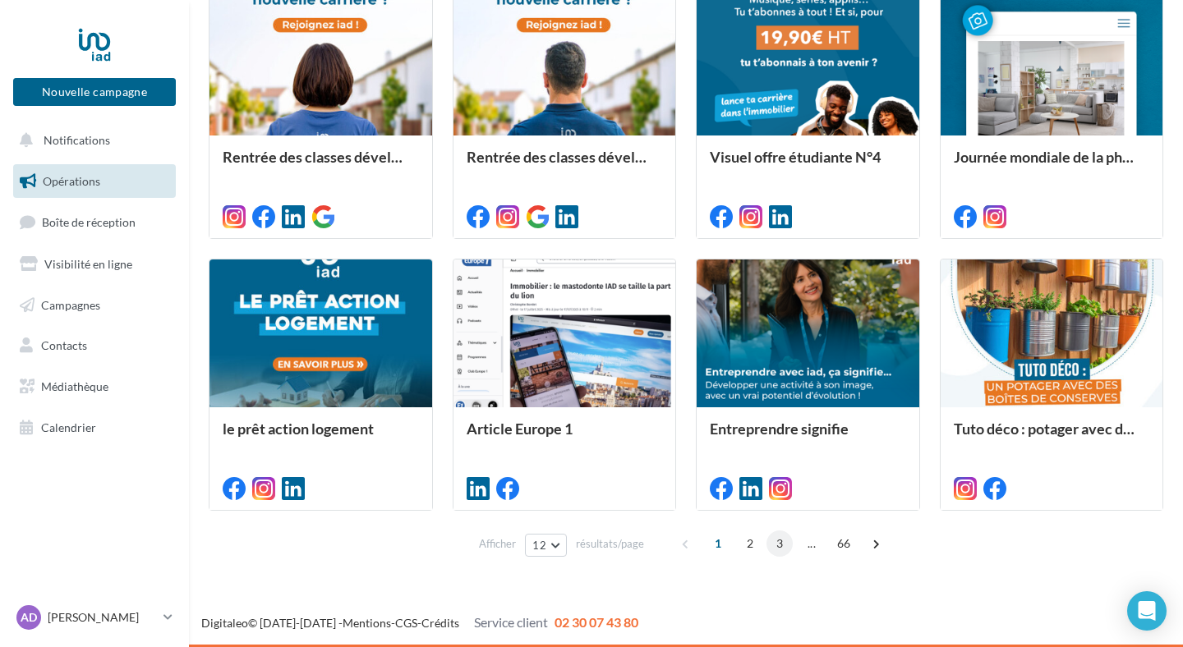
click at [777, 545] on span "3" at bounding box center [780, 544] width 26 height 26
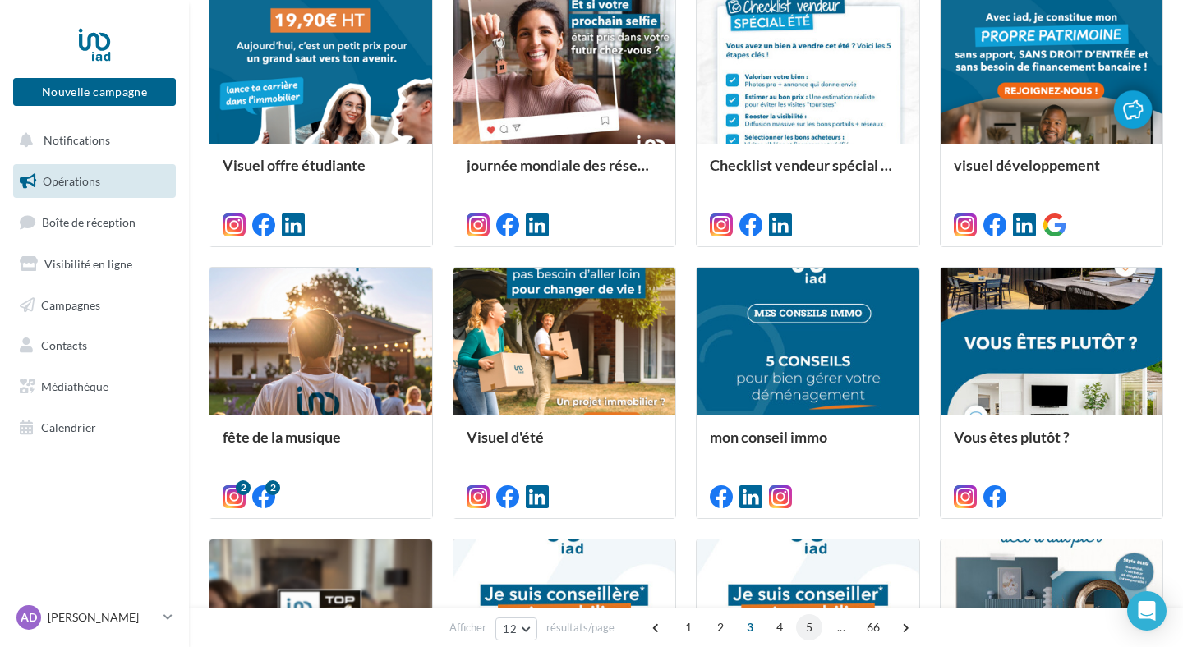
click at [804, 633] on span "5" at bounding box center [809, 628] width 26 height 26
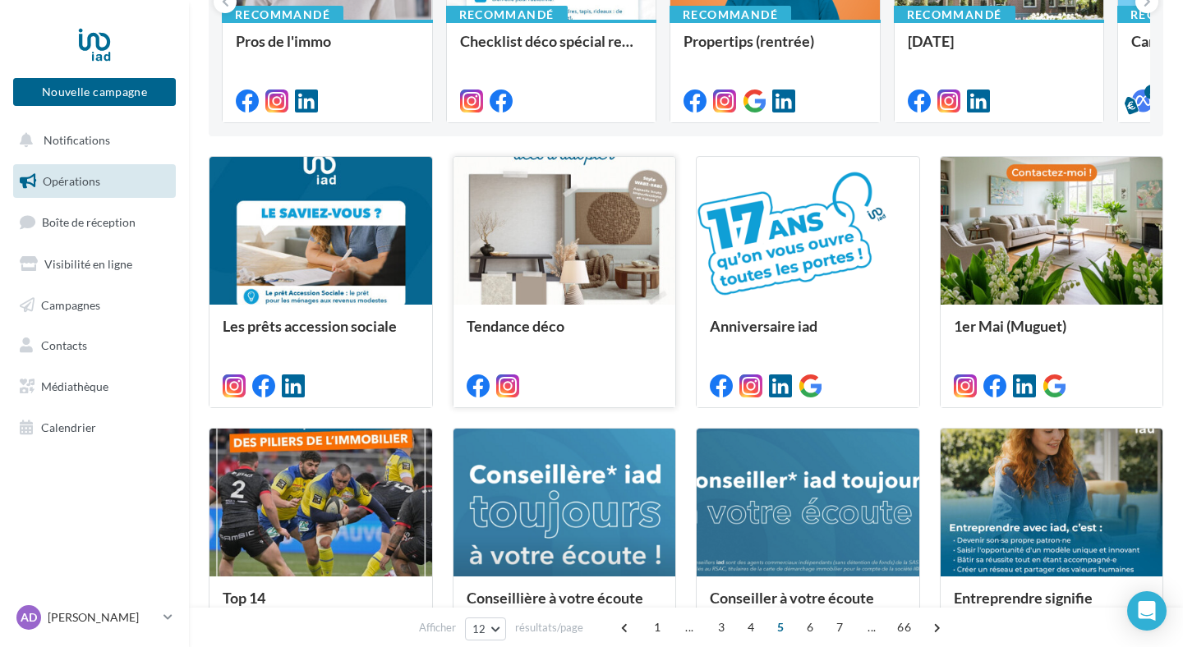
scroll to position [304, 0]
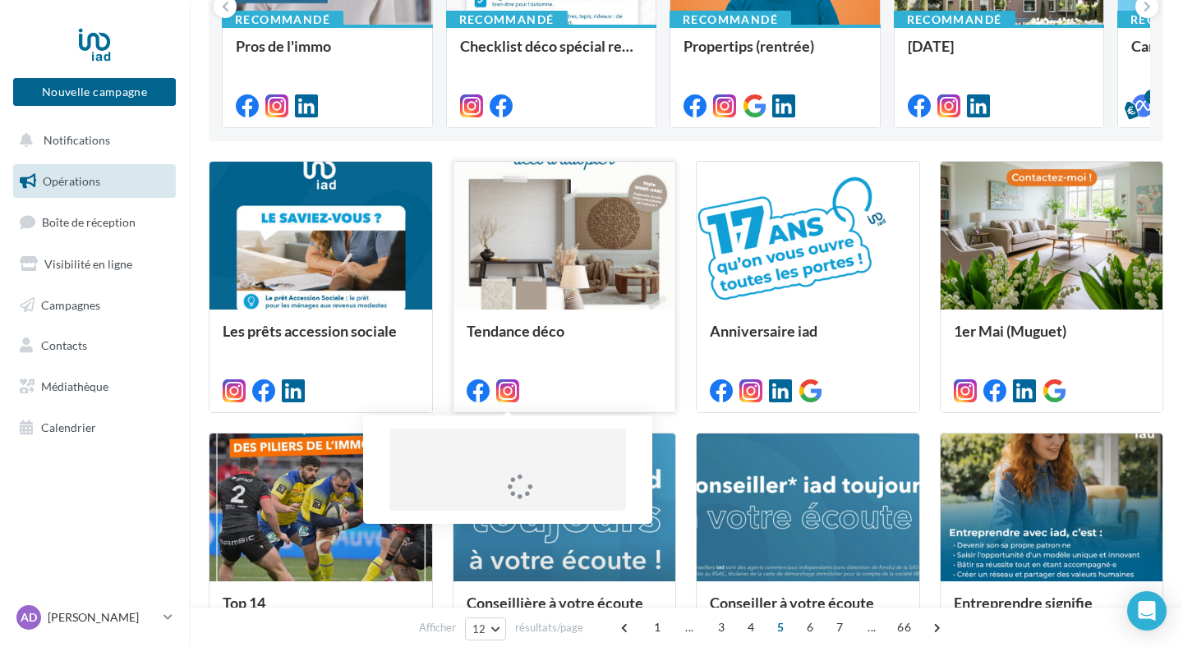
click at [508, 392] on icon at bounding box center [507, 391] width 23 height 23
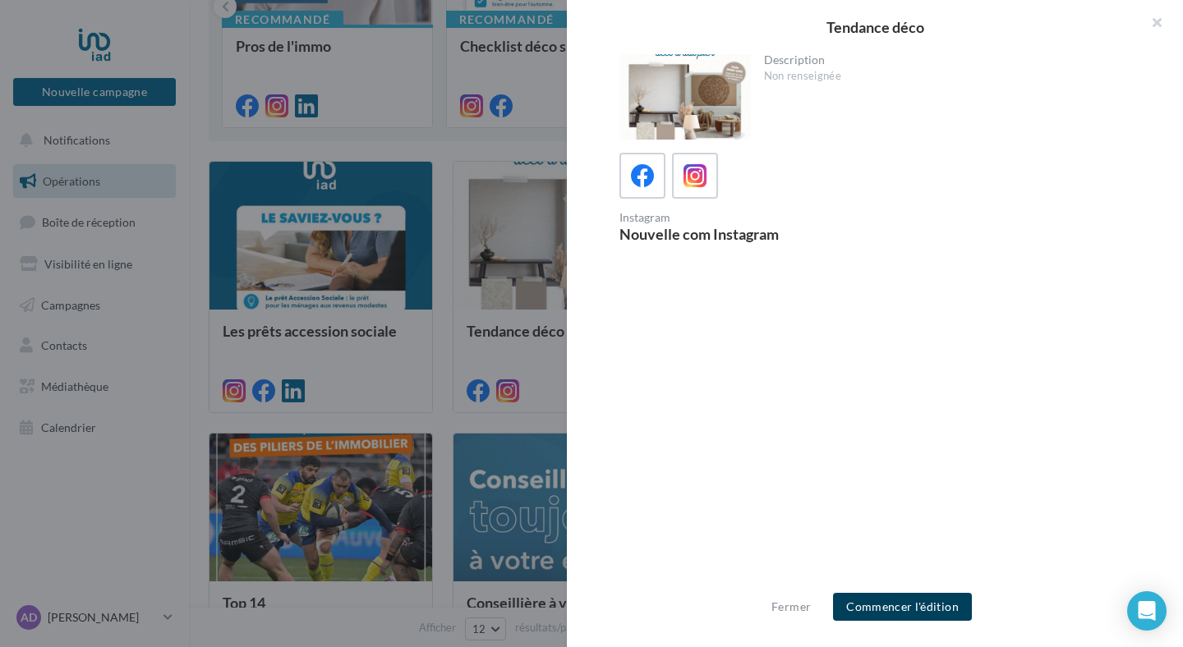
click at [888, 601] on button "Commencer l'édition" at bounding box center [902, 607] width 139 height 28
click at [888, 601] on span "Commencer l'édition" at bounding box center [902, 607] width 139 height 28
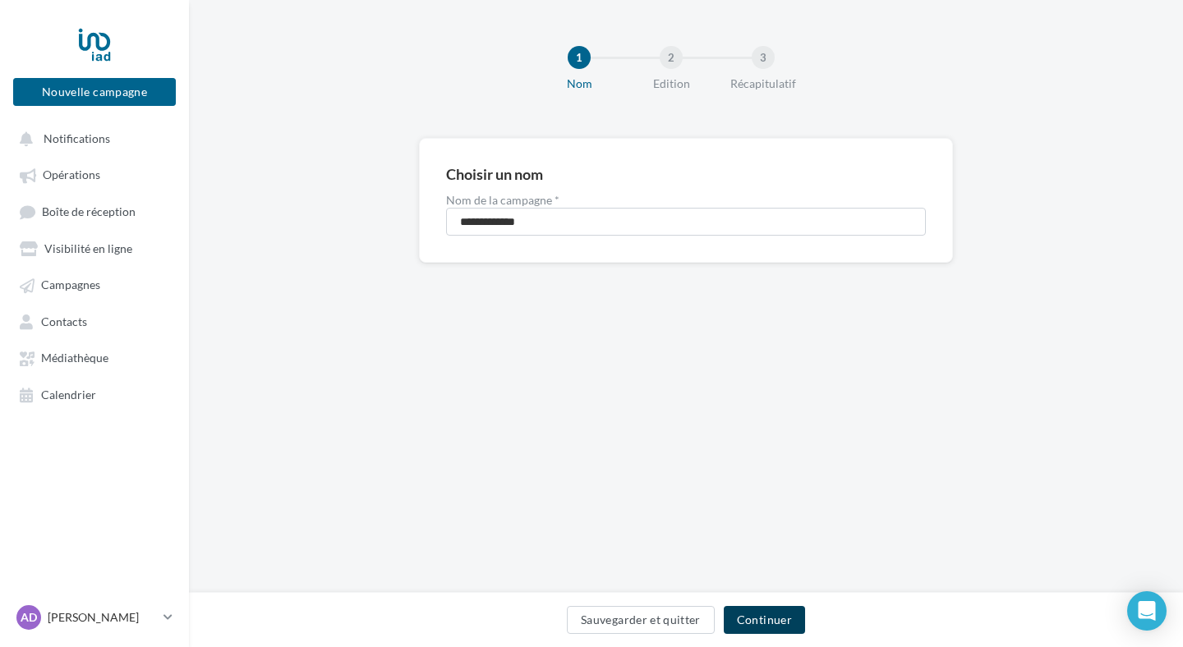
click at [786, 622] on button "Continuer" at bounding box center [764, 620] width 81 height 28
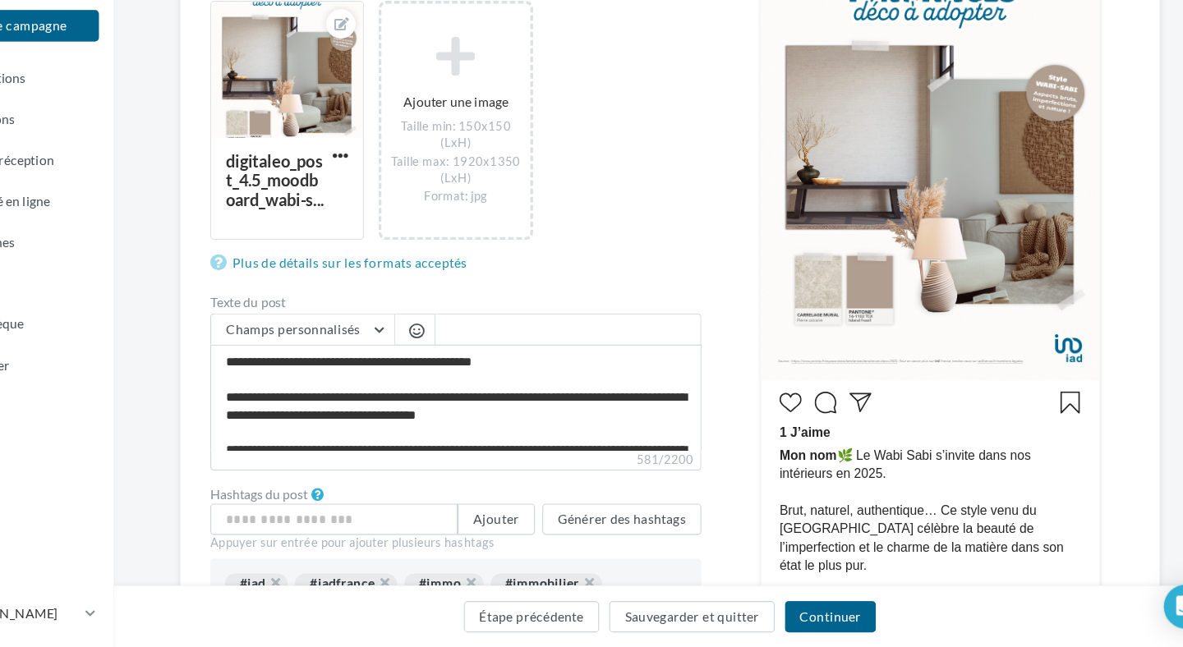
scroll to position [252, 0]
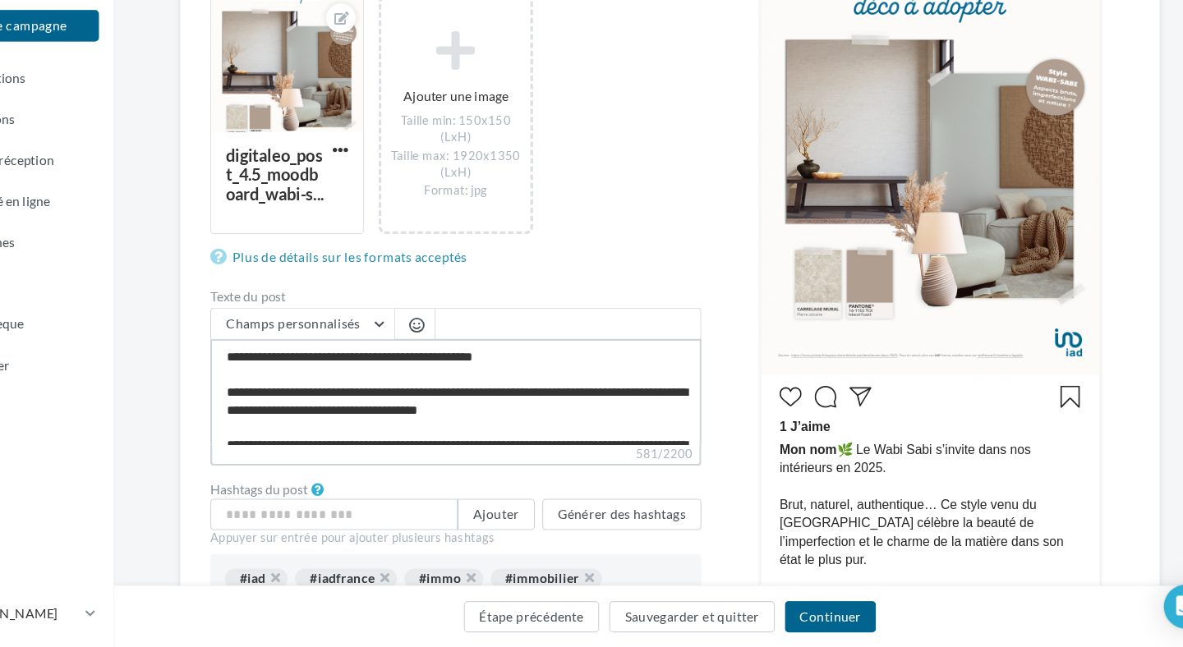
click at [546, 414] on textarea "**********" at bounding box center [494, 419] width 439 height 94
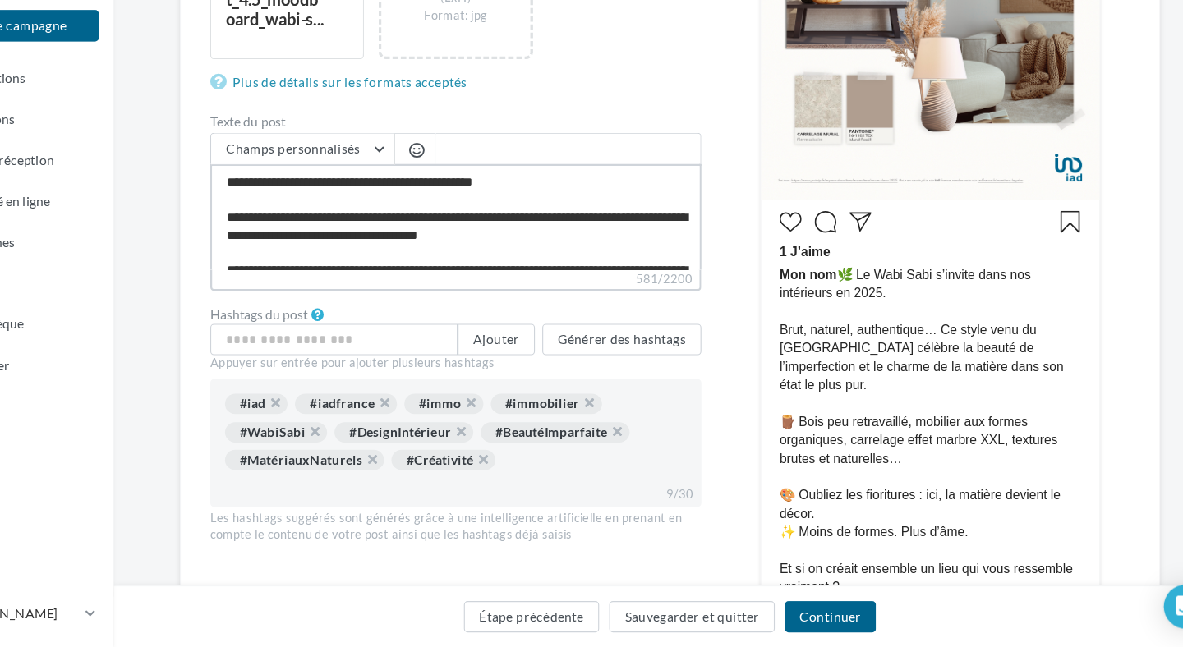
scroll to position [482, 0]
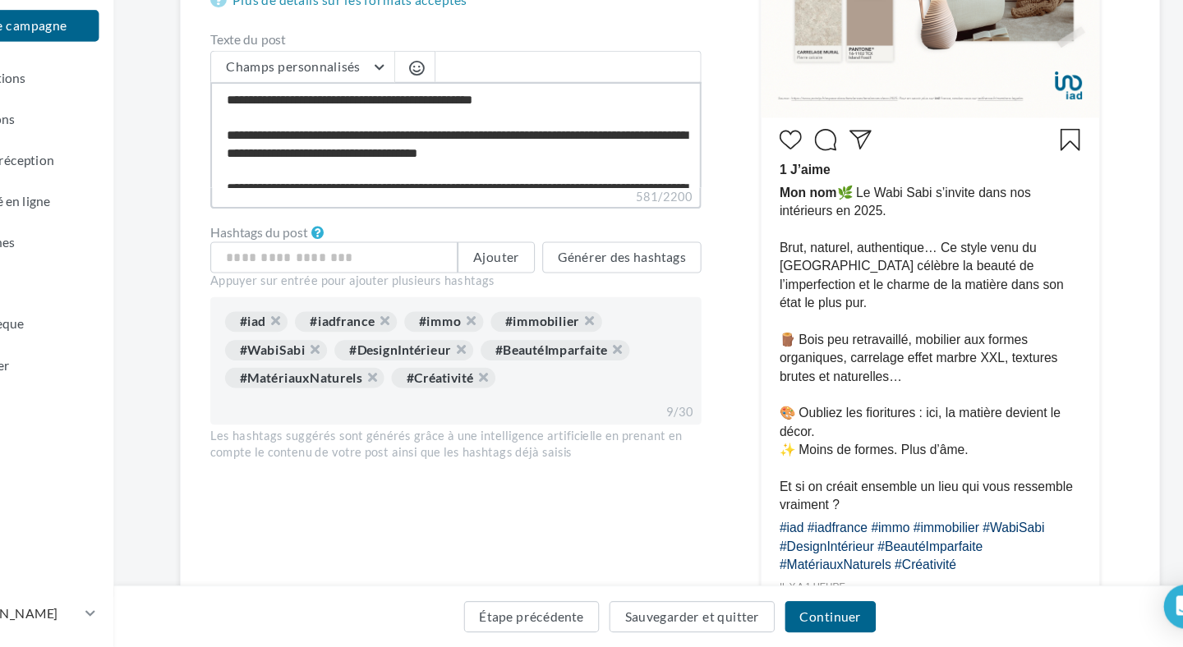
click at [497, 212] on textarea "**********" at bounding box center [494, 189] width 439 height 94
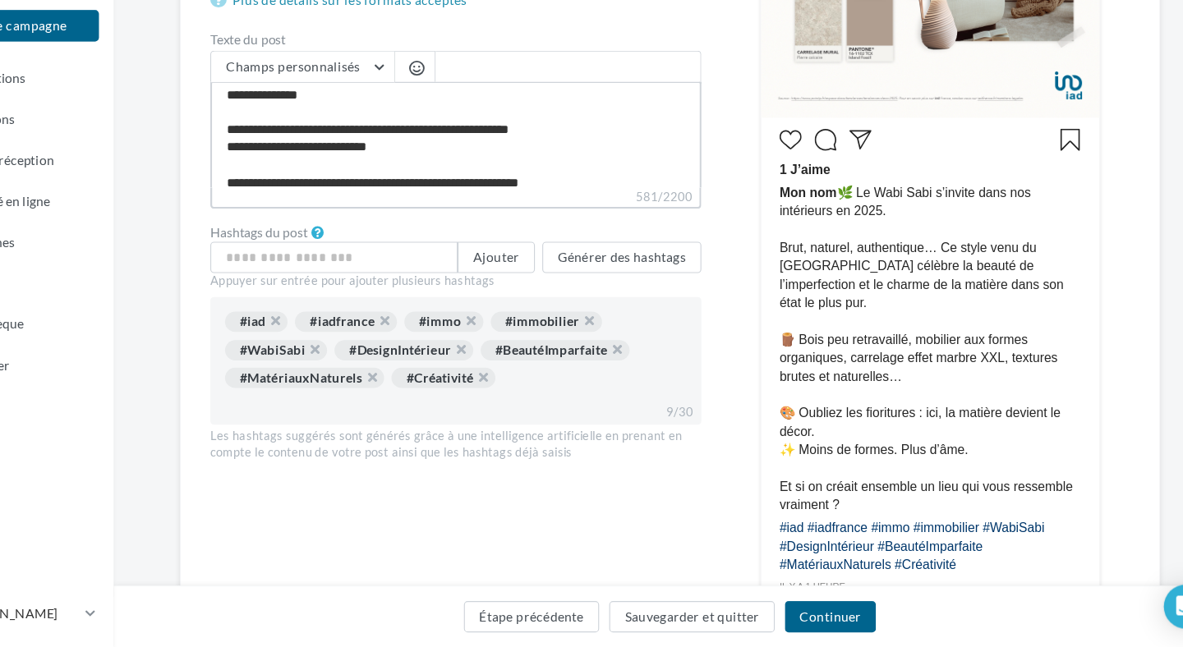
scroll to position [110, 0]
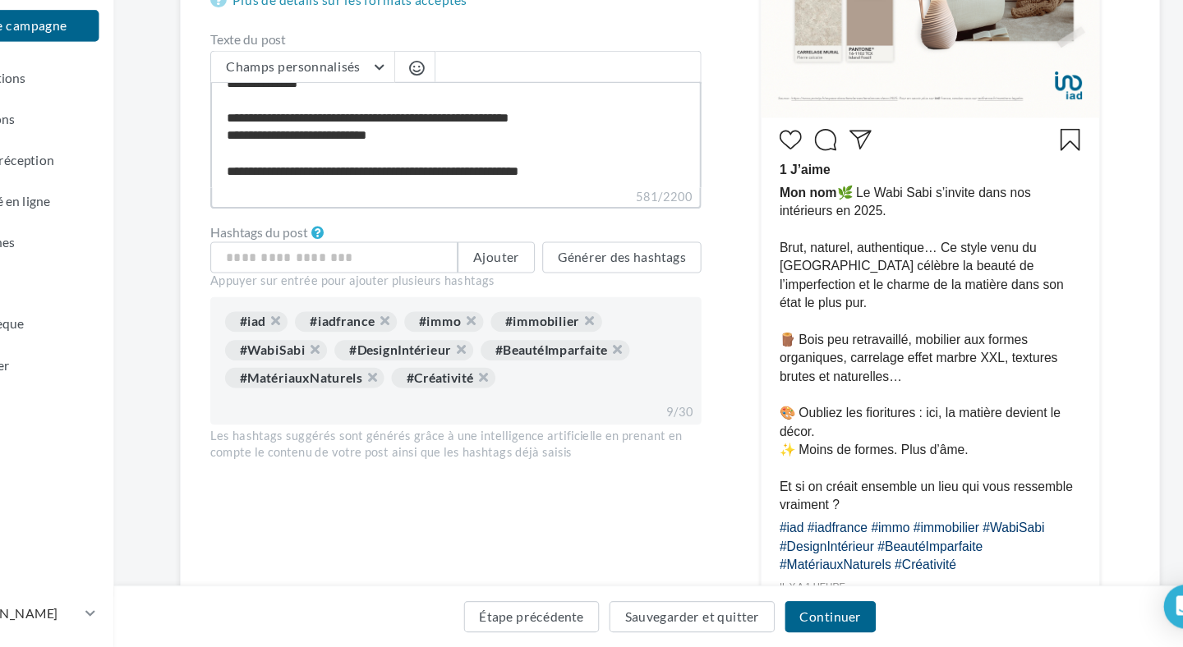
click at [475, 223] on textarea "**********" at bounding box center [494, 189] width 439 height 94
click at [430, 219] on textarea "**********" at bounding box center [494, 189] width 439 height 94
click at [352, 224] on textarea "**********" at bounding box center [494, 189] width 439 height 94
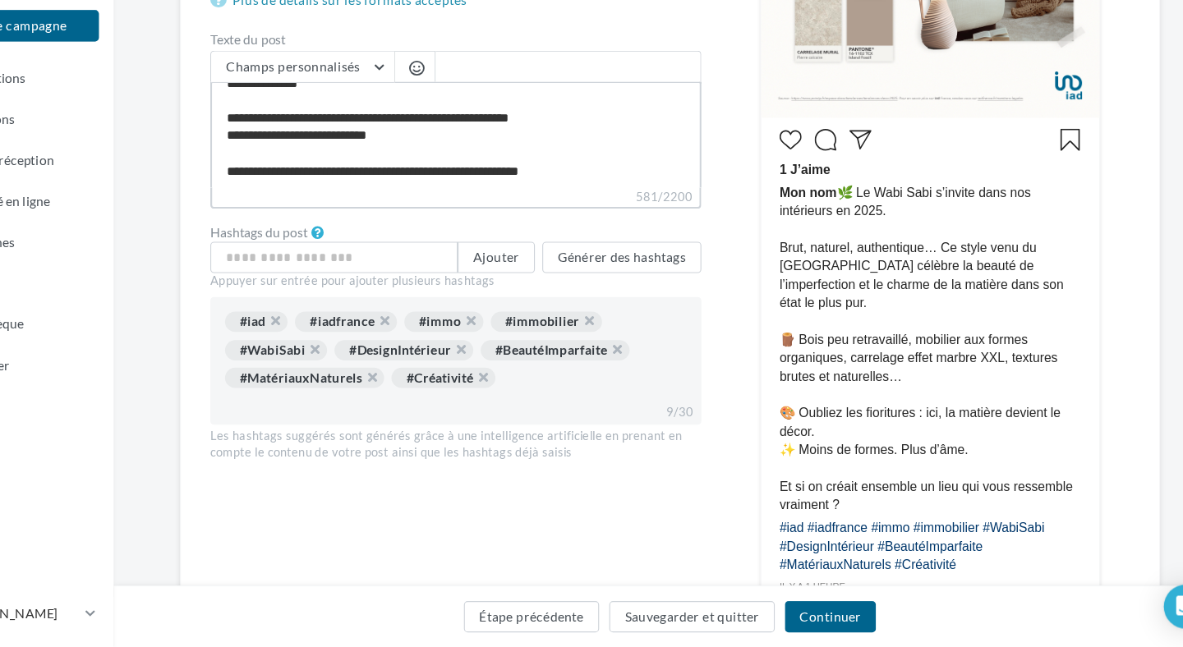
click at [352, 224] on textarea "**********" at bounding box center [494, 189] width 439 height 94
type textarea "**********"
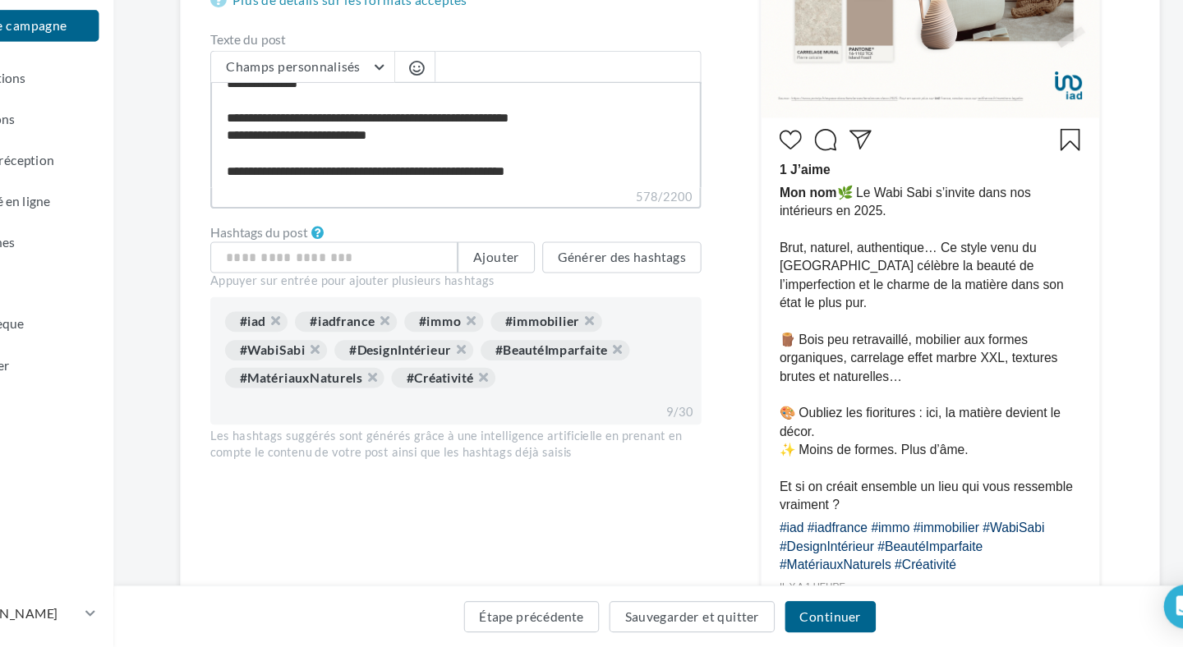
type textarea "**********"
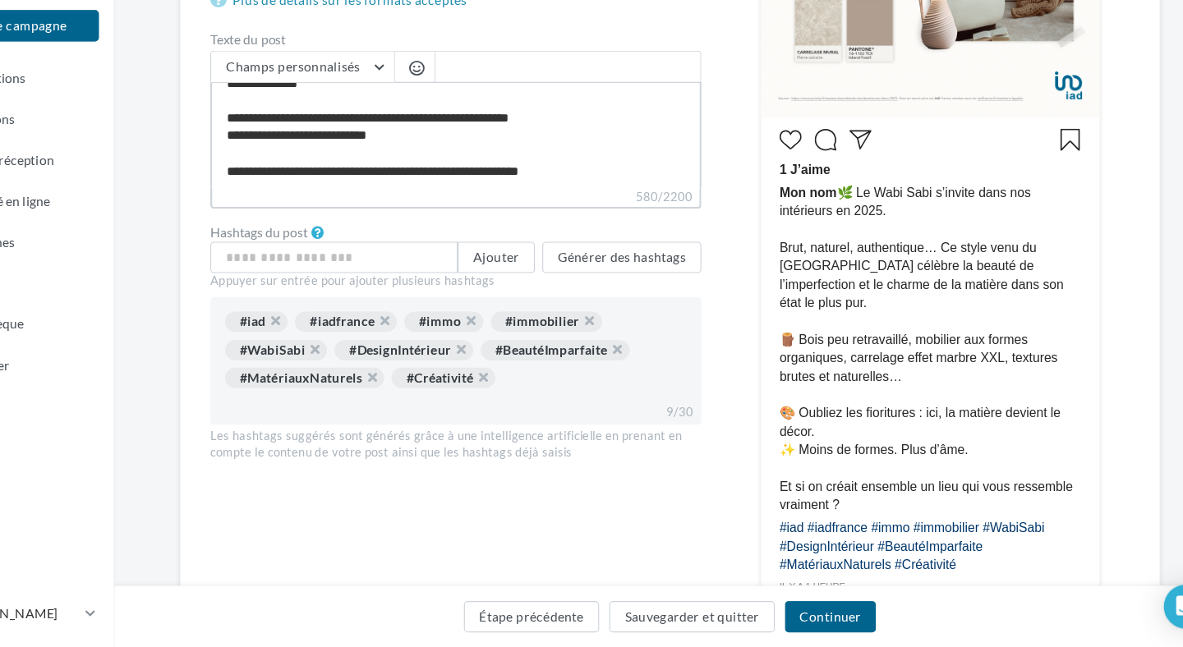
type textarea "**********"
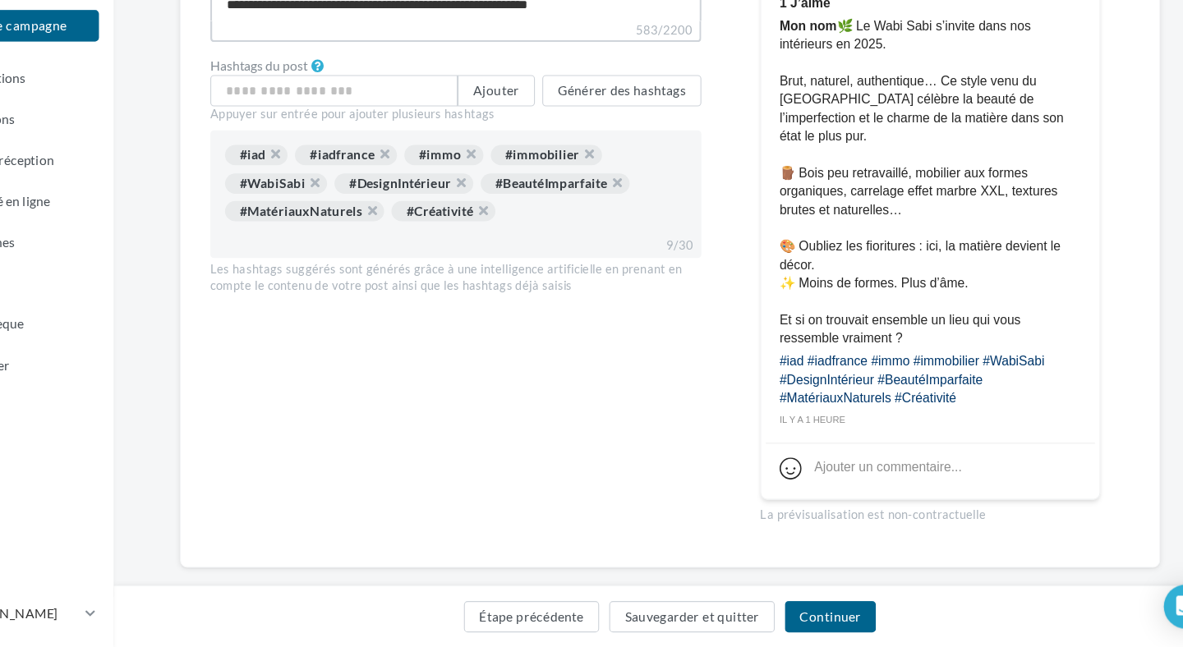
scroll to position [641, 0]
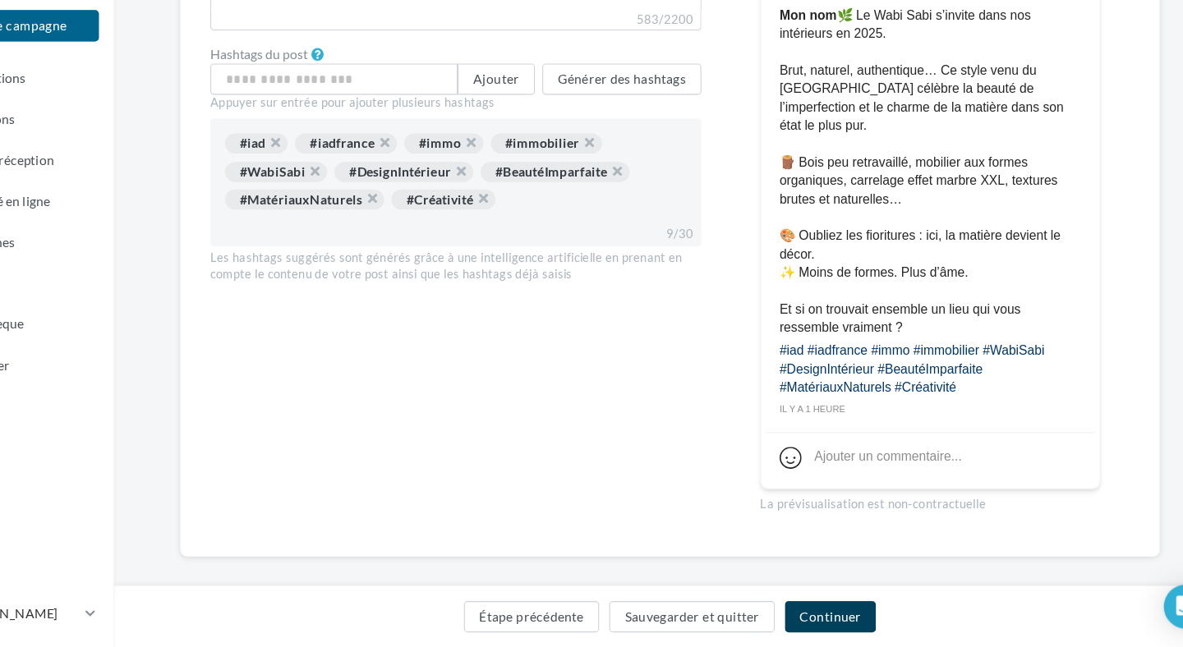
click at [822, 629] on button "Continuer" at bounding box center [829, 620] width 81 height 28
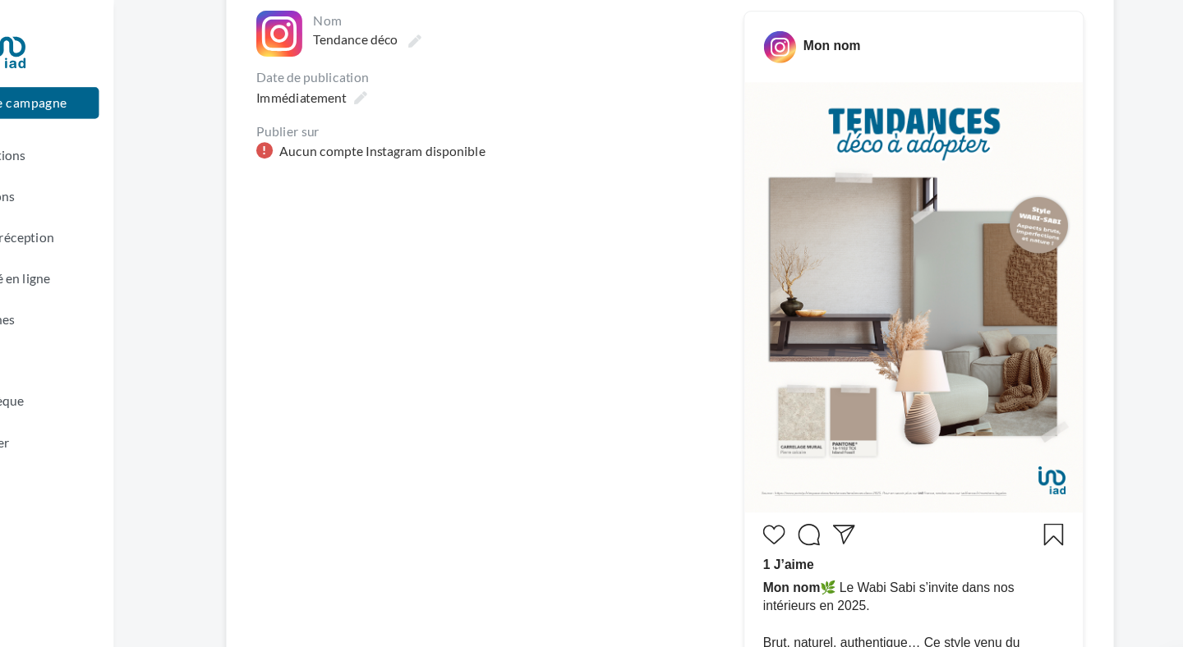
scroll to position [173, 0]
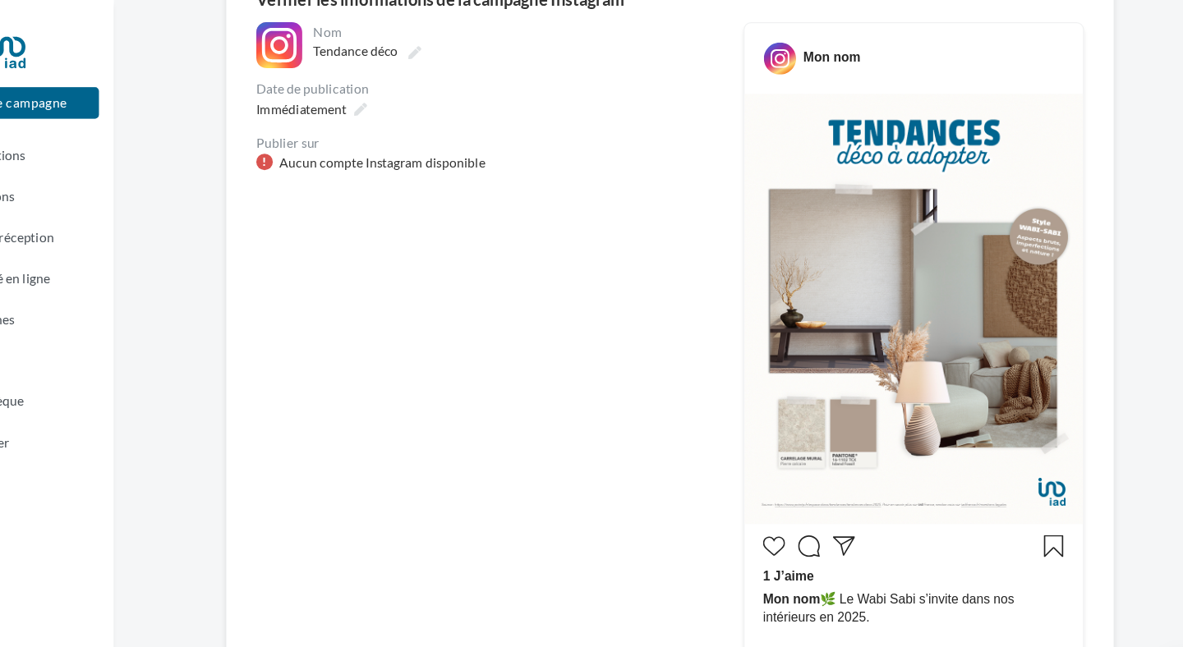
click at [391, 149] on div "Aucun compte Instagram disponible" at bounding box center [429, 145] width 184 height 16
click at [318, 143] on div at bounding box center [323, 144] width 15 height 15
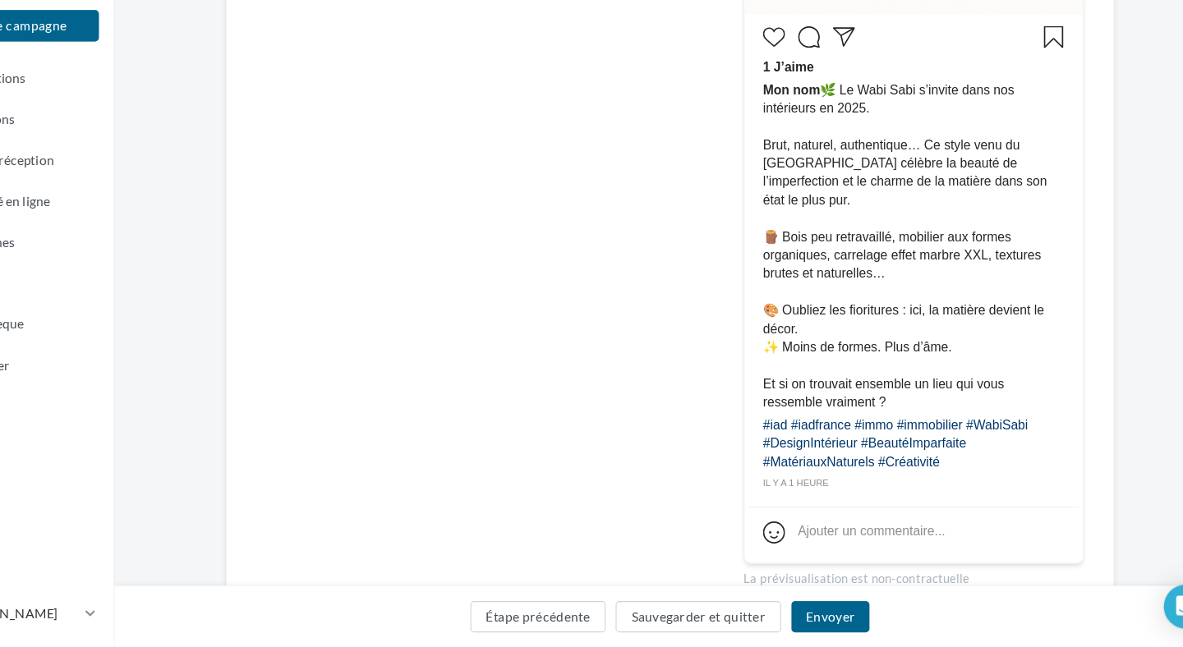
scroll to position [626, 0]
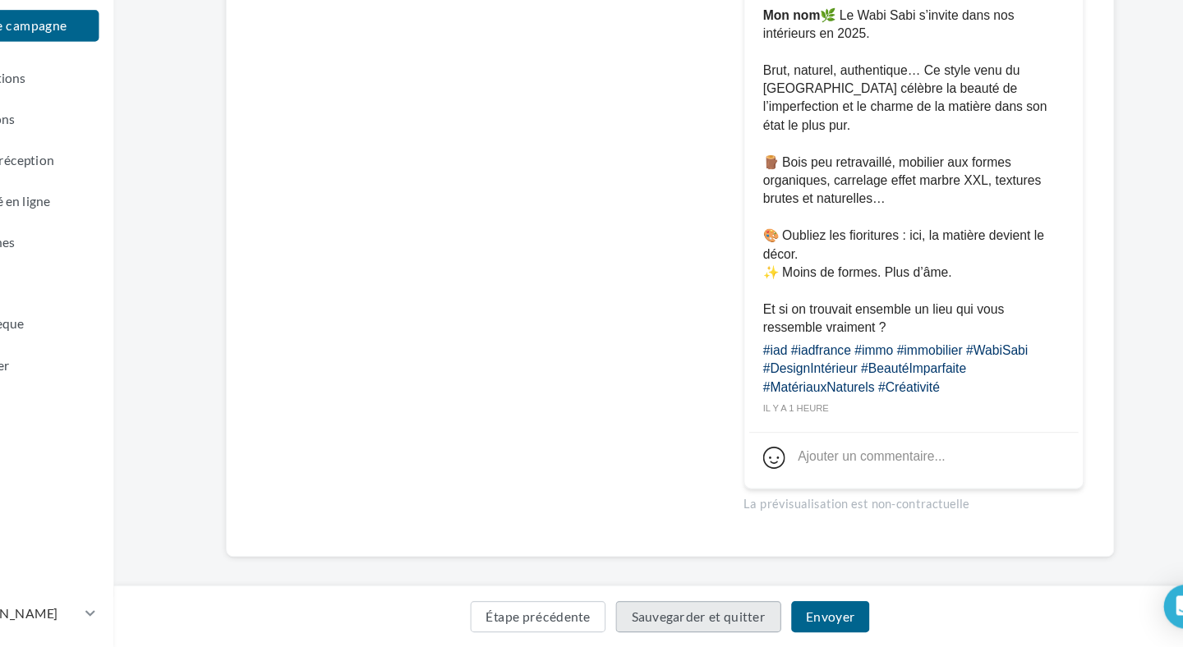
click at [727, 630] on button "Sauvegarder et quitter" at bounding box center [712, 620] width 148 height 28
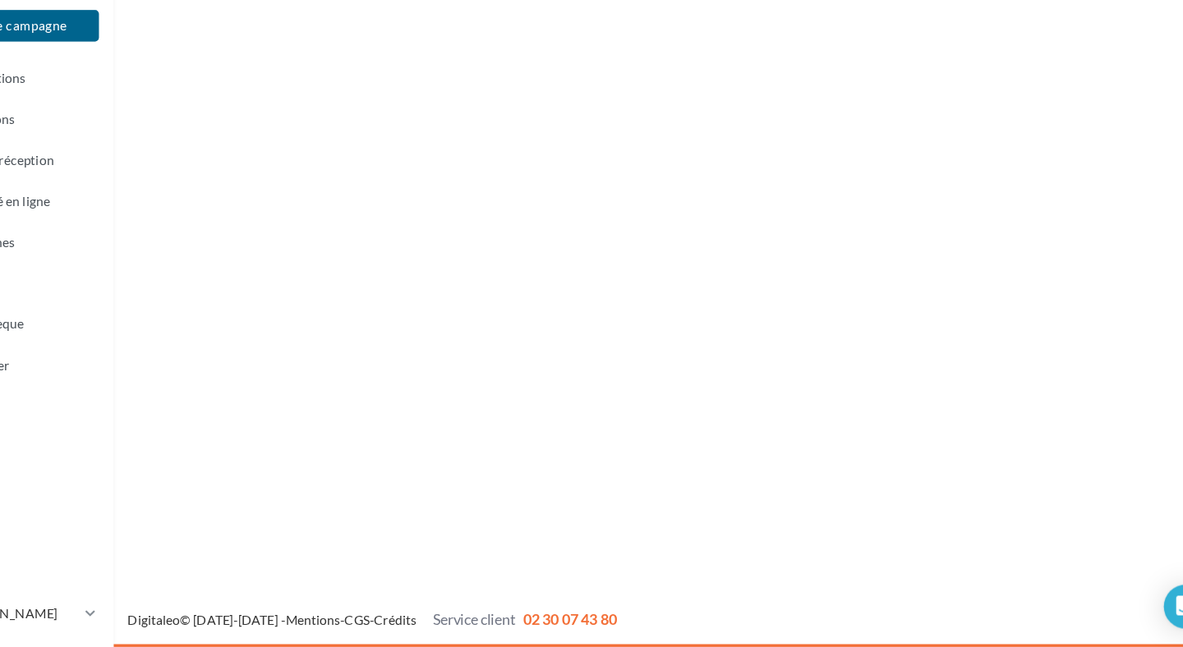
scroll to position [25, 0]
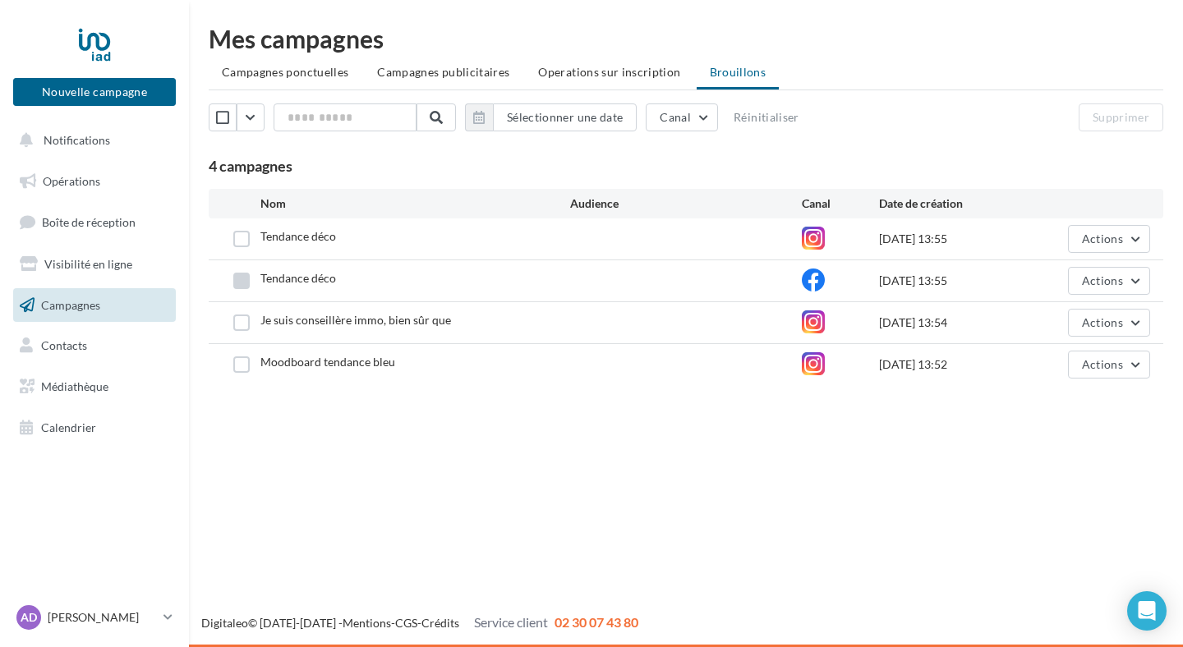
click at [242, 283] on label at bounding box center [241, 281] width 16 height 16
click at [1121, 127] on button "Supprimer" at bounding box center [1121, 118] width 85 height 28
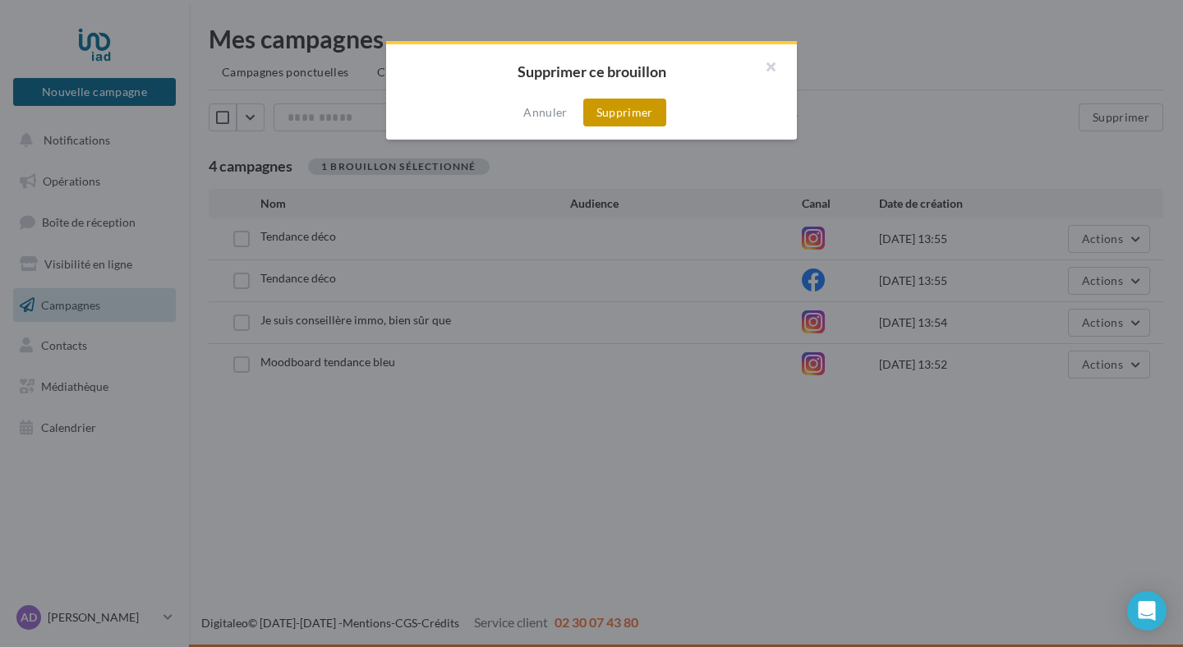
click at [658, 119] on button "Supprimer" at bounding box center [624, 113] width 83 height 28
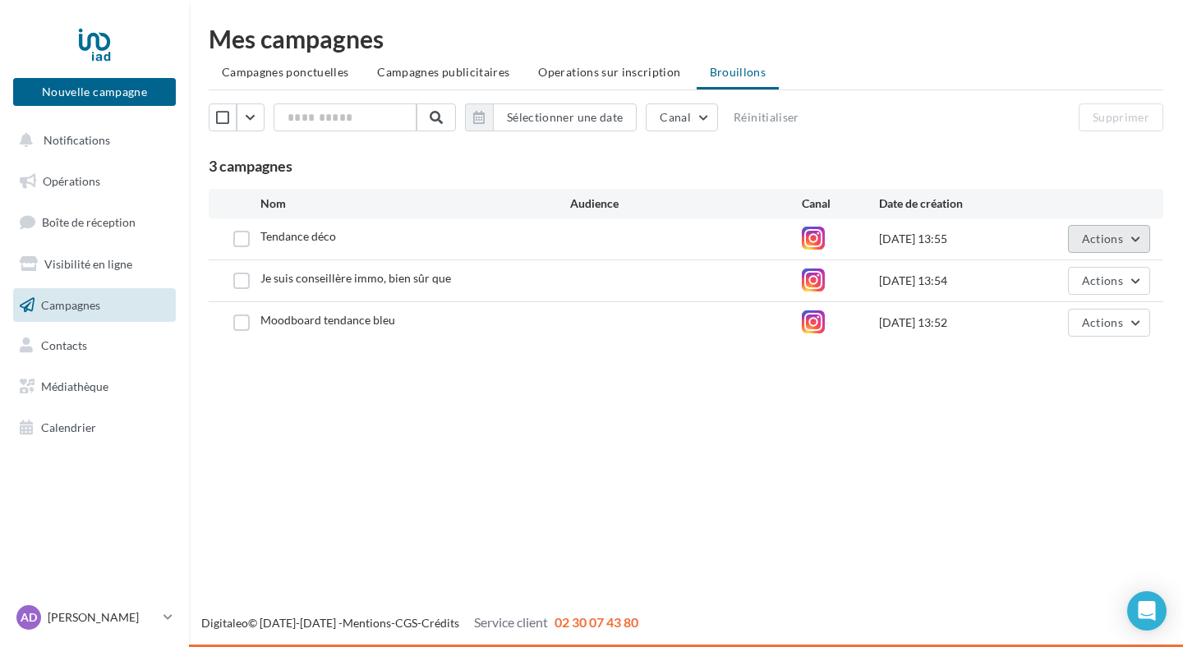
click at [1105, 243] on span "Actions" at bounding box center [1102, 239] width 41 height 14
click at [90, 184] on span "Opérations" at bounding box center [72, 181] width 58 height 14
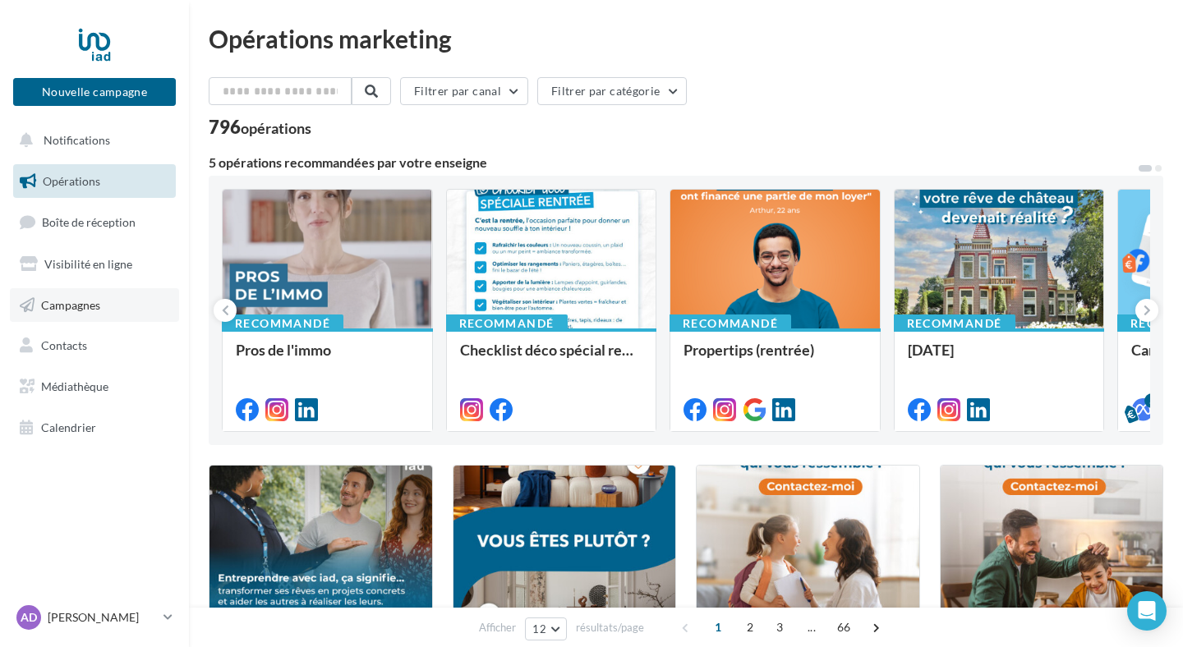
click at [117, 304] on link "Campagnes" at bounding box center [94, 305] width 169 height 35
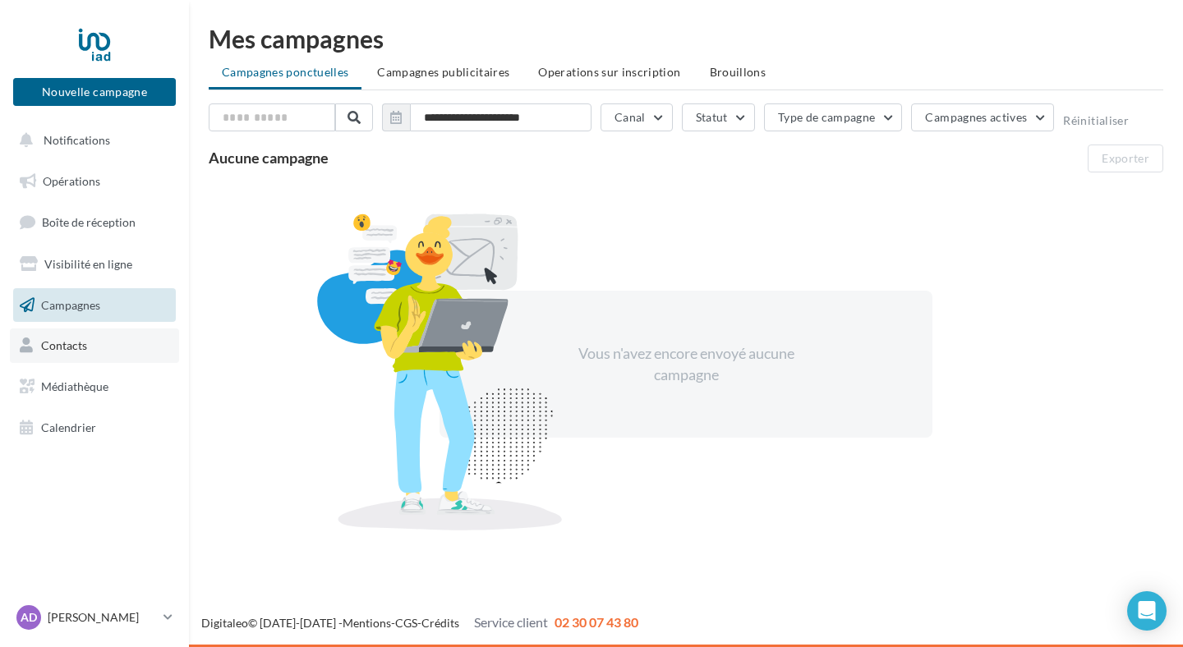
click at [117, 351] on link "Contacts" at bounding box center [94, 346] width 169 height 35
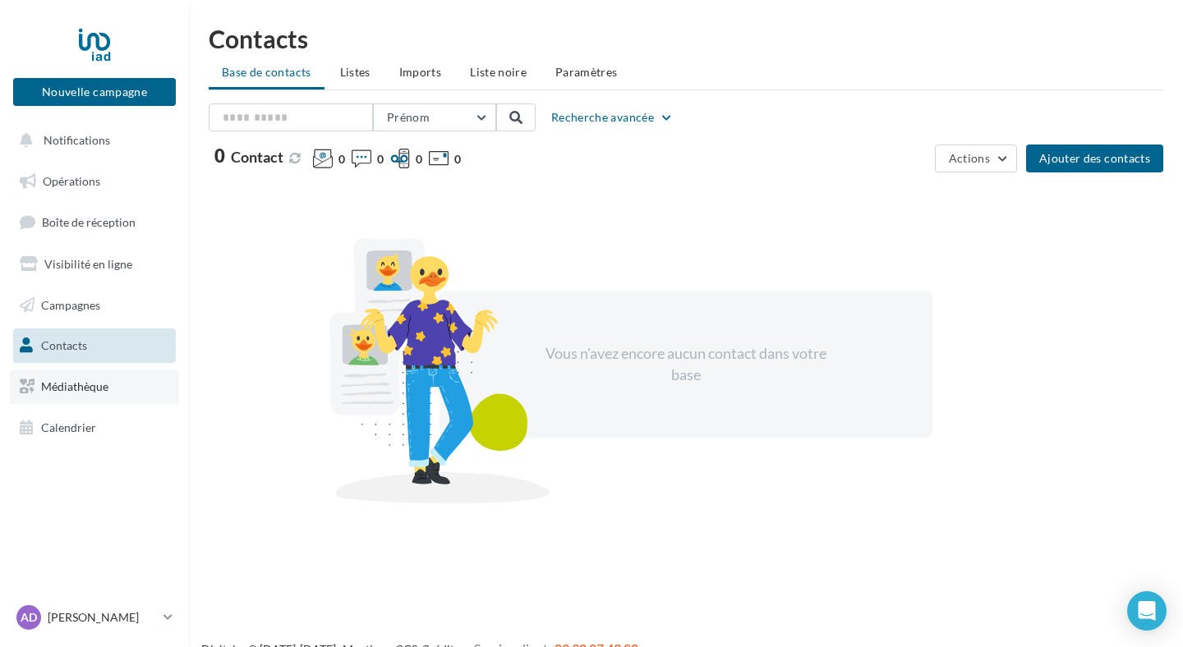
click at [124, 385] on link "Médiathèque" at bounding box center [94, 387] width 169 height 35
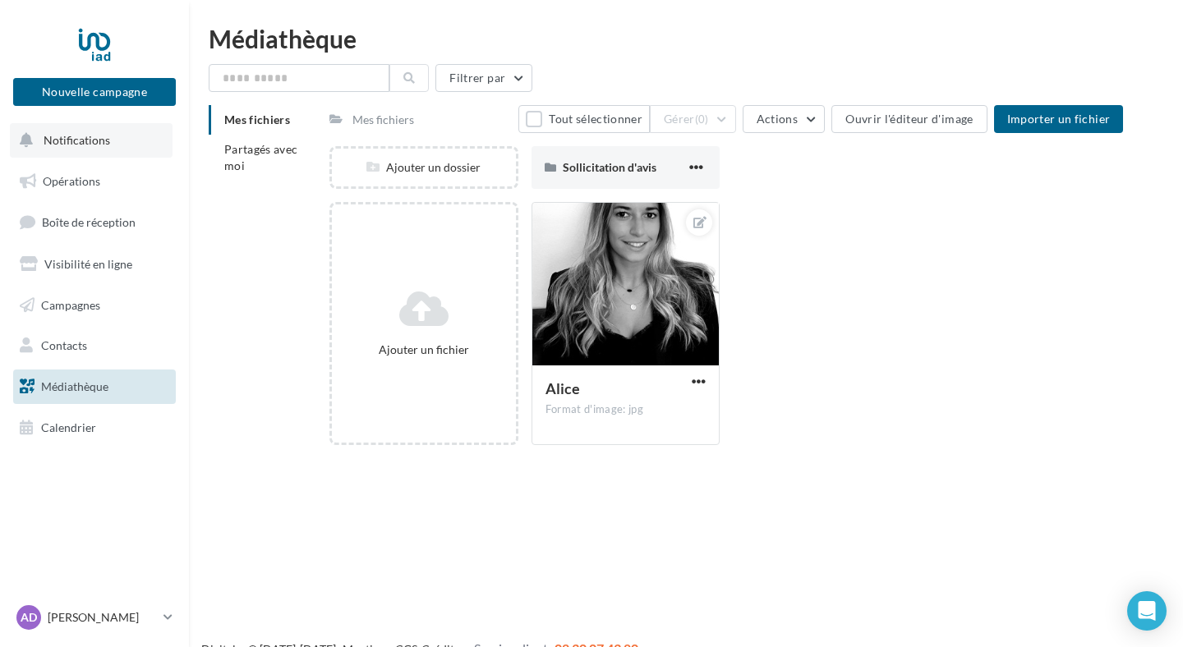
click at [107, 144] on button "Notifications" at bounding box center [91, 140] width 163 height 35
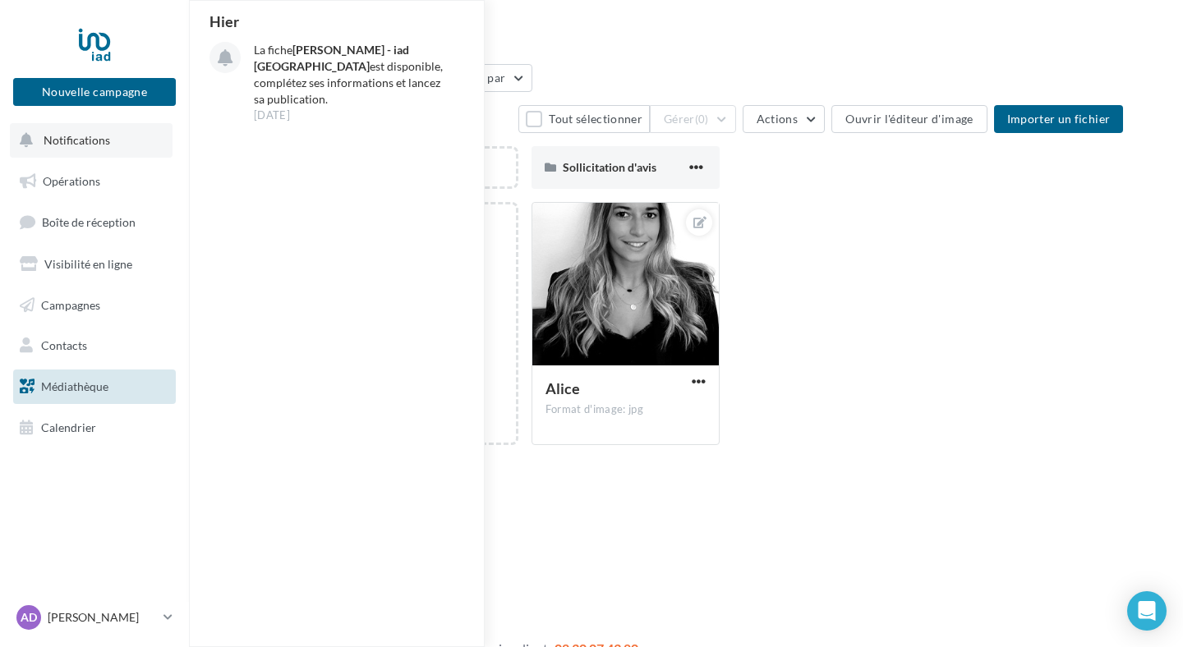
click at [107, 144] on button "Notifications [DATE] La fiche [PERSON_NAME] - iad France est disponible, complé…" at bounding box center [91, 140] width 163 height 35
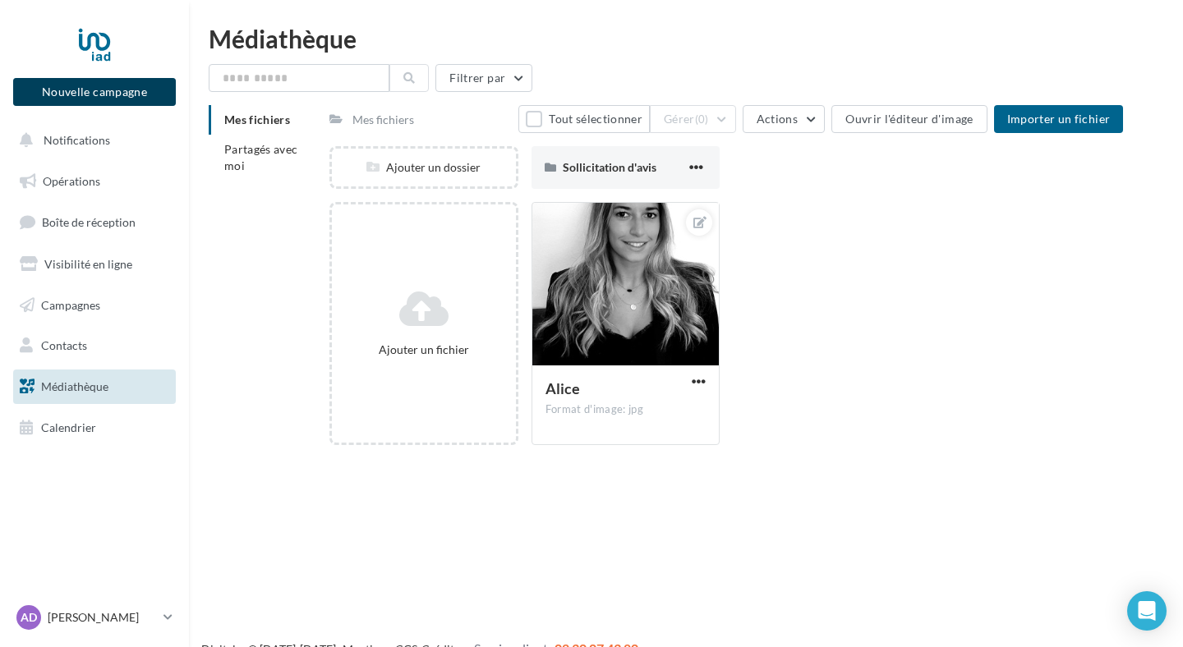
click at [89, 90] on button "Nouvelle campagne" at bounding box center [94, 92] width 163 height 28
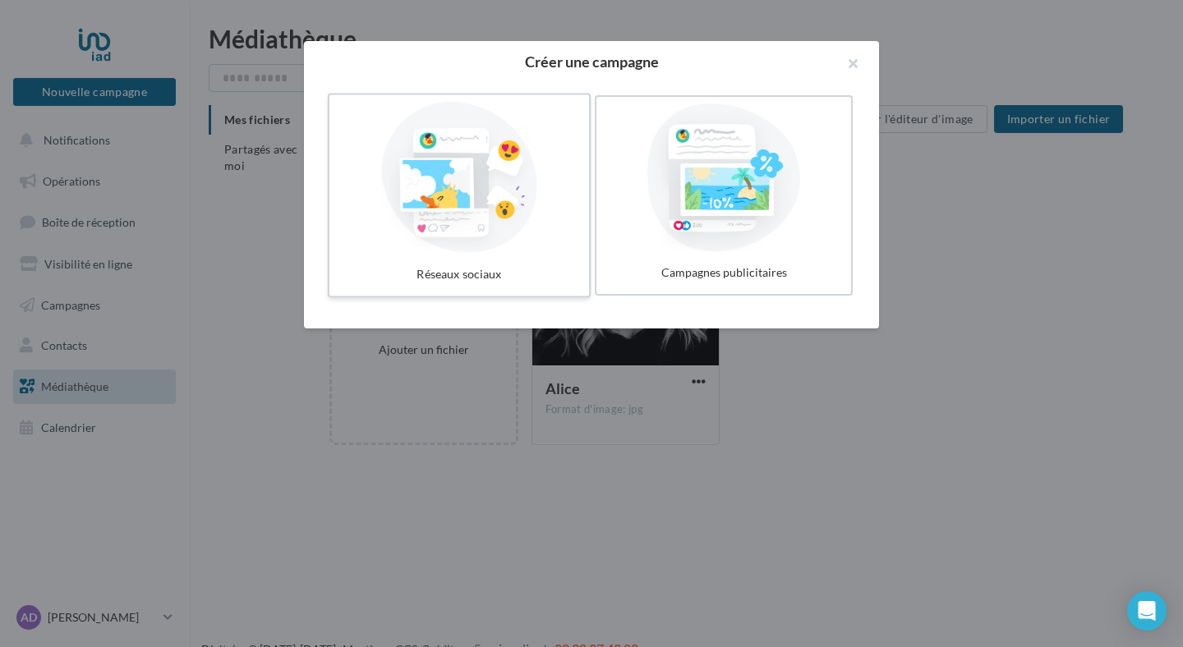
click at [515, 154] on div at bounding box center [459, 177] width 246 height 151
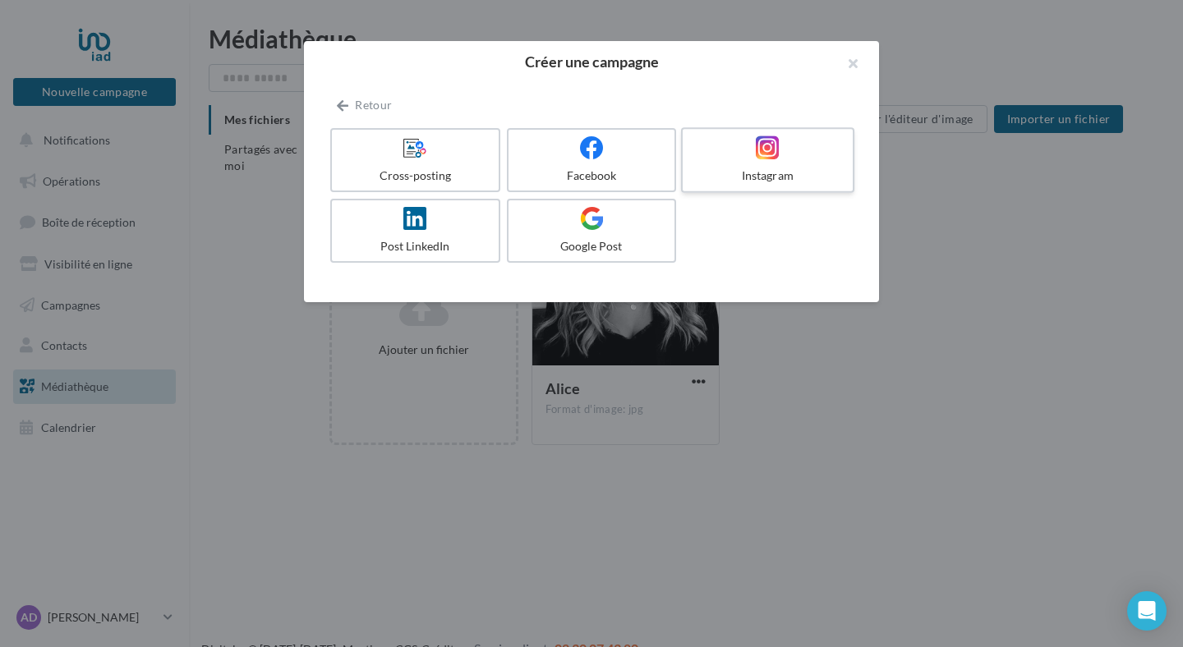
click at [700, 152] on div at bounding box center [767, 148] width 156 height 25
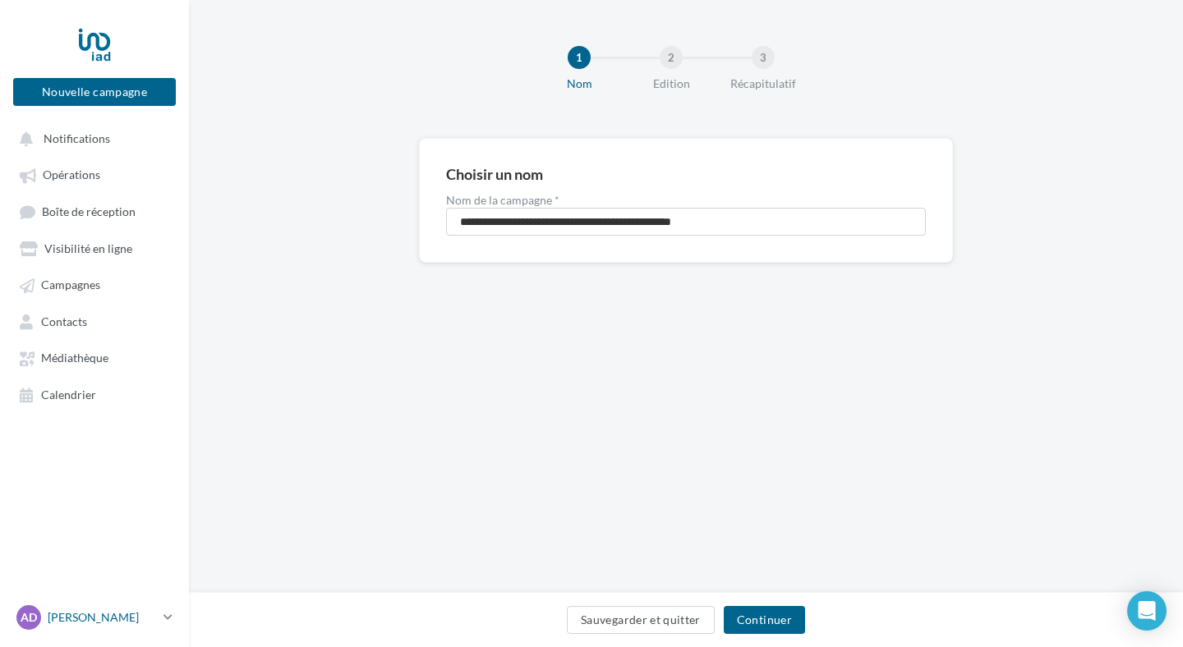
click at [103, 618] on p "[PERSON_NAME]" at bounding box center [102, 618] width 109 height 16
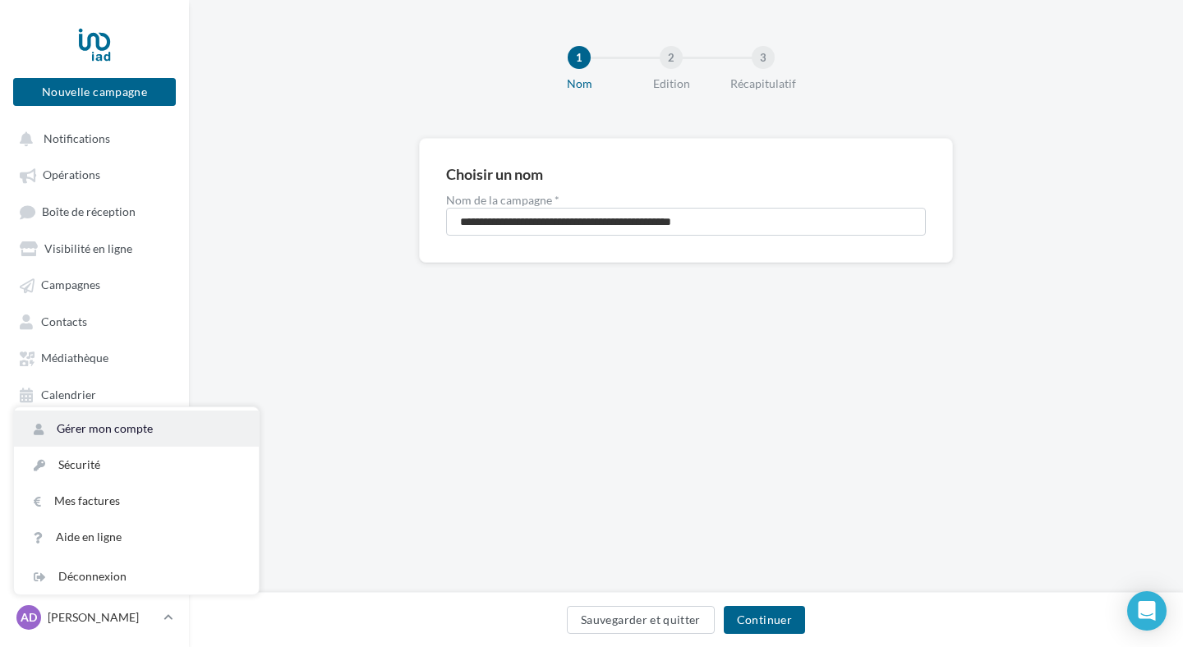
click at [111, 438] on link "Gérer mon compte" at bounding box center [136, 429] width 245 height 36
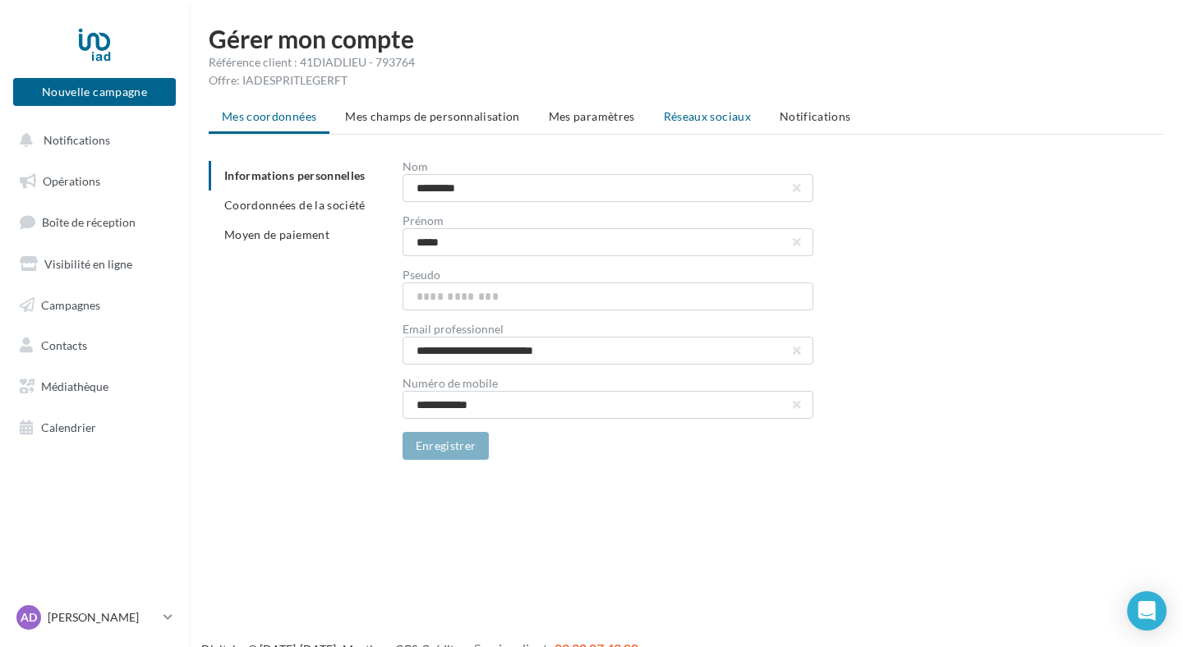
click at [682, 114] on span "Réseaux sociaux" at bounding box center [707, 116] width 87 height 14
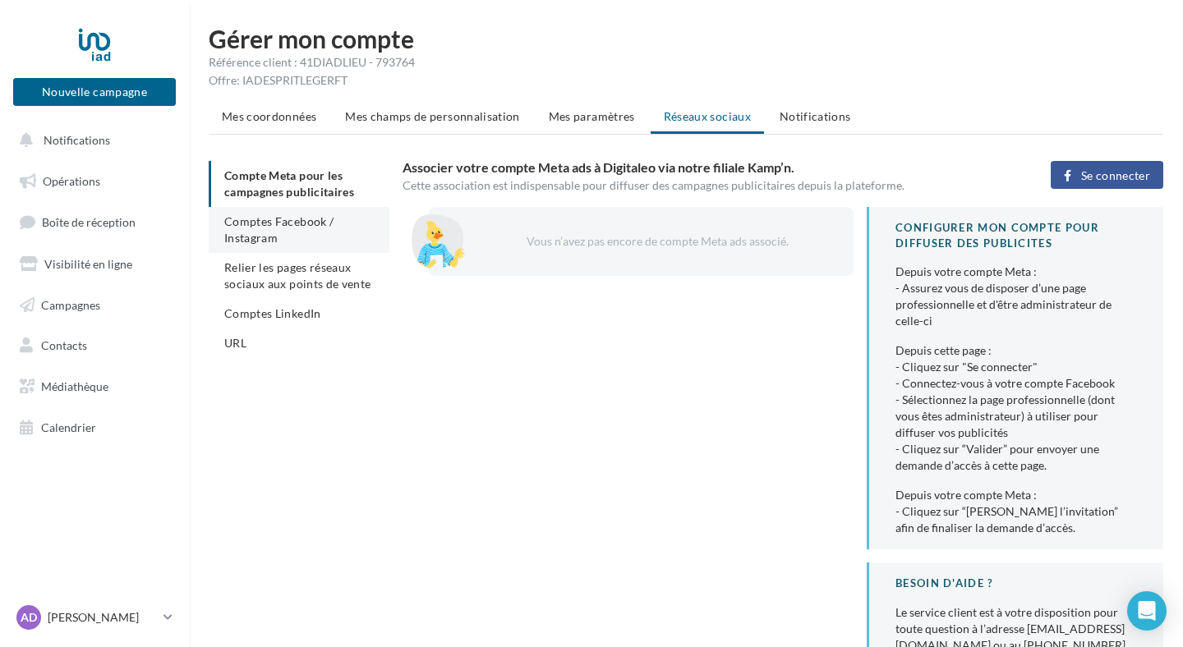
click at [303, 233] on li "Comptes Facebook / Instagram" at bounding box center [299, 230] width 181 height 46
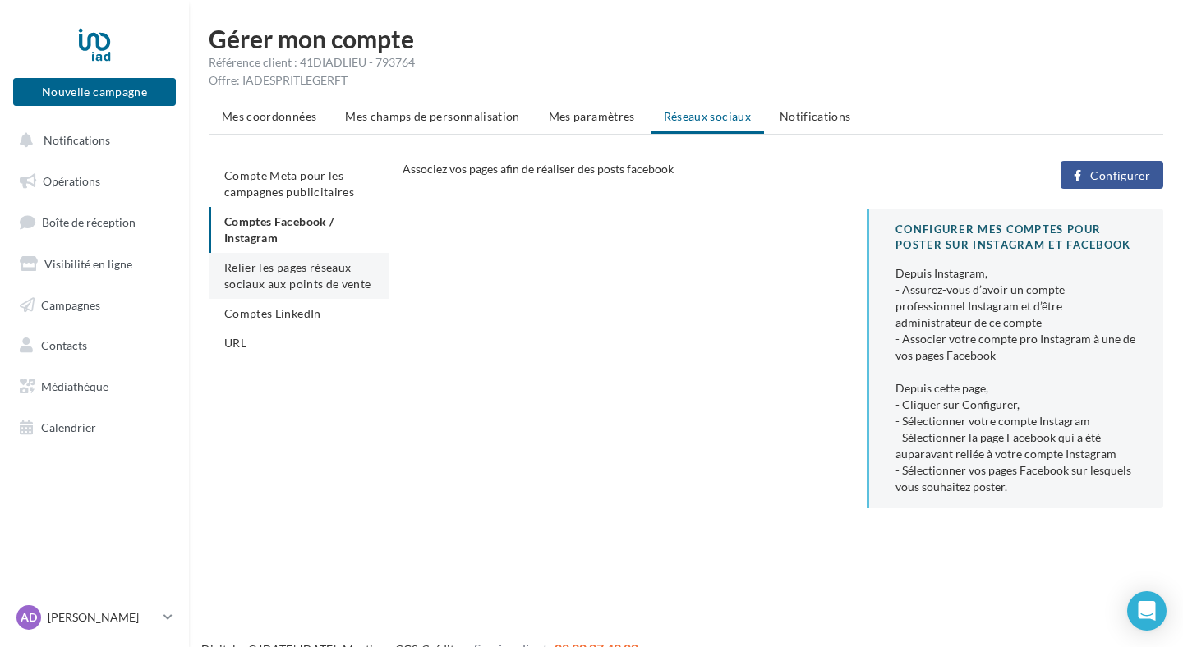
click at [362, 261] on li "Relier les pages réseaux sociaux aux points de vente" at bounding box center [299, 276] width 181 height 46
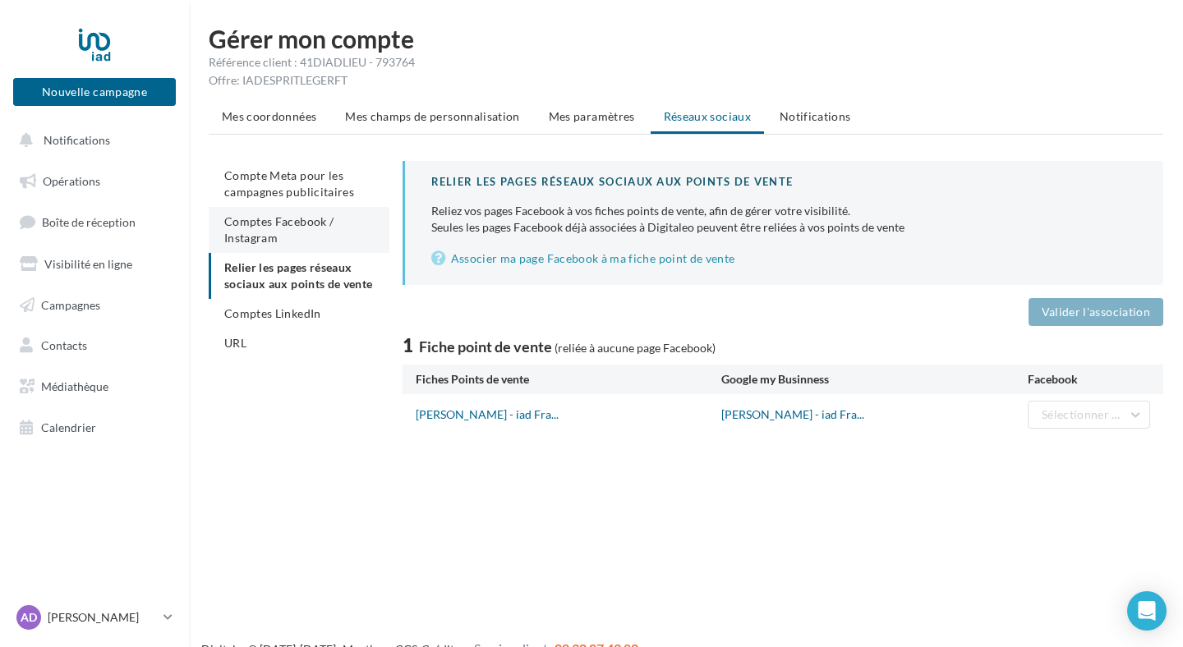
click at [324, 237] on li "Comptes Facebook / Instagram" at bounding box center [299, 230] width 181 height 46
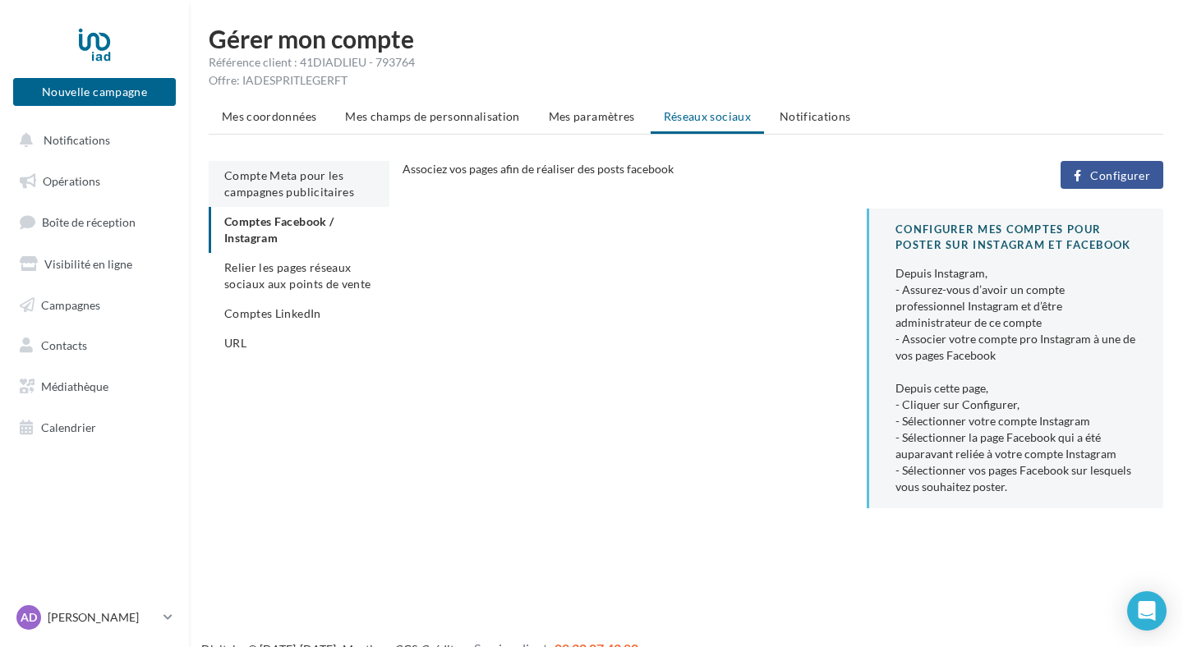
click at [318, 201] on li "Compte Meta pour les campagnes publicitaires" at bounding box center [299, 184] width 181 height 46
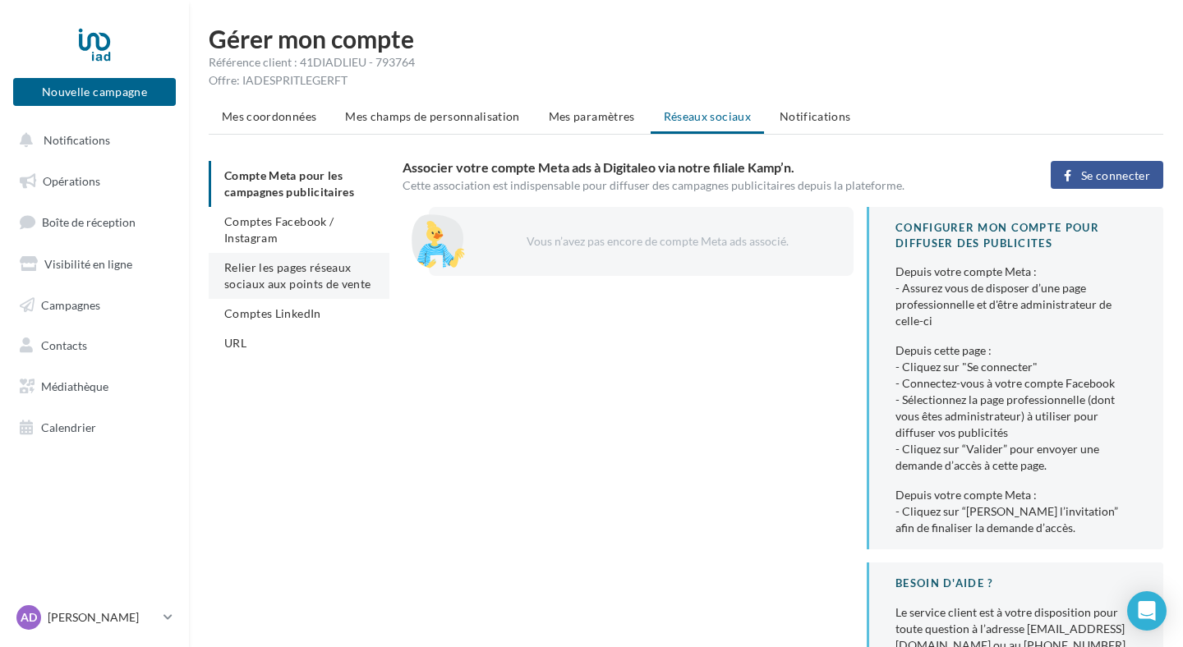
click at [316, 266] on span "Relier les pages réseaux sociaux aux points de vente" at bounding box center [297, 275] width 146 height 30
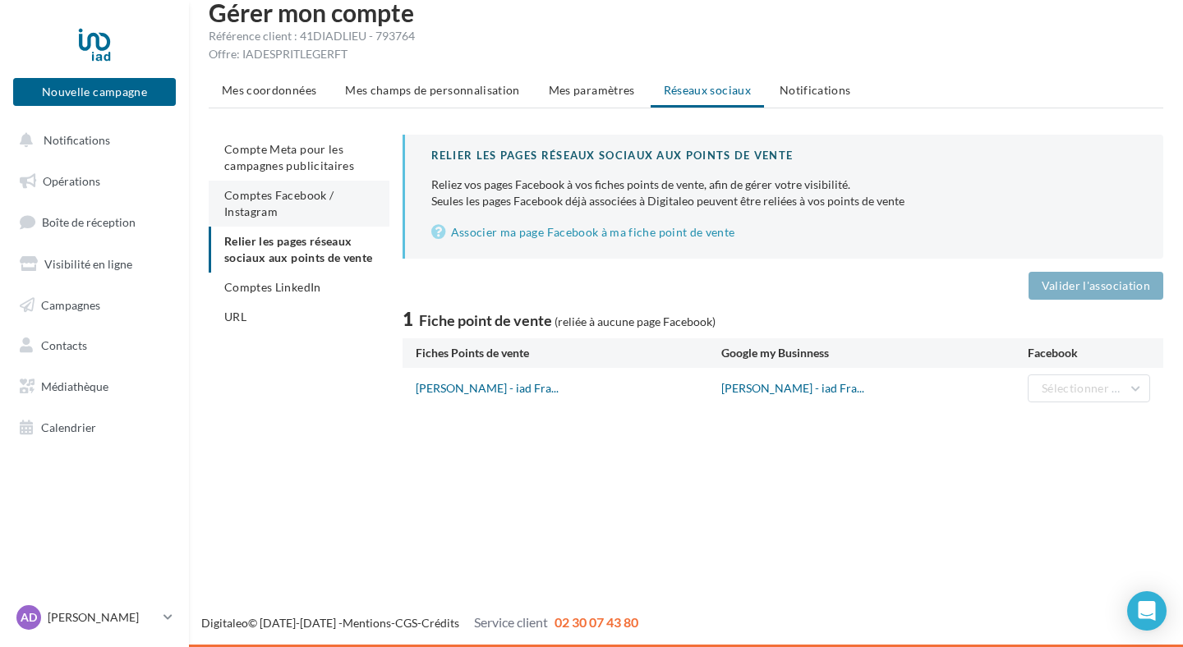
scroll to position [24, 0]
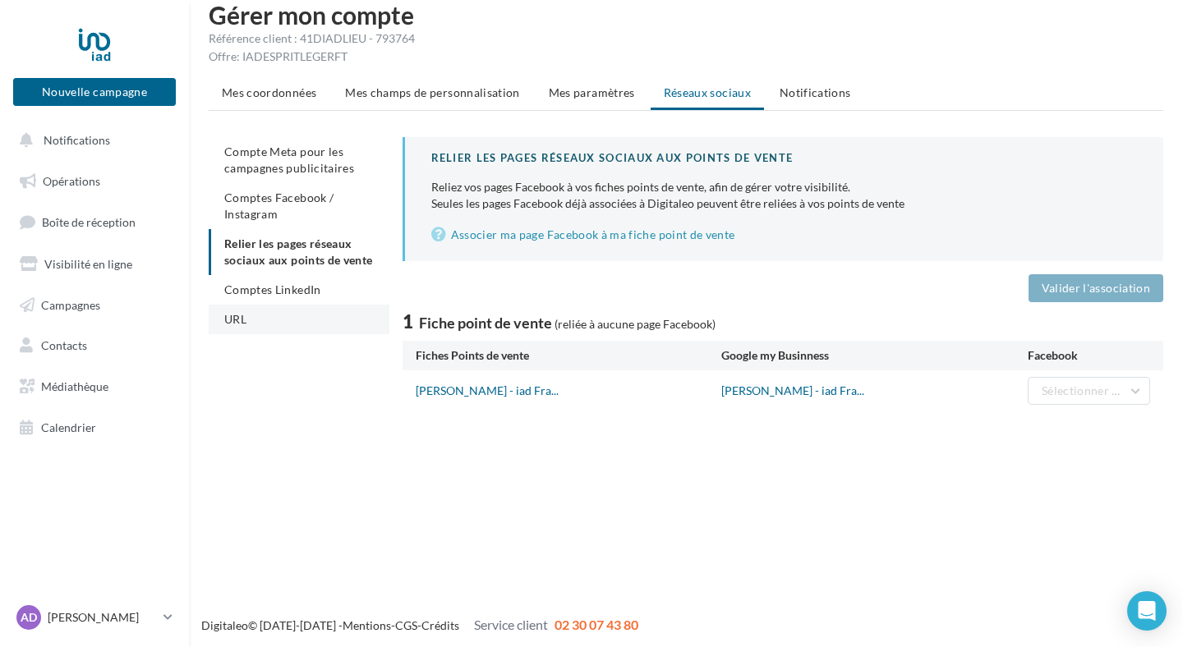
click at [252, 333] on li "URL" at bounding box center [299, 320] width 181 height 30
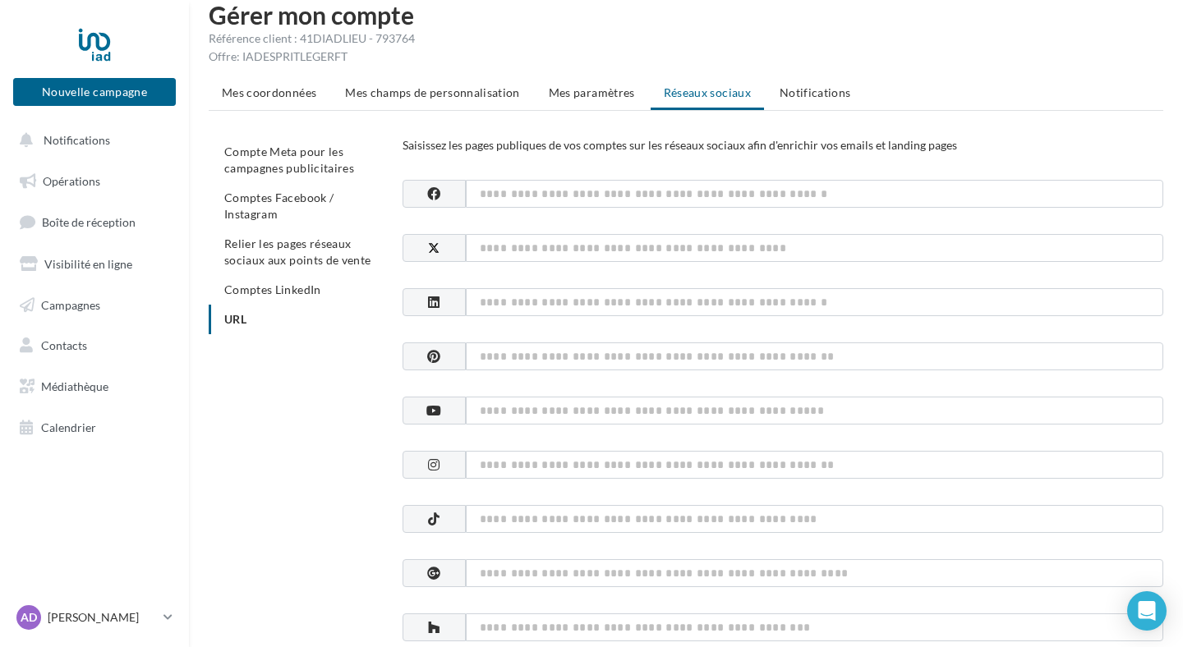
click at [521, 475] on input at bounding box center [815, 465] width 698 height 28
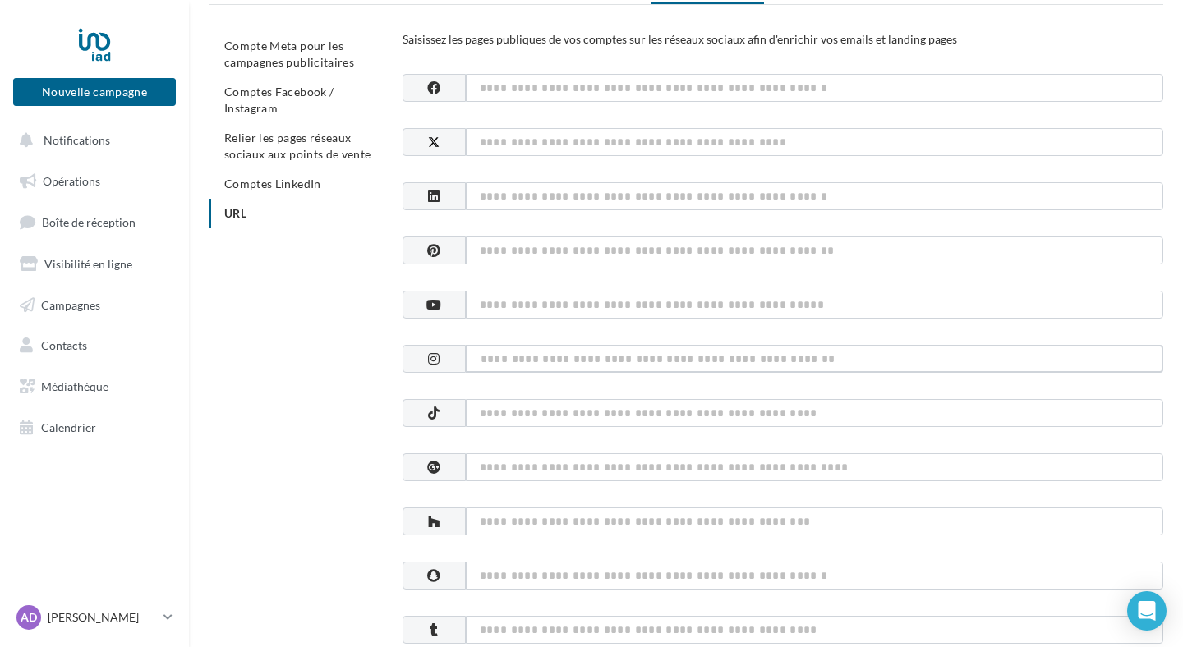
scroll to position [105, 0]
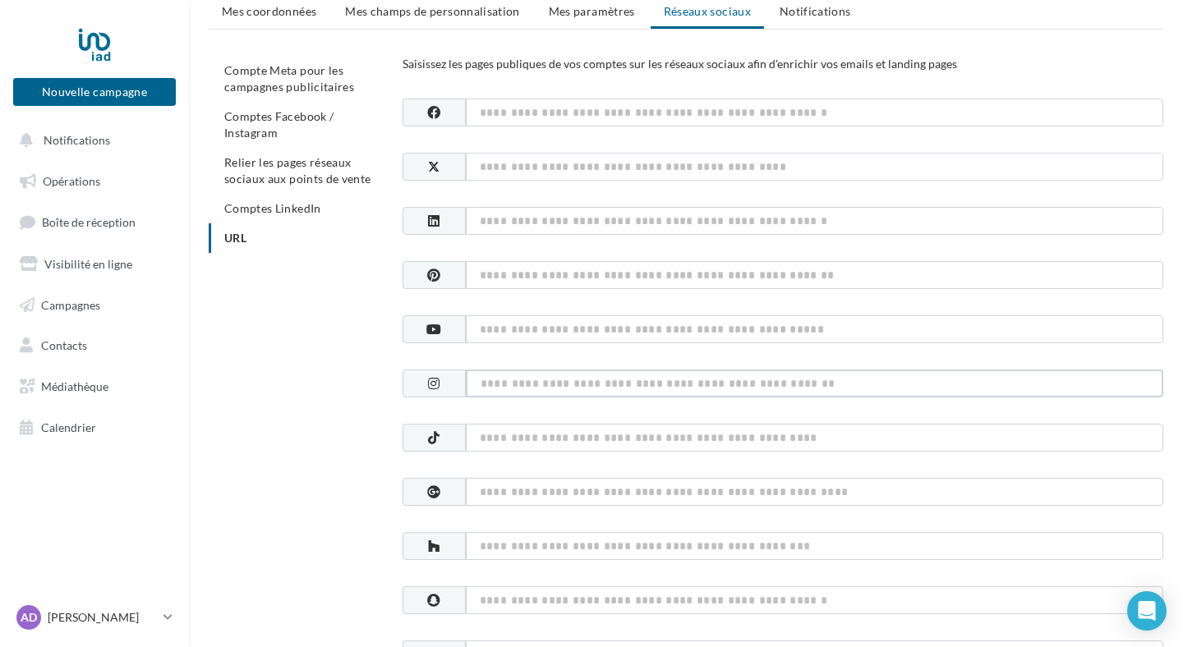
paste input "**********"
type input "**********"
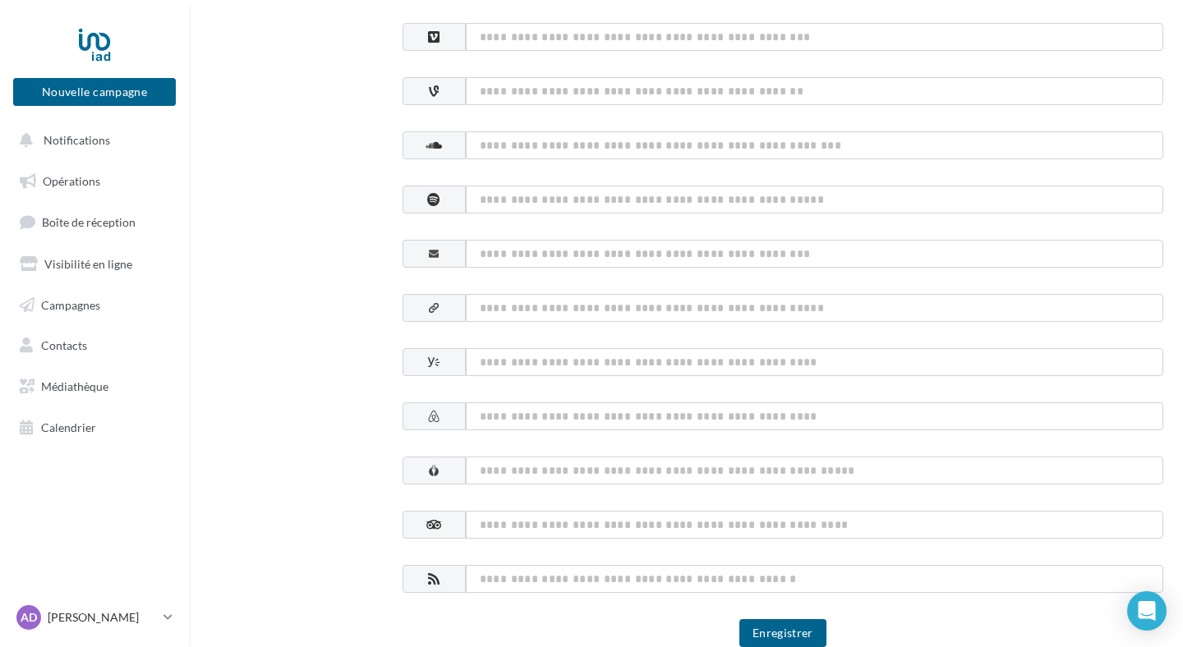
scroll to position [848, 0]
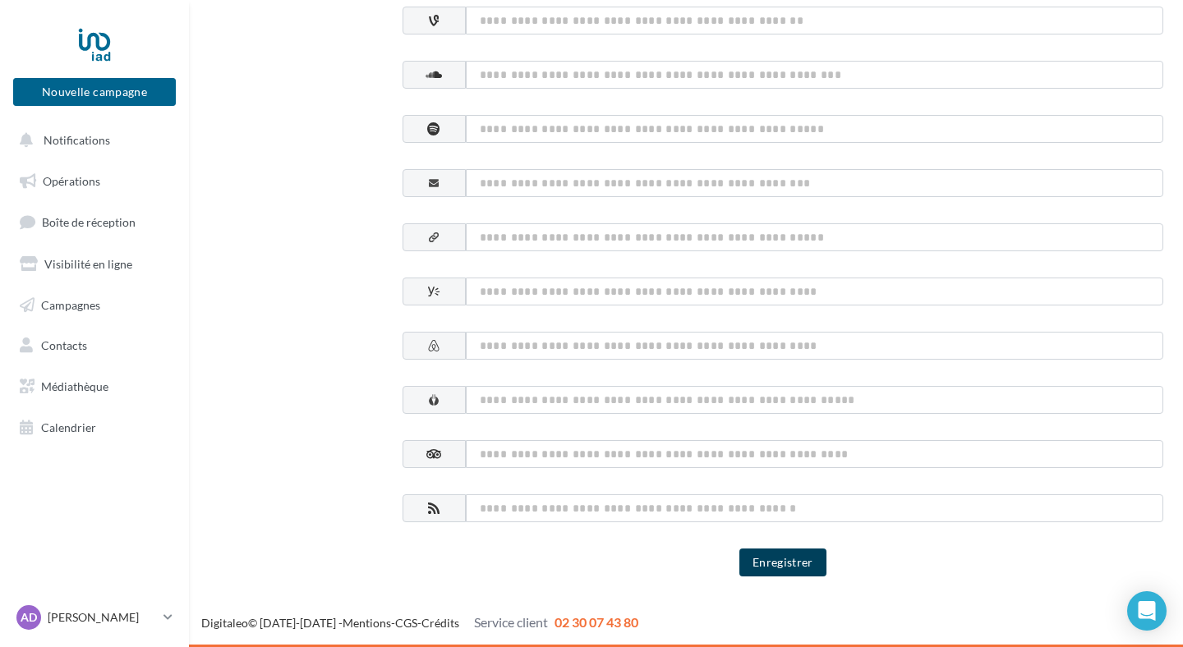
click at [794, 558] on button "Enregistrer" at bounding box center [782, 563] width 87 height 28
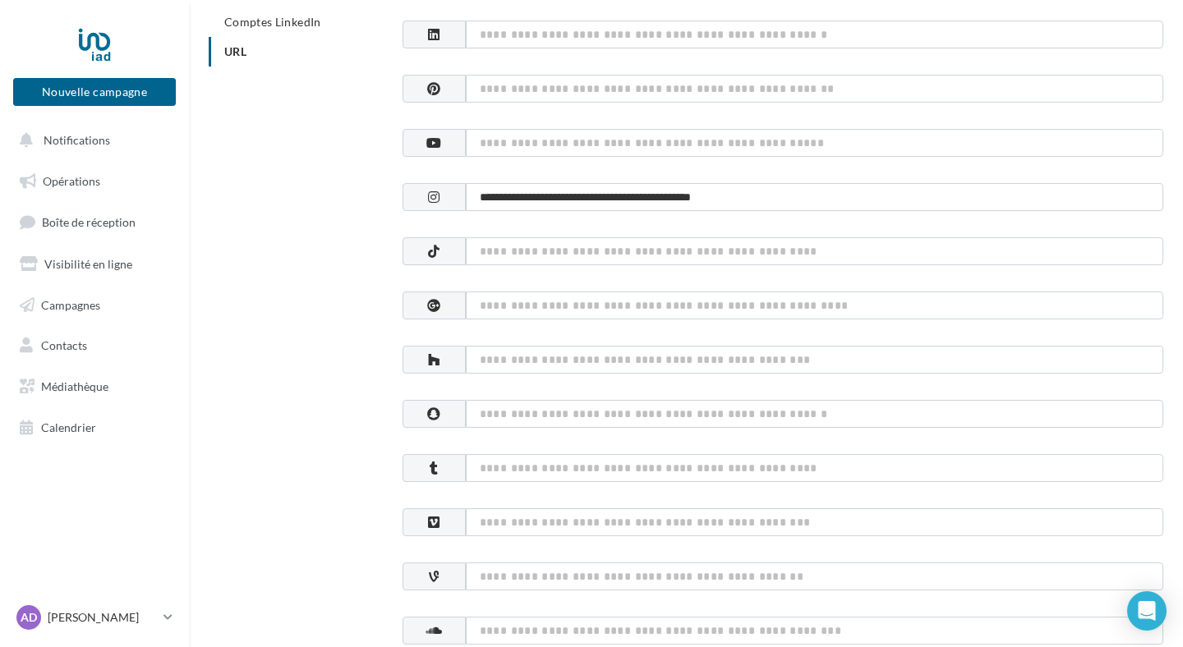
scroll to position [285, 0]
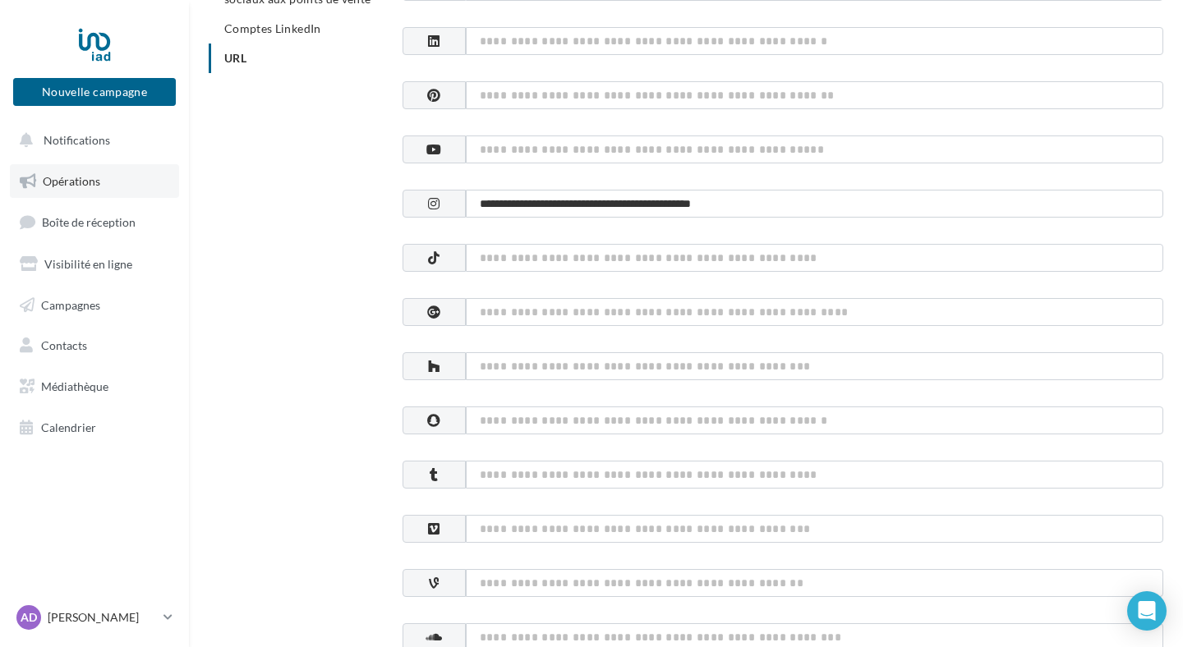
click at [95, 186] on span "Opérations" at bounding box center [72, 181] width 58 height 14
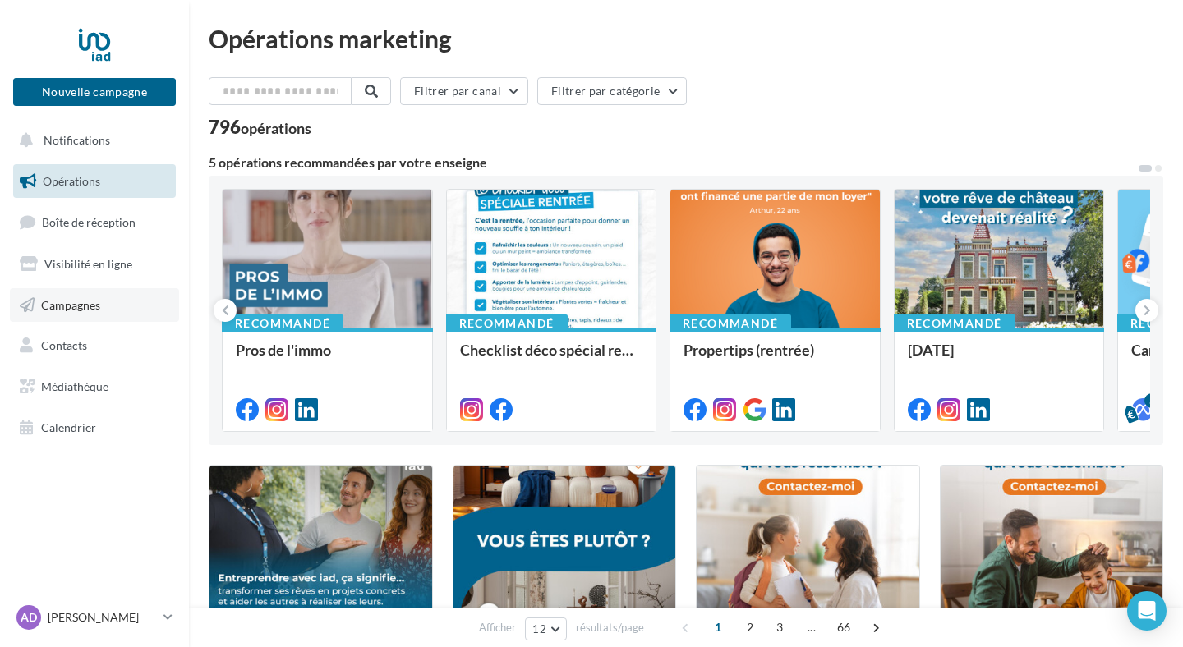
click at [140, 303] on link "Campagnes" at bounding box center [94, 305] width 169 height 35
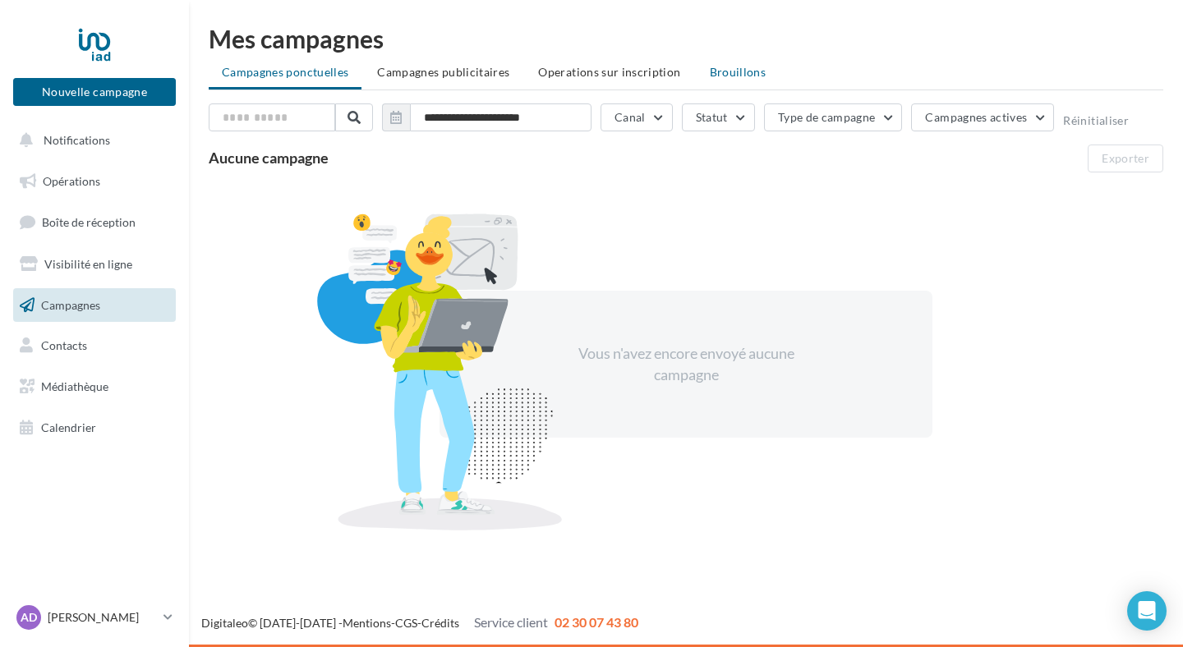
click at [730, 76] on span "Brouillons" at bounding box center [738, 72] width 57 height 14
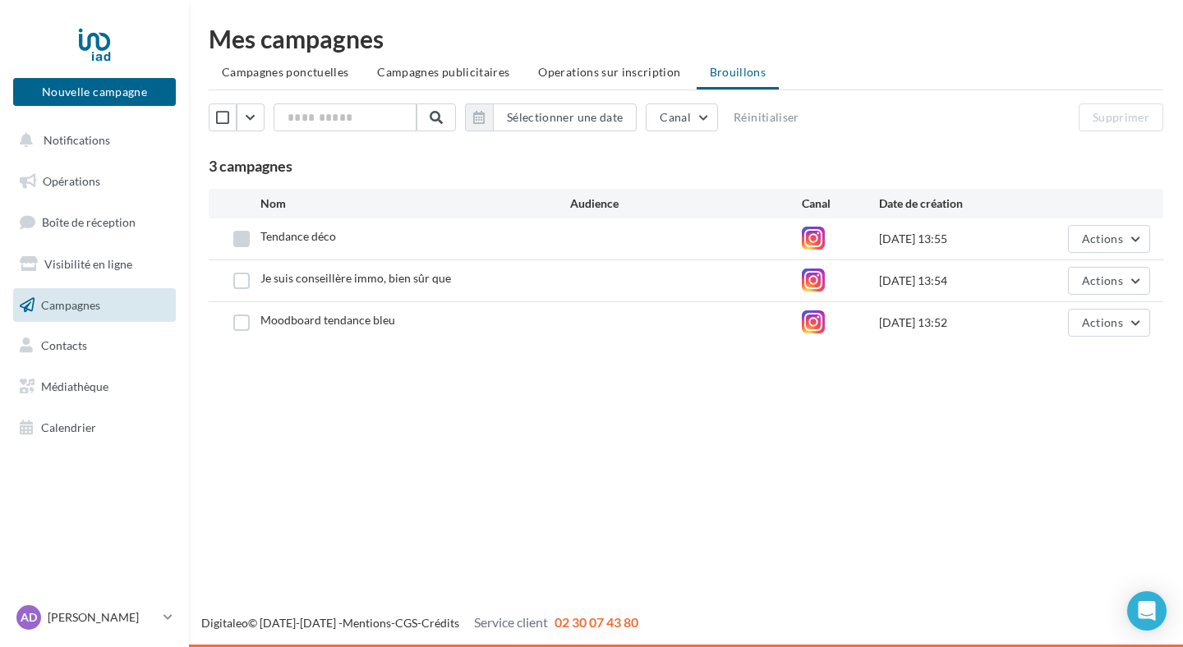
click at [242, 237] on label at bounding box center [241, 239] width 16 height 16
click at [1118, 242] on span "Actions" at bounding box center [1102, 239] width 41 height 14
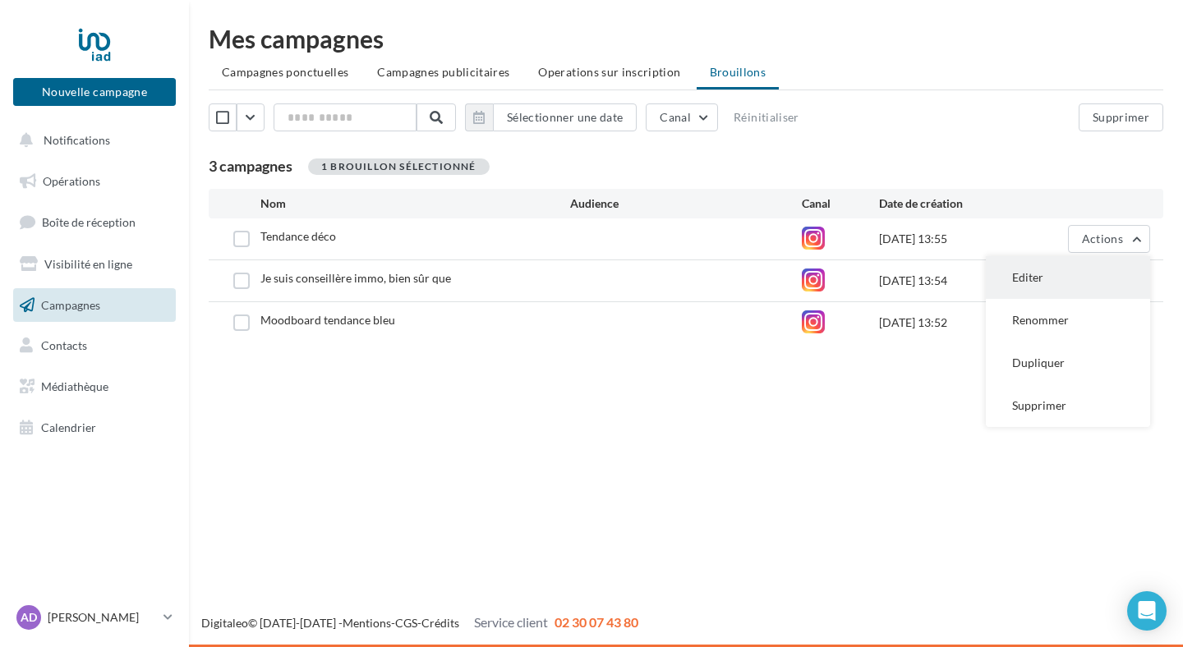
click at [1107, 276] on button "Editer" at bounding box center [1068, 277] width 164 height 43
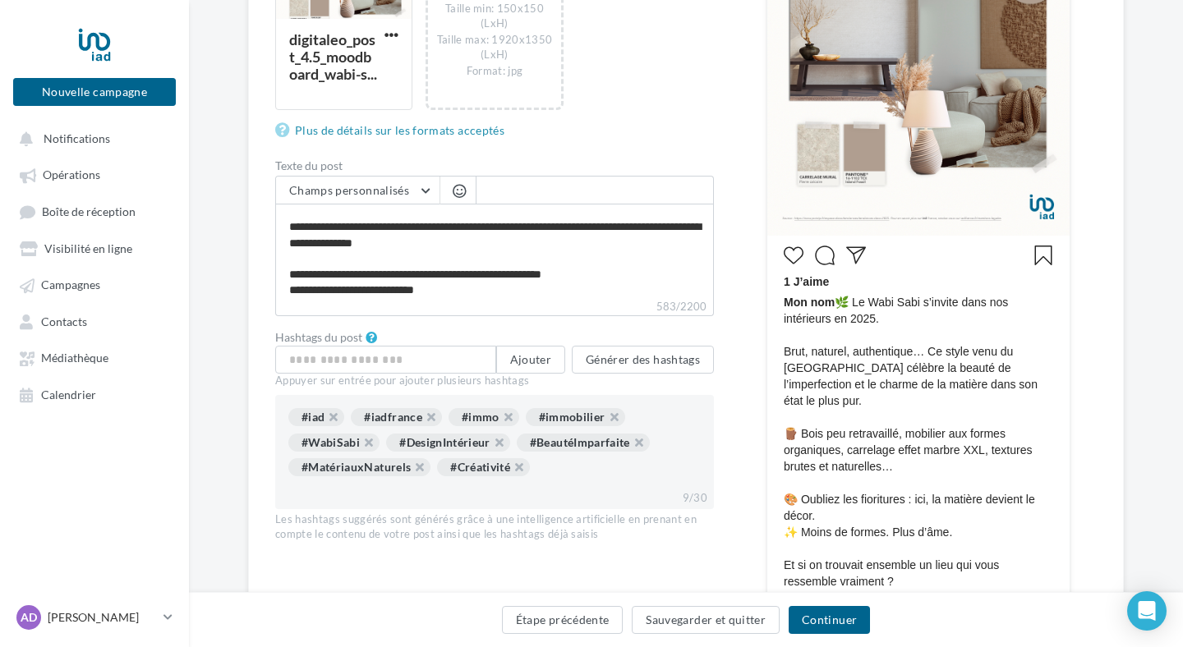
scroll to position [109, 0]
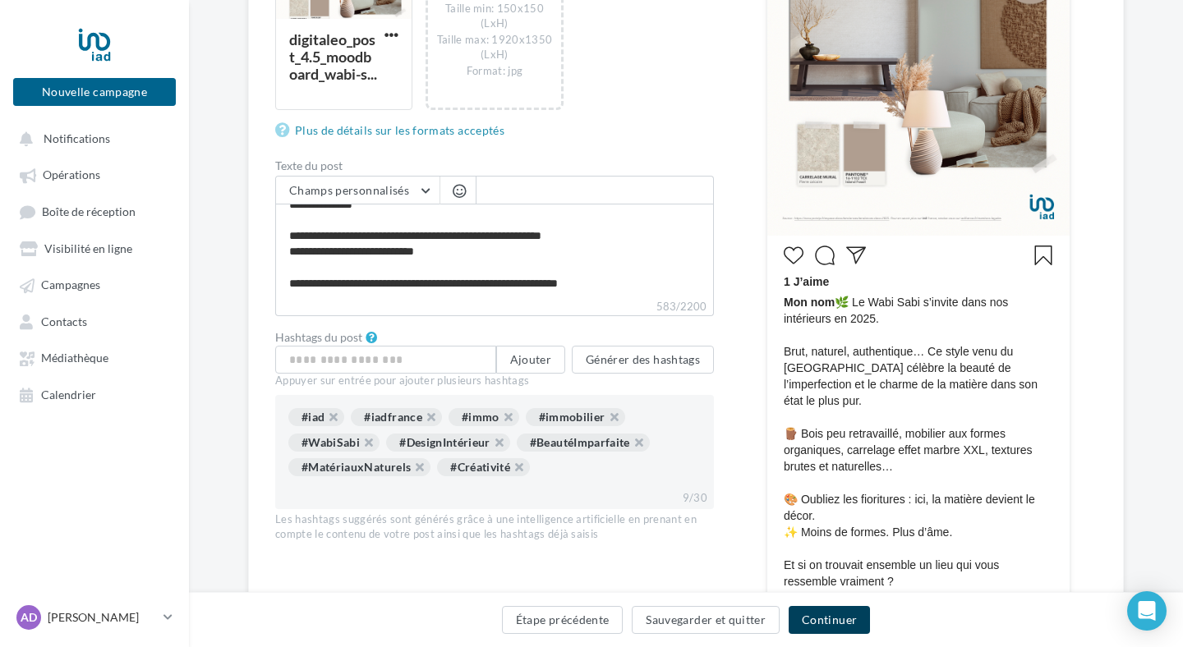
click at [841, 624] on button "Continuer" at bounding box center [829, 620] width 81 height 28
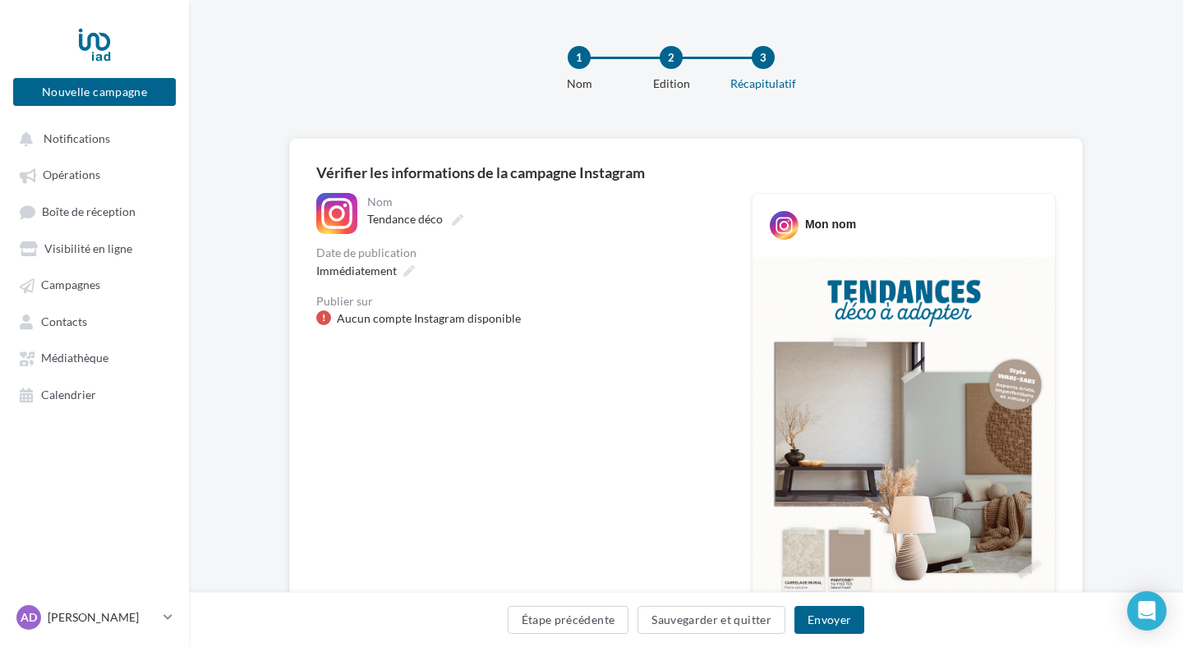
click at [320, 319] on div at bounding box center [323, 318] width 15 height 15
click at [392, 327] on div "Aucun compte Instagram disponible" at bounding box center [429, 319] width 184 height 16
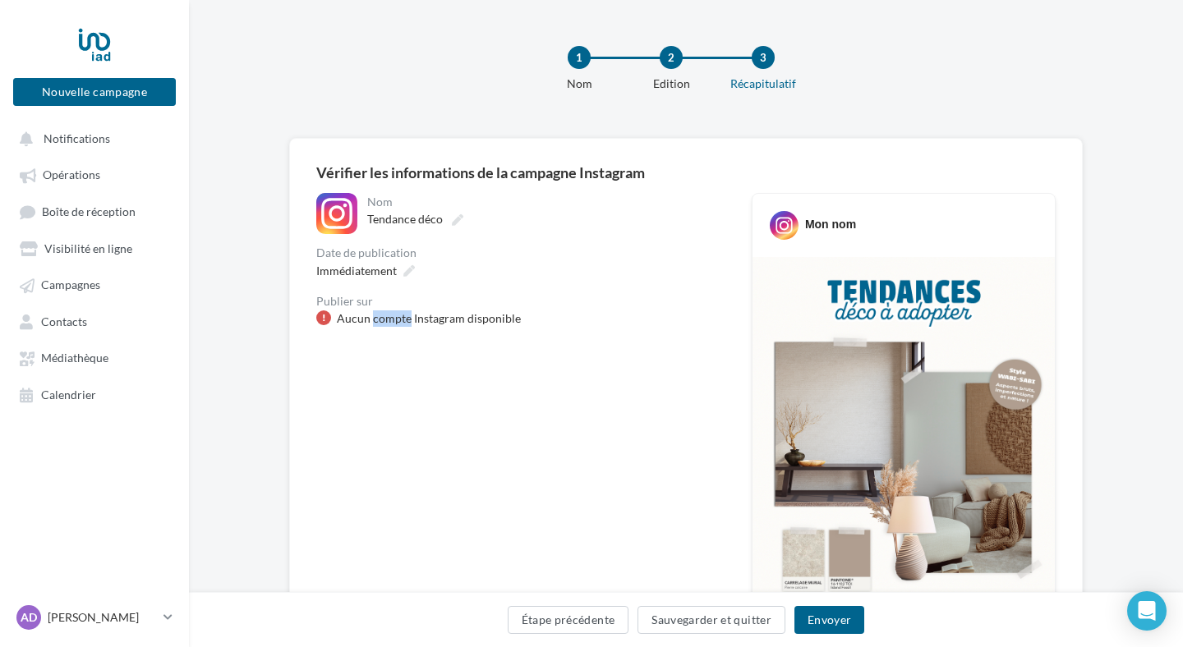
click at [386, 319] on div "Aucun compte Instagram disponible" at bounding box center [429, 319] width 184 height 16
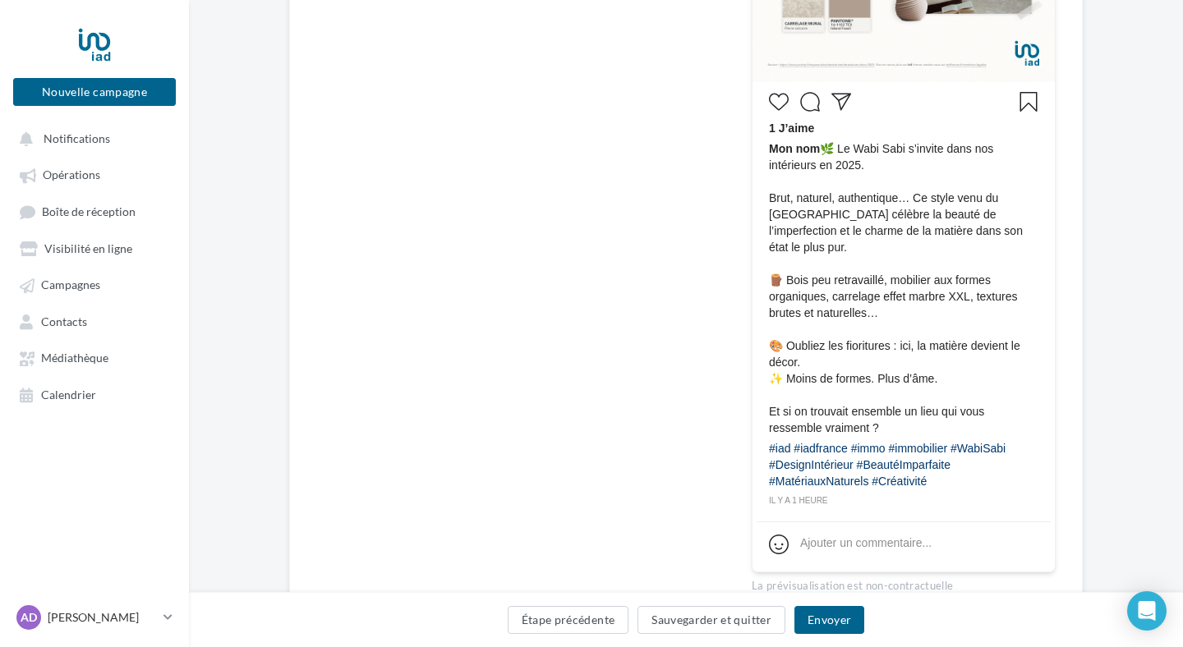
scroll to position [626, 0]
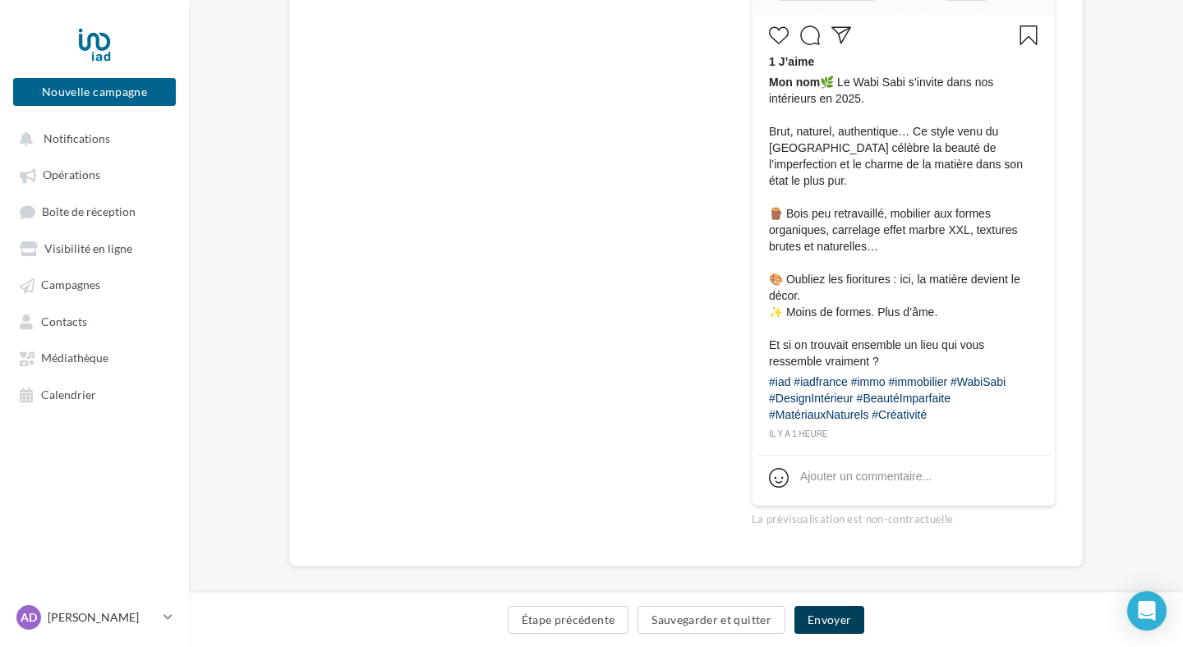
click at [827, 614] on button "Envoyer" at bounding box center [829, 620] width 70 height 28
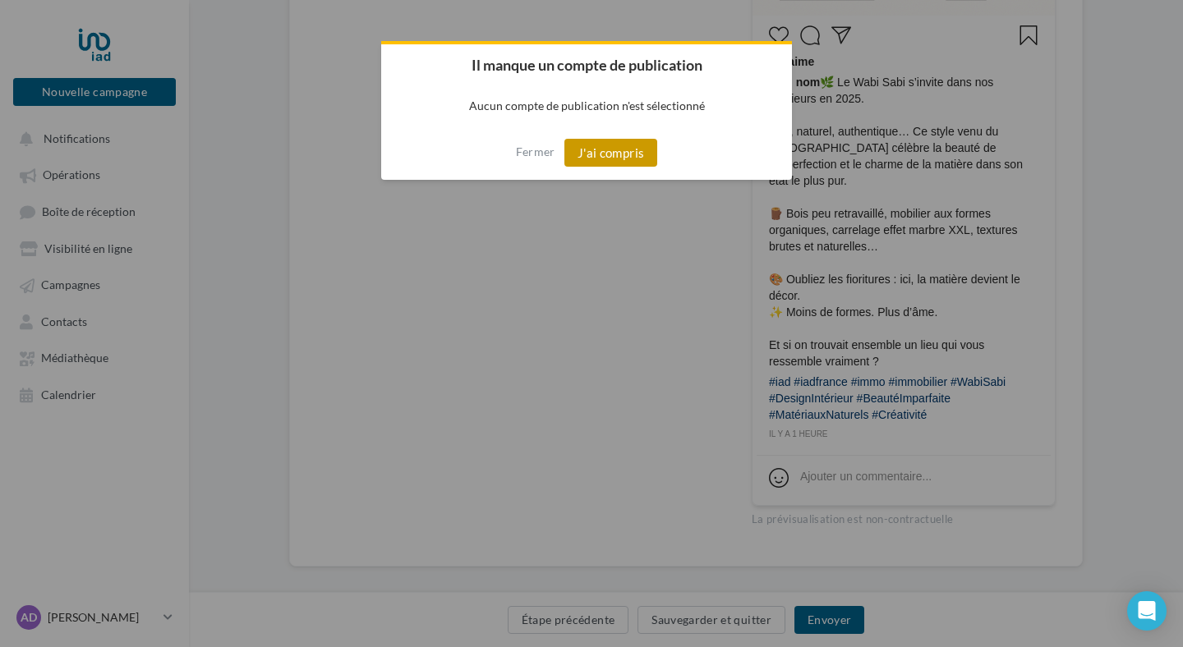
click at [640, 156] on button "J'ai compris" at bounding box center [611, 153] width 94 height 28
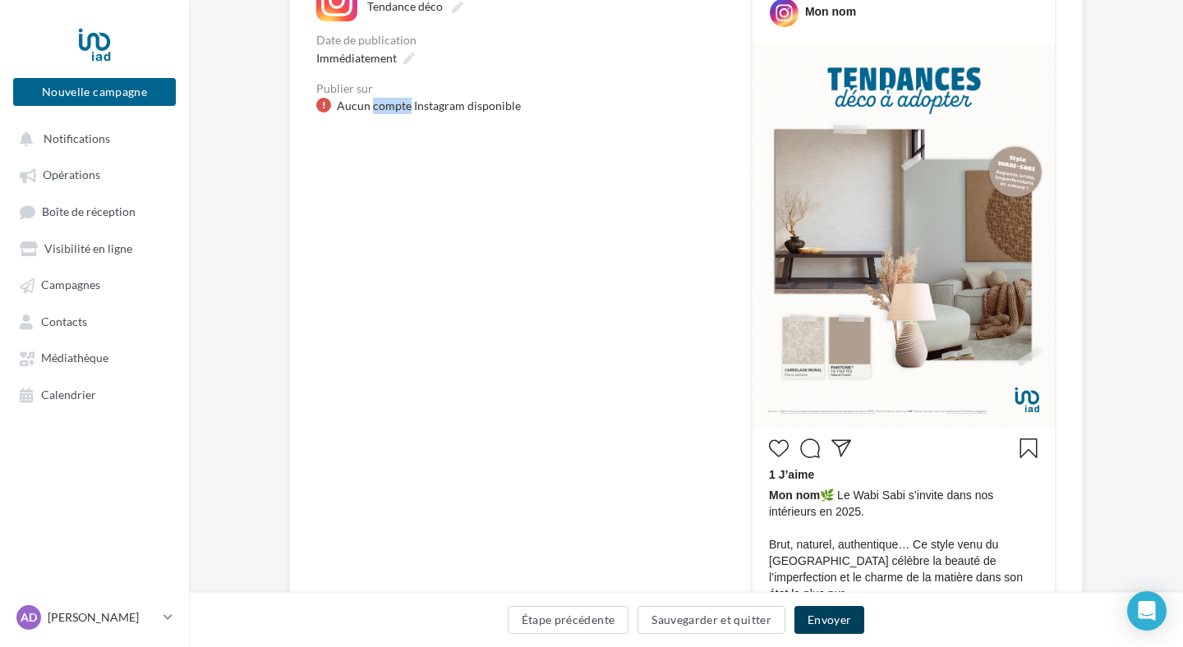
scroll to position [0, 0]
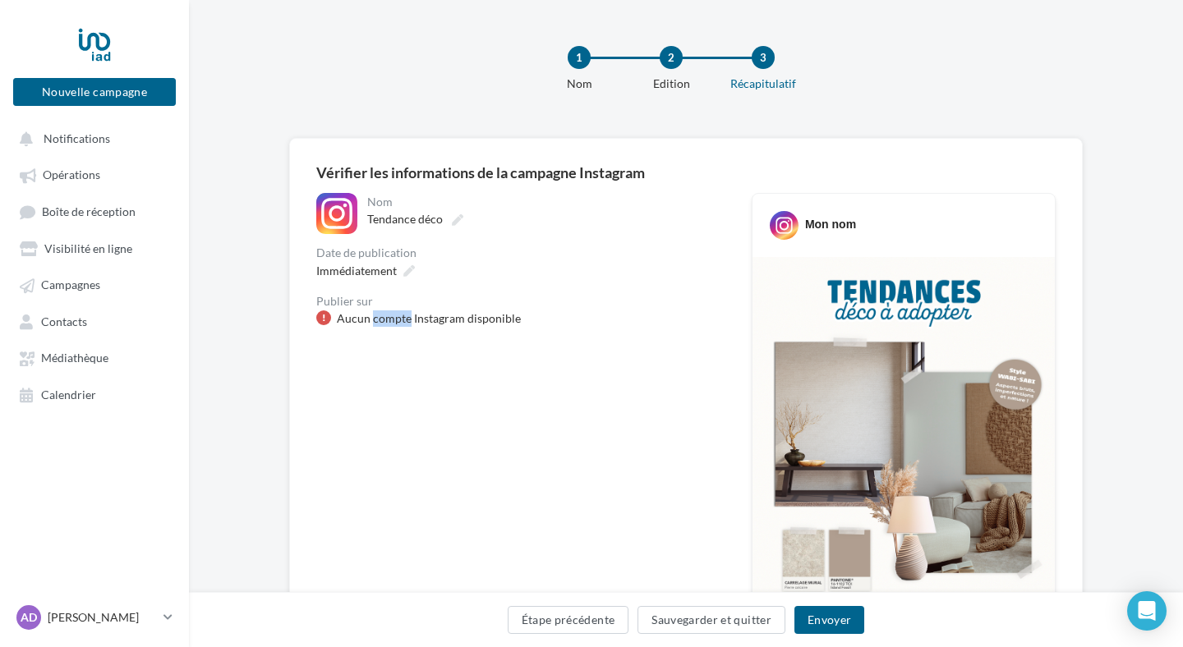
click at [459, 315] on div "Aucun compte Instagram disponible" at bounding box center [429, 319] width 184 height 16
click at [94, 46] on div at bounding box center [94, 44] width 131 height 41
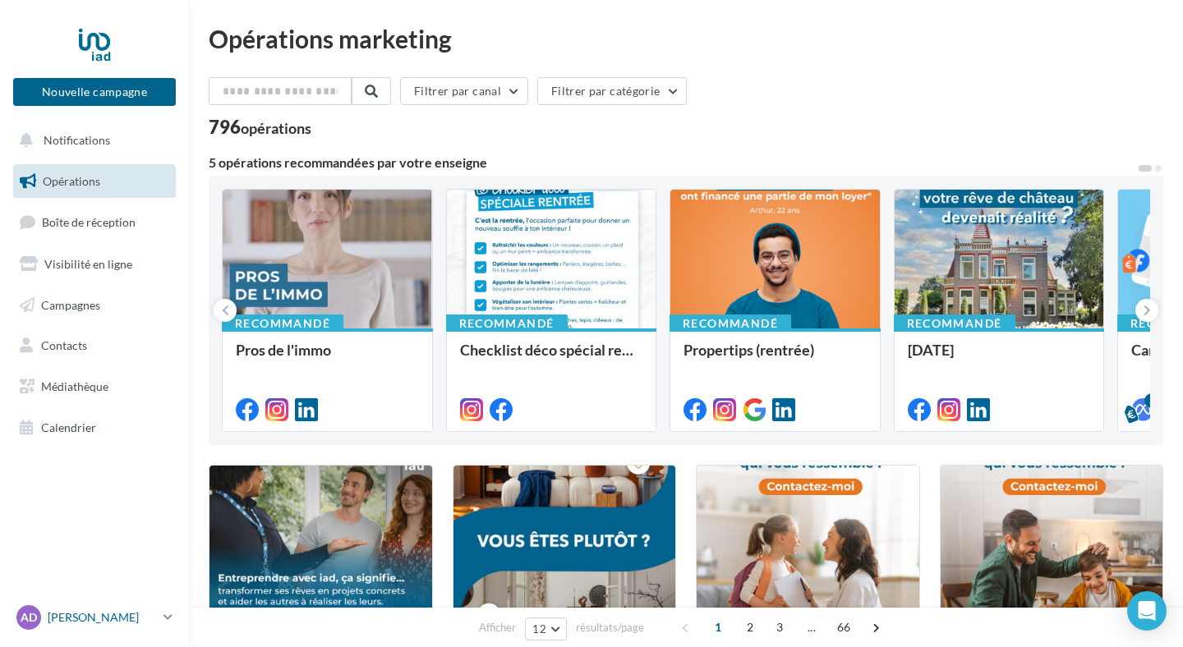
click at [94, 610] on p "[PERSON_NAME]" at bounding box center [102, 618] width 109 height 16
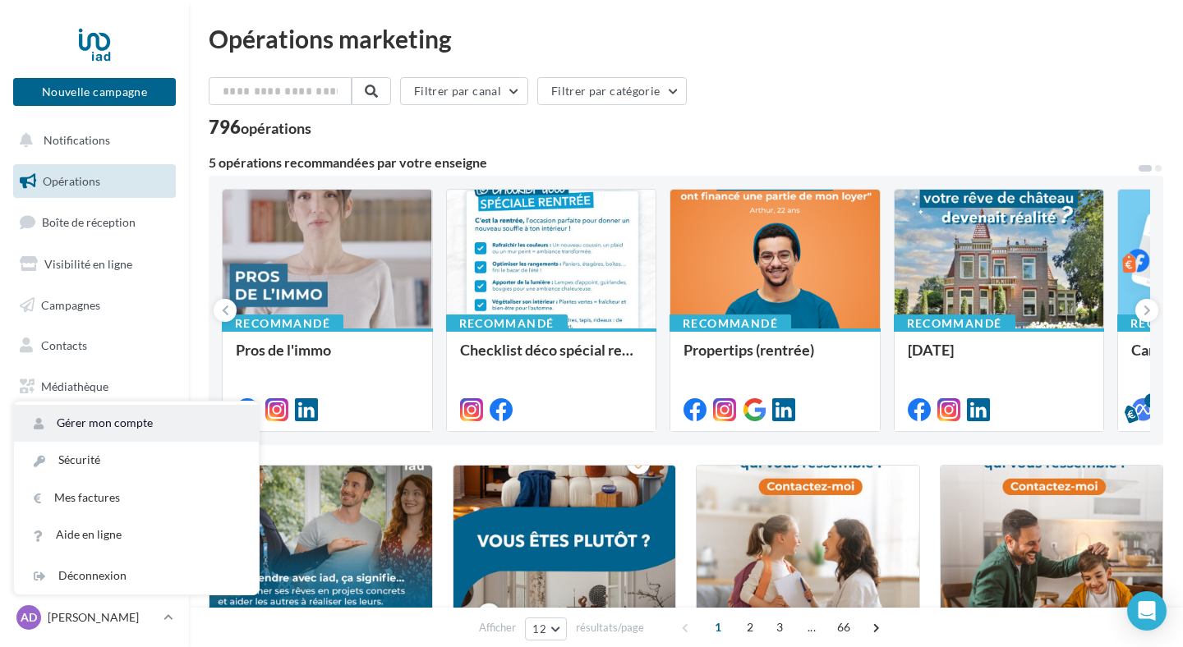
click at [116, 412] on link "Gérer mon compte" at bounding box center [136, 423] width 245 height 37
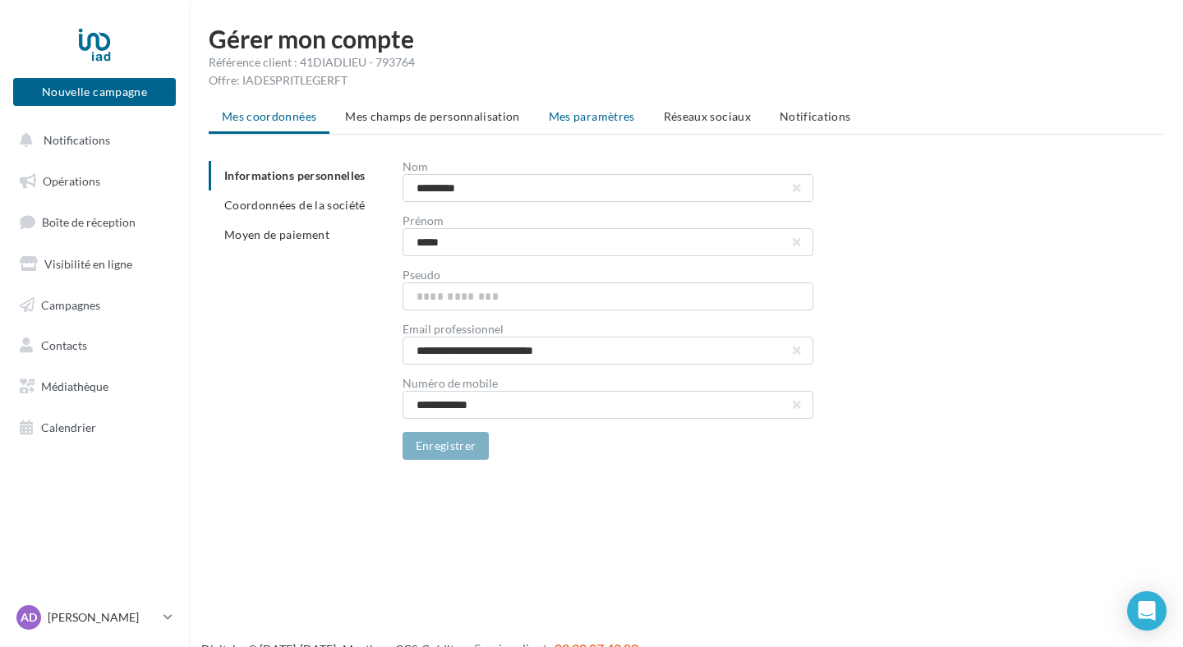
click at [595, 106] on li "Mes paramètres" at bounding box center [592, 117] width 113 height 30
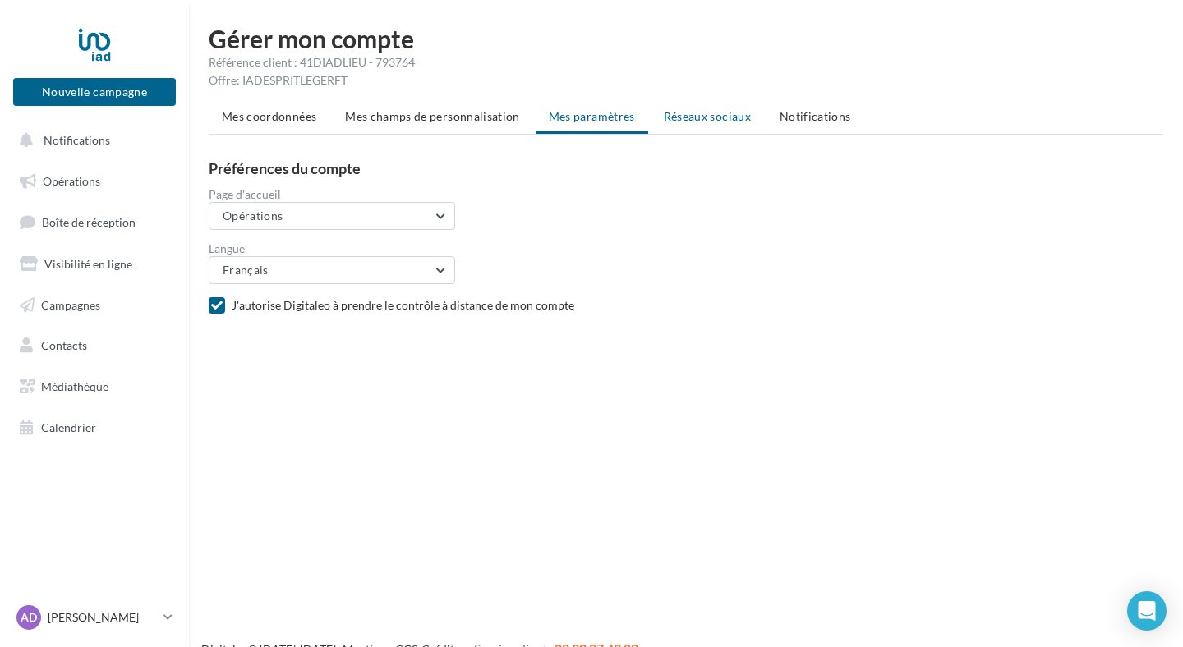
click at [693, 127] on li "Réseaux sociaux" at bounding box center [707, 117] width 113 height 30
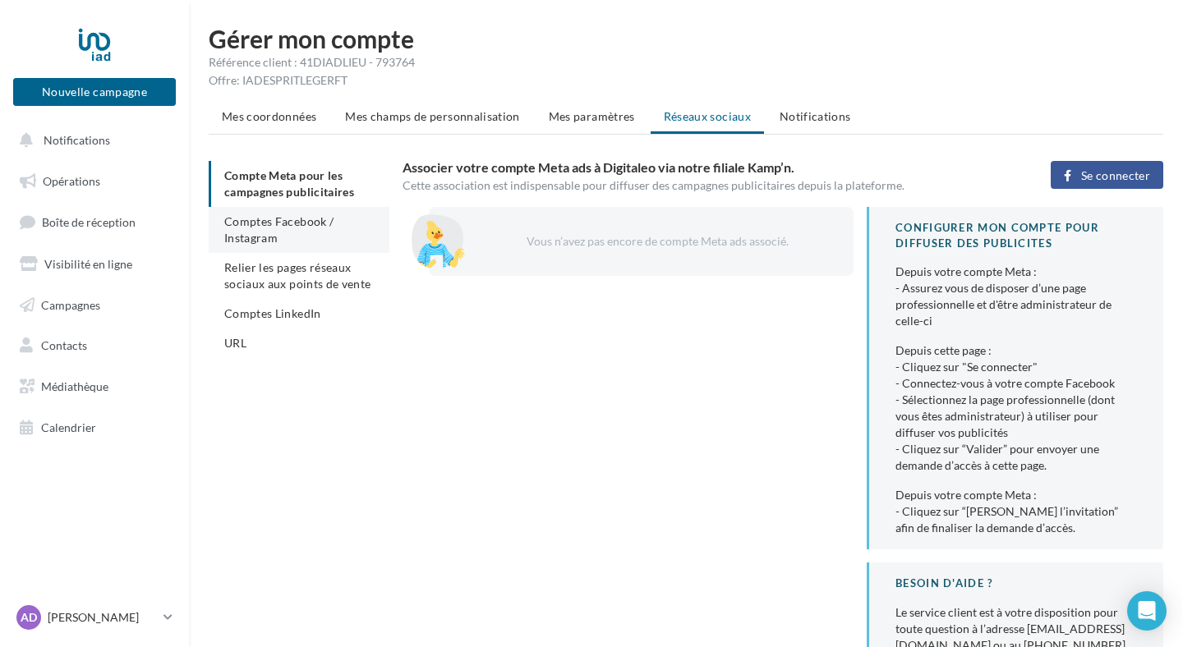
click at [320, 228] on span "Comptes Facebook / Instagram" at bounding box center [278, 229] width 109 height 30
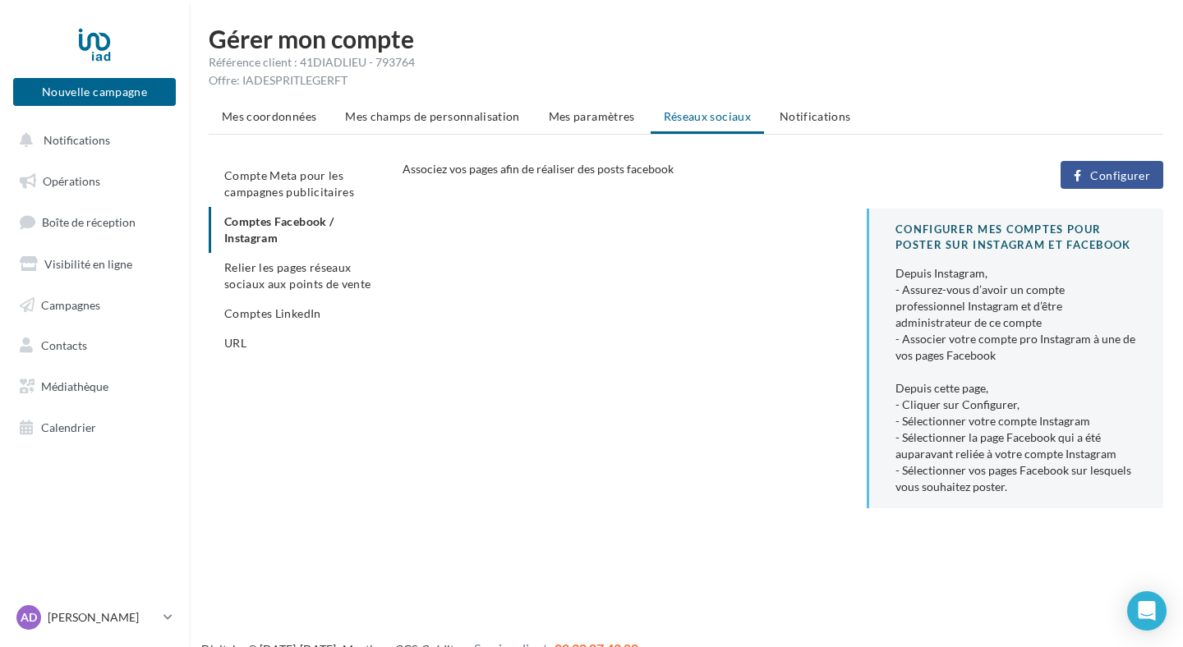
scroll to position [26, 0]
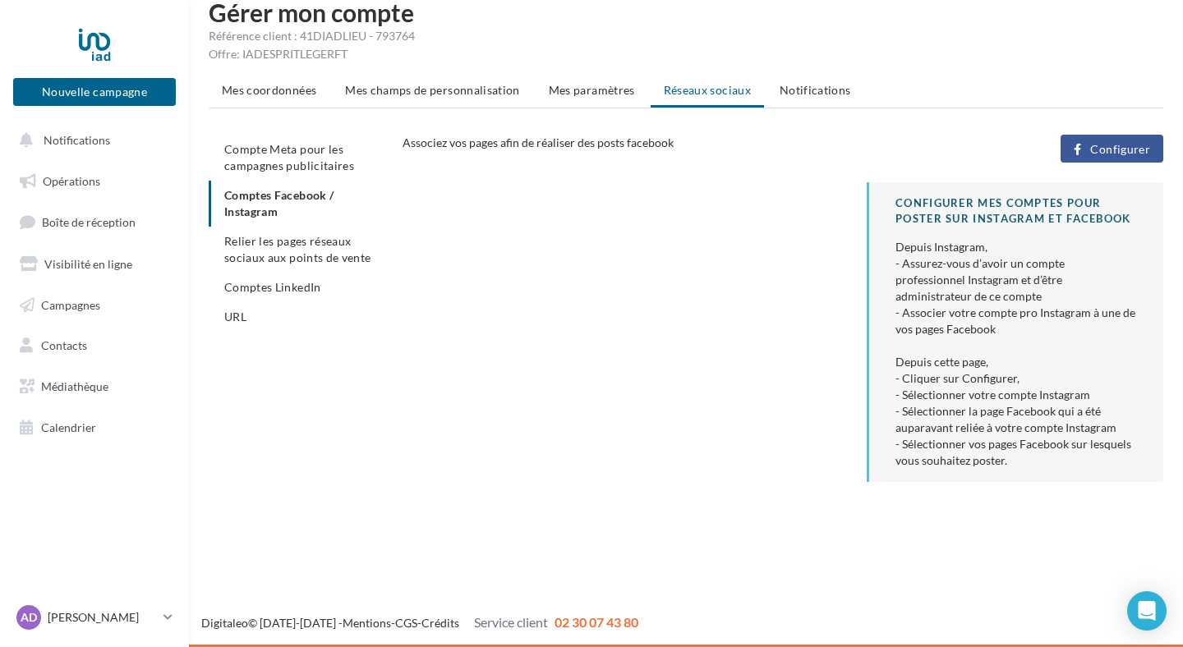
click at [988, 225] on div "CONFIGURER MES COMPTES POUR POSTER sur instagram et facebook" at bounding box center [1017, 211] width 242 height 30
click at [1103, 147] on span "Configurer" at bounding box center [1120, 149] width 60 height 13
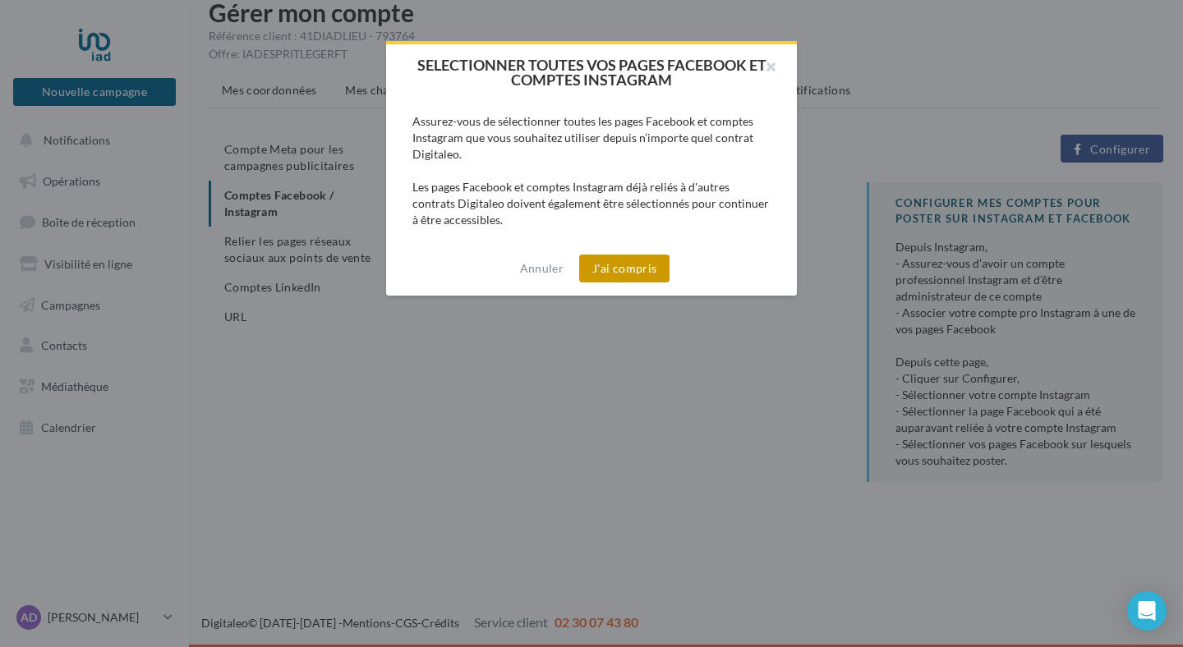
click at [656, 272] on button "J'ai compris" at bounding box center [624, 269] width 90 height 28
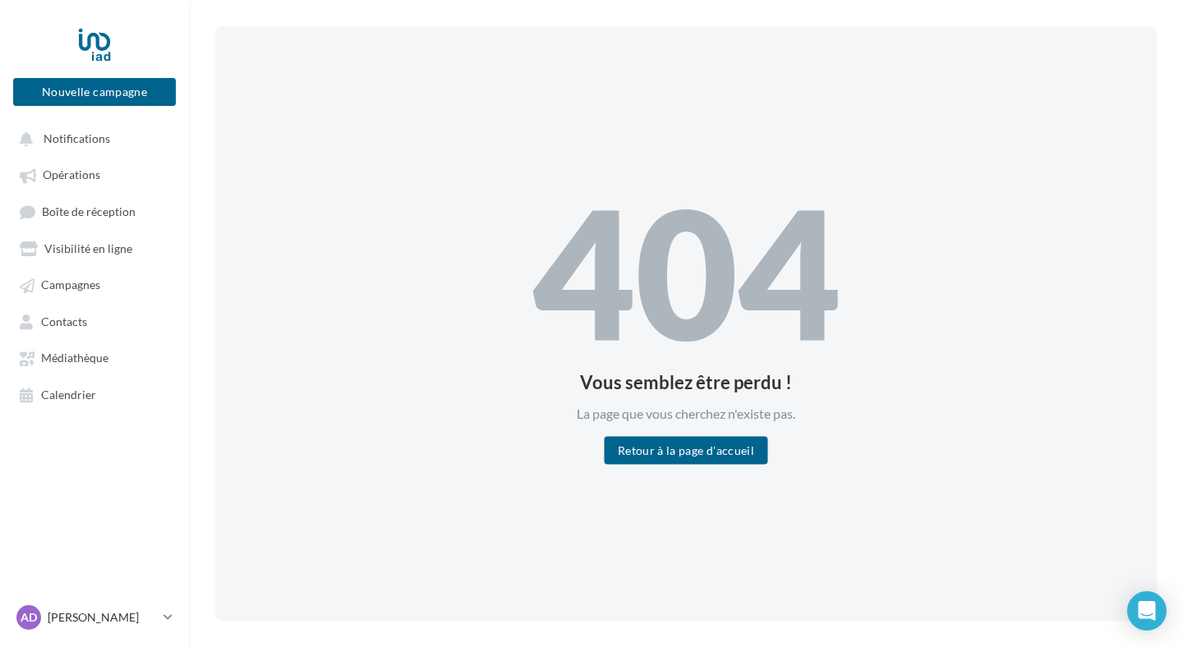
click at [627, 471] on div "404 Vous semblez être perdu ! La page que vous cherchez n'existe pas. Retour à …" at bounding box center [686, 323] width 942 height 595
click at [627, 444] on button "Retour à la page d'accueil" at bounding box center [686, 450] width 163 height 28
